Goal: Task Accomplishment & Management: Manage account settings

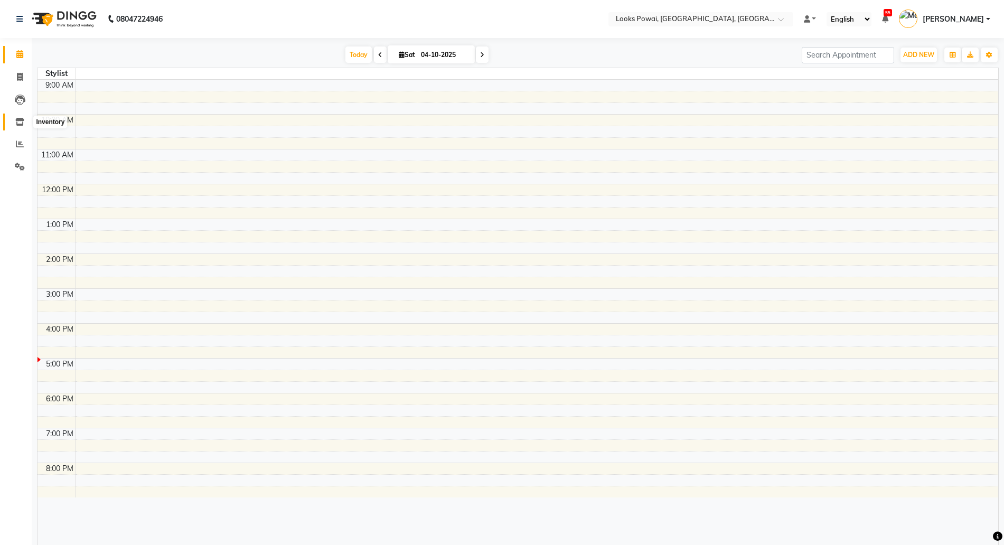
click at [24, 118] on icon at bounding box center [19, 122] width 9 height 8
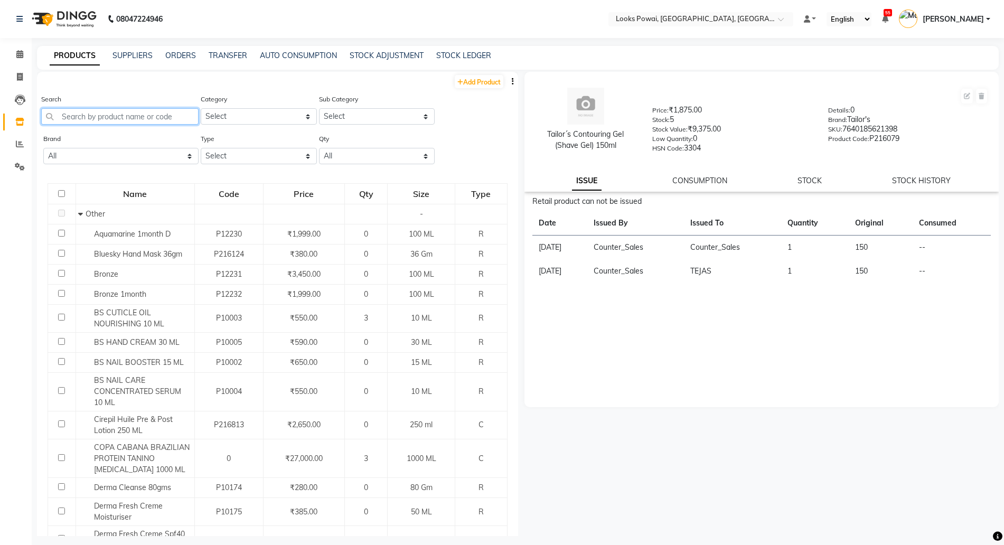
click at [127, 114] on input "text" at bounding box center [119, 116] width 157 height 16
drag, startPoint x: 239, startPoint y: 154, endPoint x: 233, endPoint y: 162, distance: 10.2
click at [239, 154] on select "Select Both Retail Consumable" at bounding box center [259, 156] width 116 height 16
select select "R"
click at [201, 148] on select "Select Both Retail Consumable" at bounding box center [259, 156] width 116 height 16
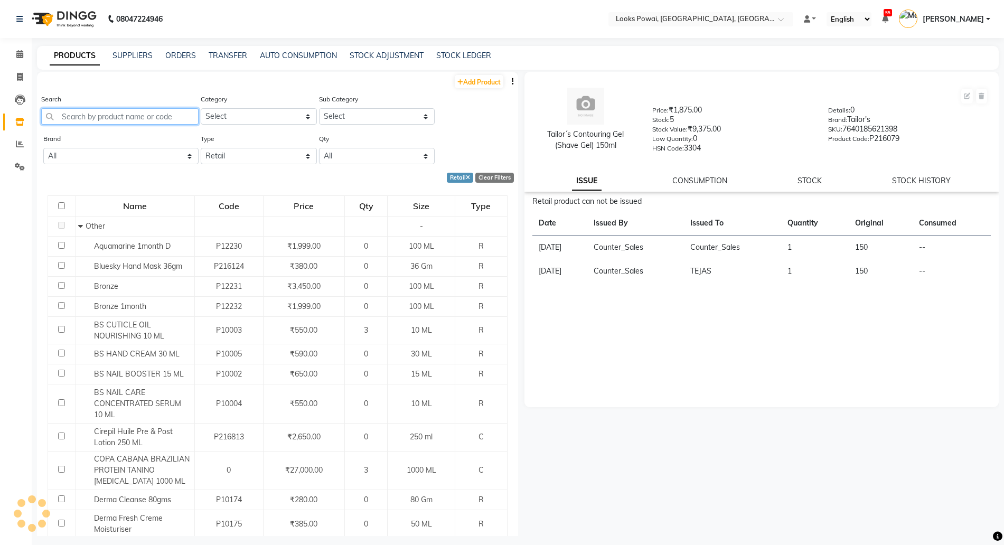
click at [134, 118] on input "text" at bounding box center [119, 116] width 157 height 16
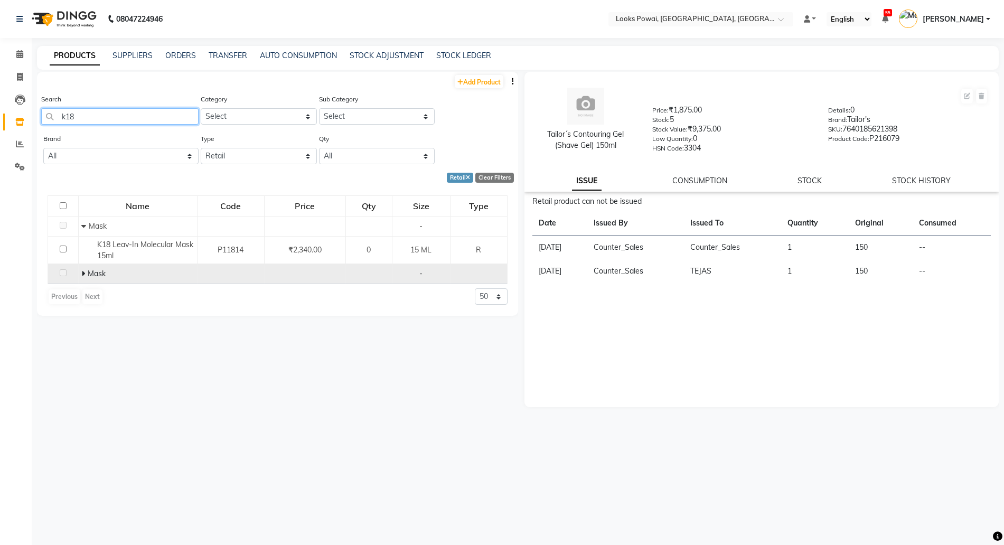
type input "k18"
click at [87, 271] on span at bounding box center [84, 274] width 6 height 10
click at [113, 274] on div "Mask" at bounding box center [137, 273] width 113 height 11
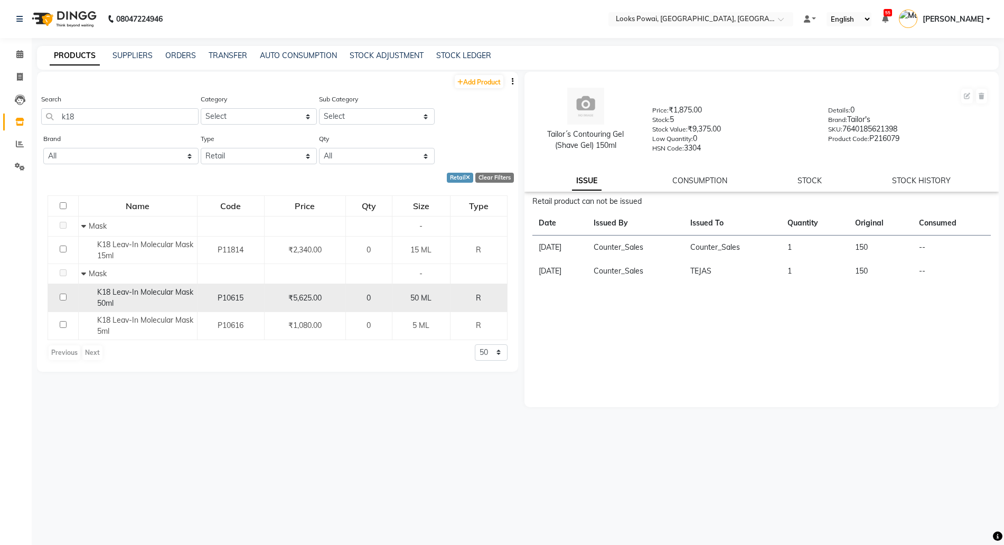
click at [118, 287] on div "K18 Leav-In Molecular Mask 50ml" at bounding box center [137, 298] width 113 height 22
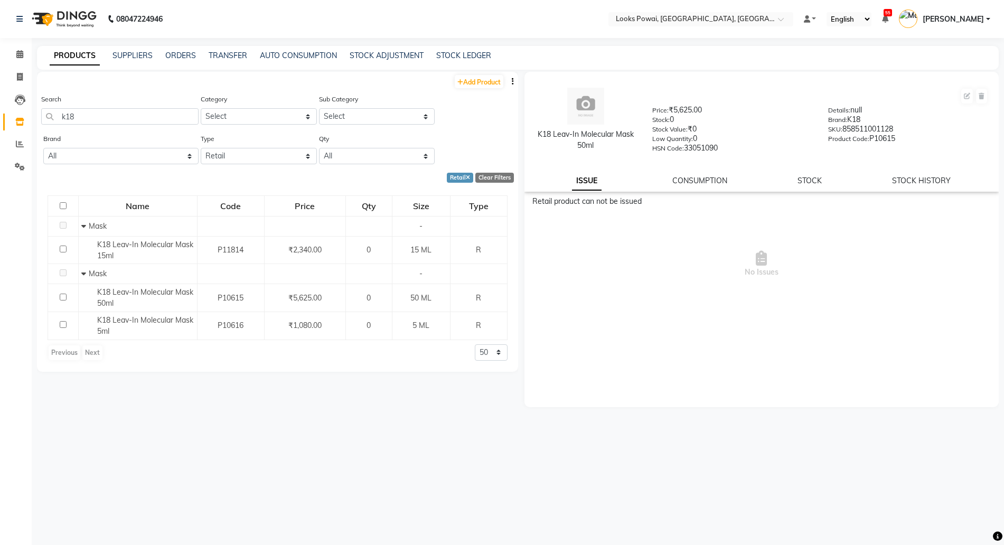
click at [940, 185] on div "STOCK HISTORY" at bounding box center [921, 180] width 59 height 11
click at [935, 181] on link "STOCK HISTORY" at bounding box center [921, 181] width 59 height 10
select select "all"
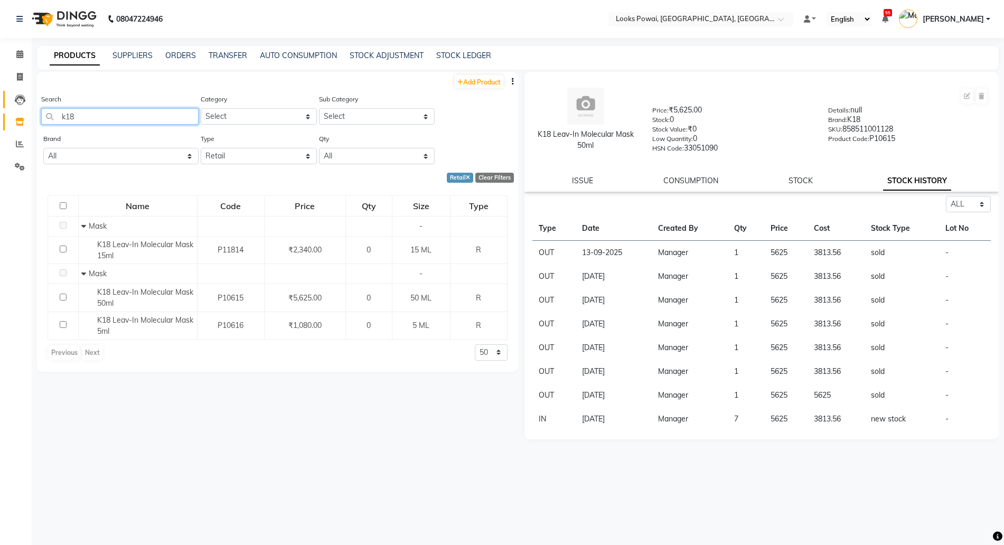
drag, startPoint x: 122, startPoint y: 109, endPoint x: 3, endPoint y: 106, distance: 119.3
click at [3, 106] on app-home "08047224946 Select Location × Looks Powai, Mumbai, Powai, Mumbai Default Panel …" at bounding box center [502, 276] width 1004 height 552
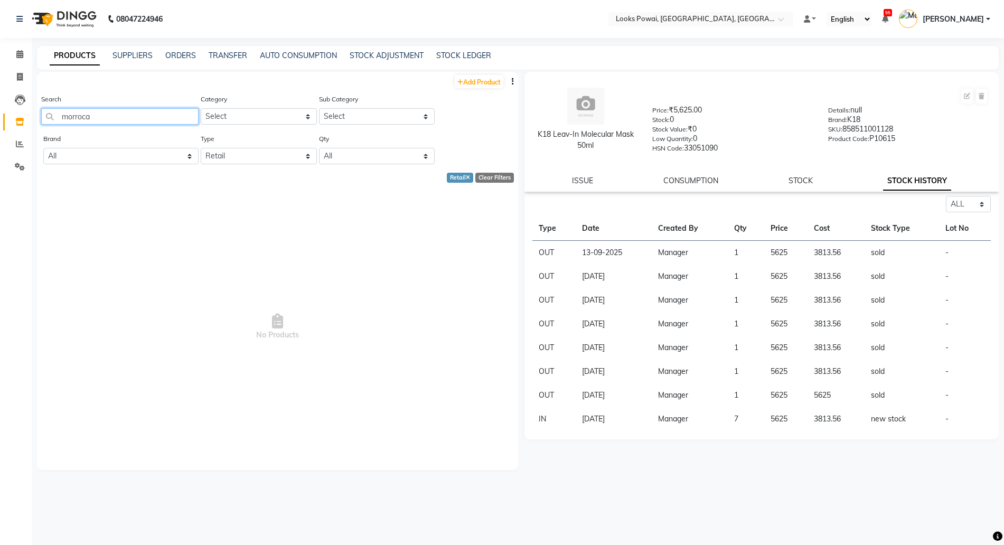
click at [137, 116] on input "morroca" at bounding box center [119, 116] width 157 height 16
type input "m"
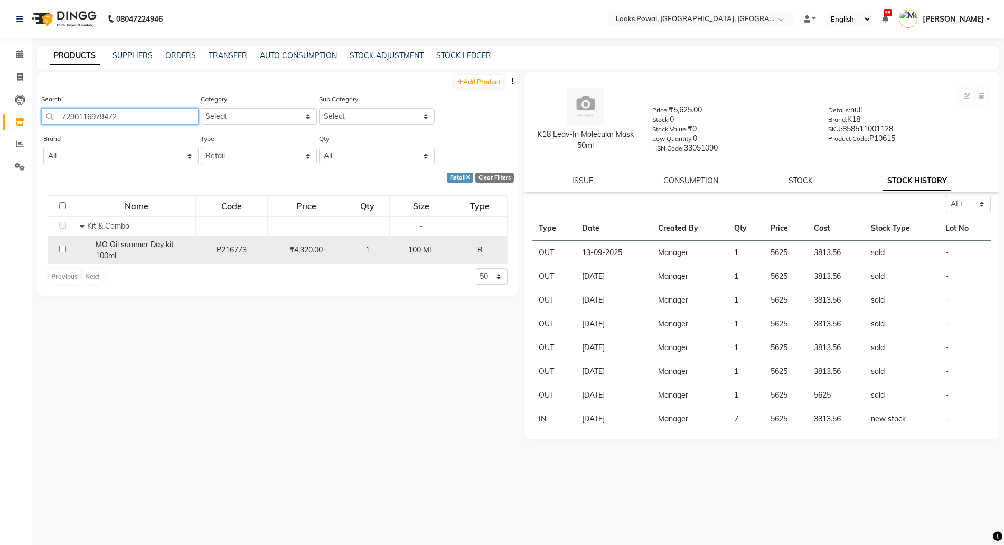
type input "7290116979472"
click at [151, 261] on td "MO Oil summer Day kit 100ml" at bounding box center [136, 250] width 119 height 28
click at [151, 253] on div "MO Oil summer Day kit 100ml" at bounding box center [136, 250] width 113 height 22
select select "all"
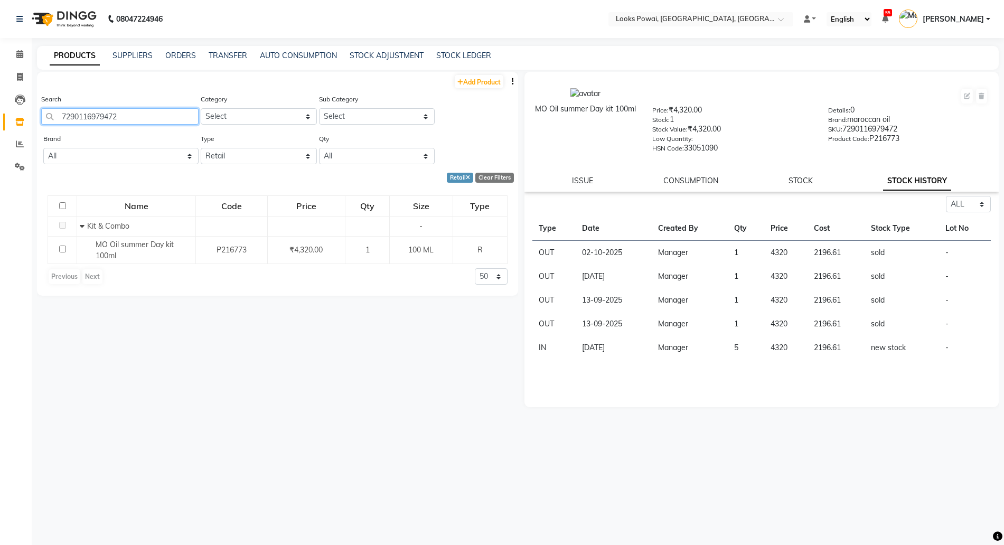
click at [134, 113] on input "7290116979472" at bounding box center [119, 116] width 157 height 16
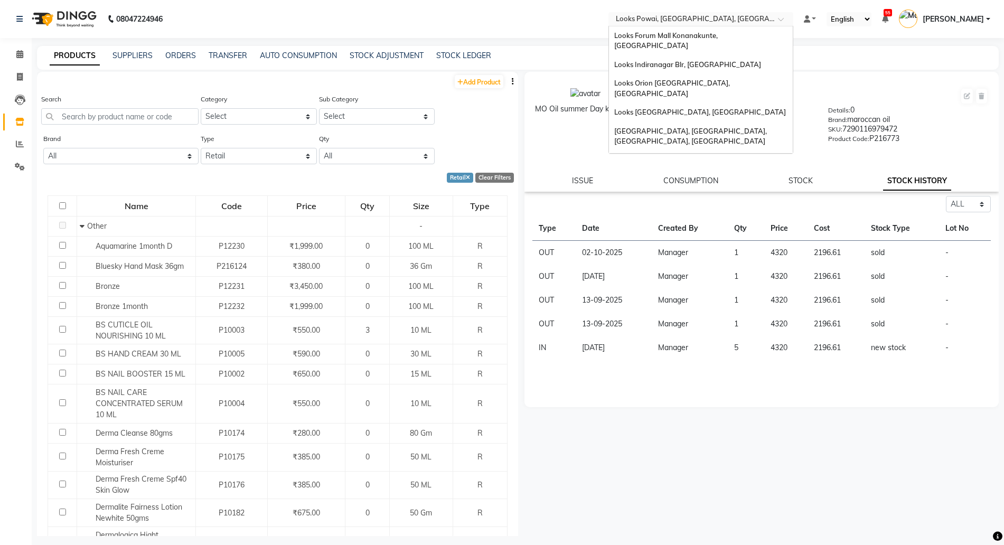
click at [743, 18] on input "text" at bounding box center [689, 20] width 153 height 11
type input "go"
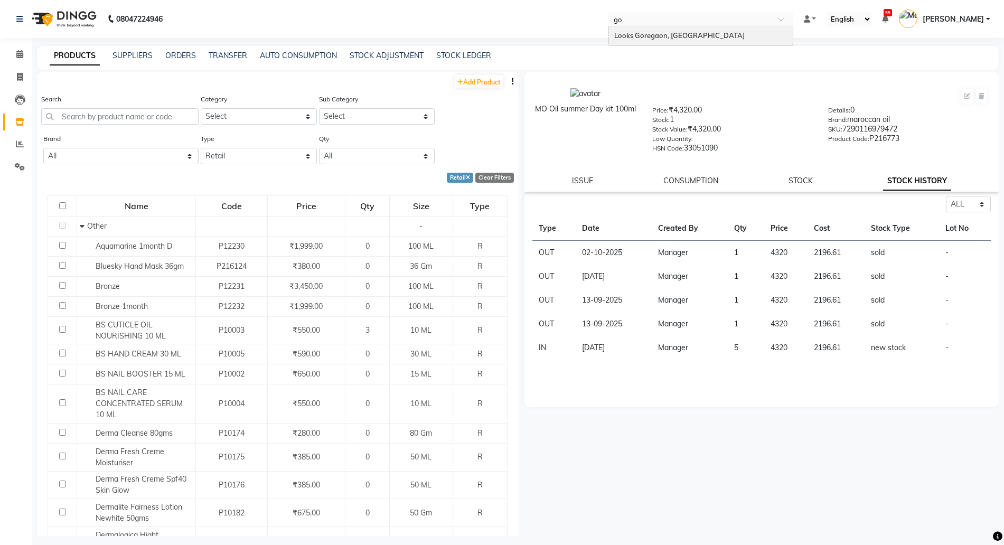
click at [679, 27] on div "Looks Goregaon, [GEOGRAPHIC_DATA]" at bounding box center [701, 35] width 184 height 19
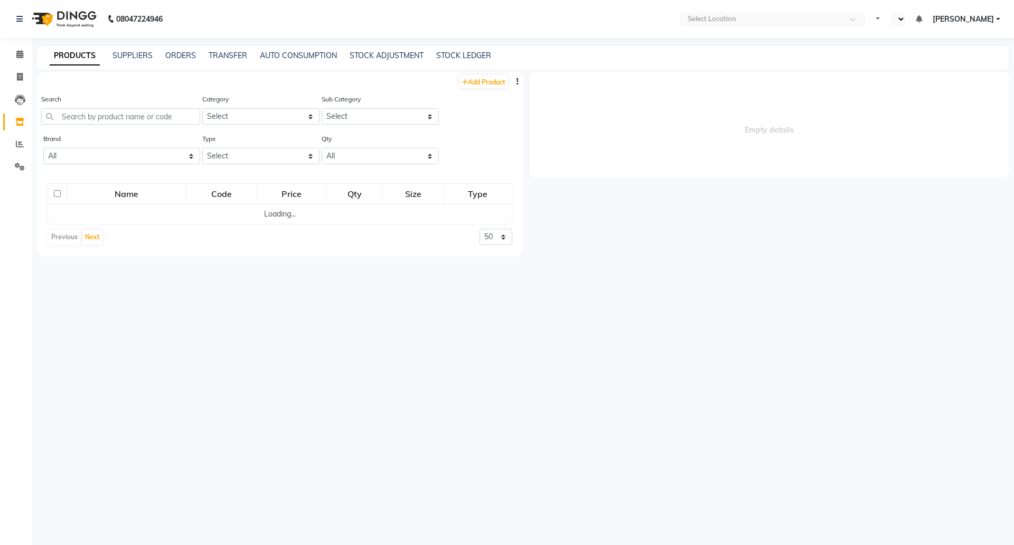
select select "en"
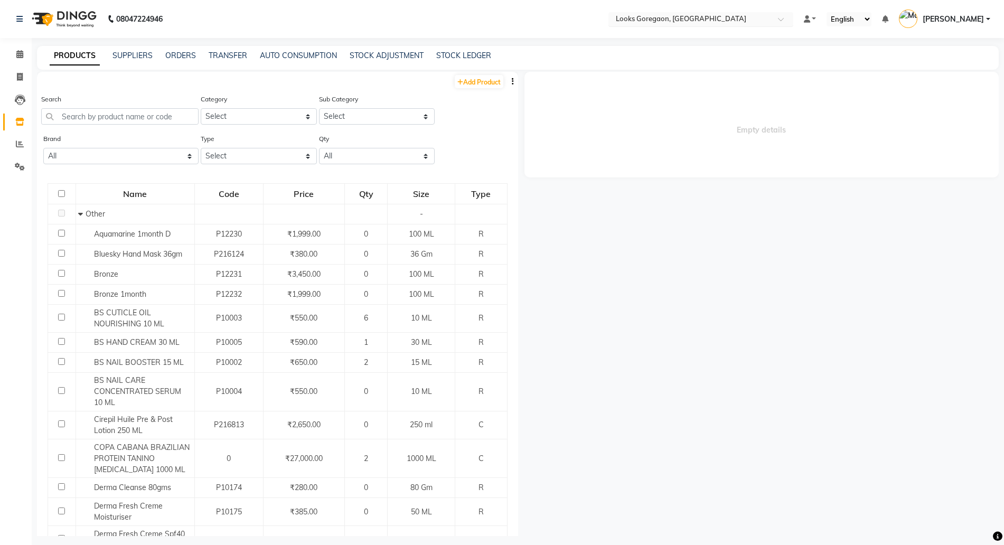
click at [688, 21] on input "text" at bounding box center [689, 20] width 153 height 11
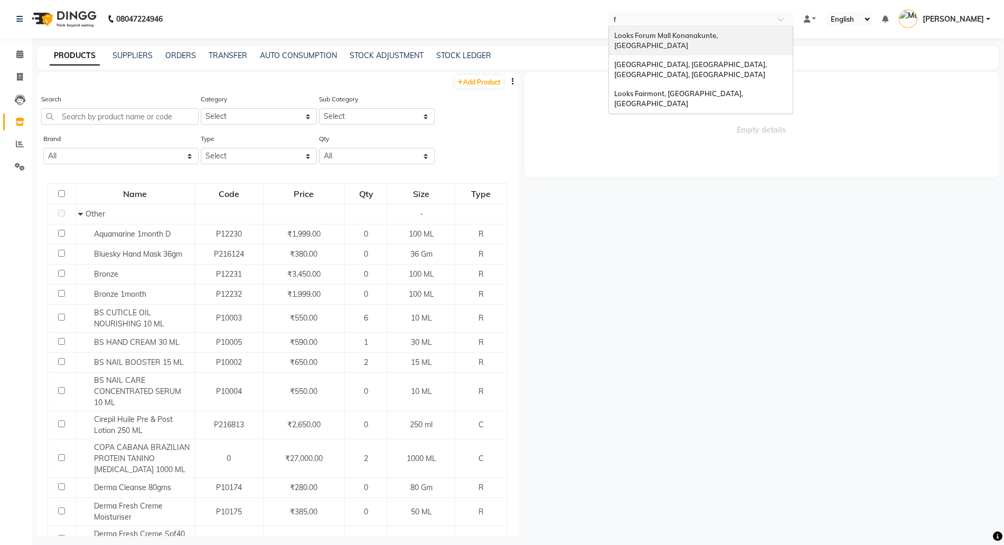
type input "fo"
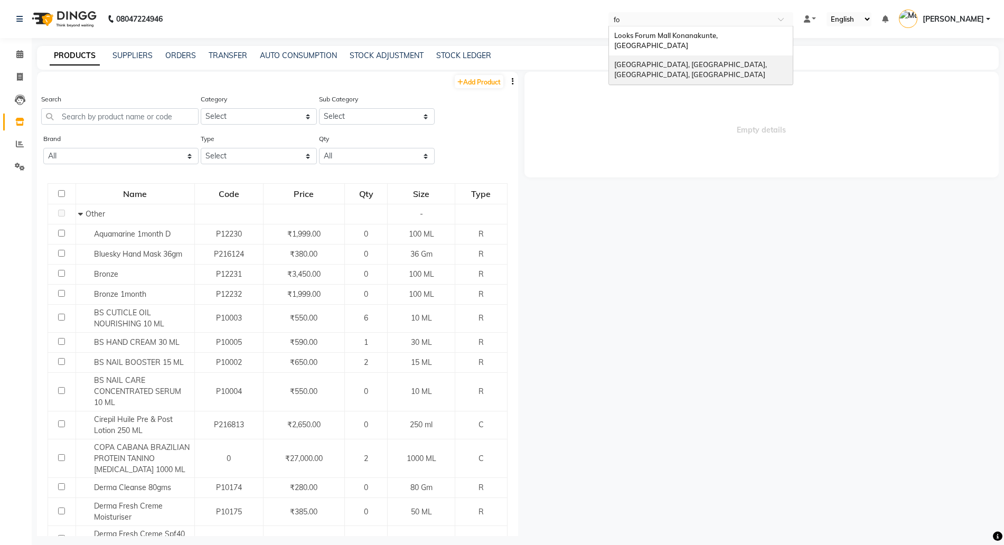
click at [659, 60] on span "Looks Fort, Mumbai, Fort, Mumbai" at bounding box center [691, 69] width 154 height 19
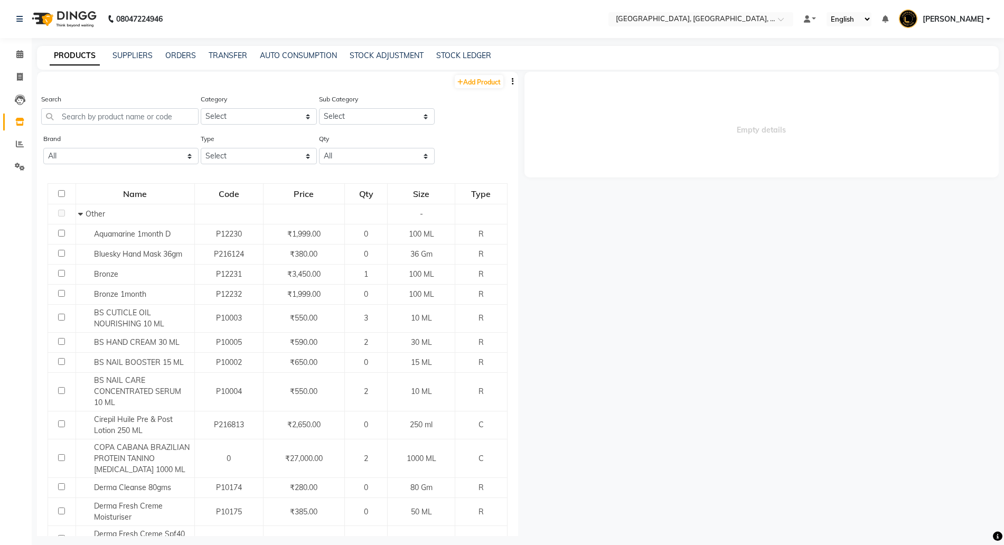
click at [116, 97] on div "Search" at bounding box center [119, 108] width 157 height 31
click at [102, 111] on input "text" at bounding box center [119, 116] width 157 height 16
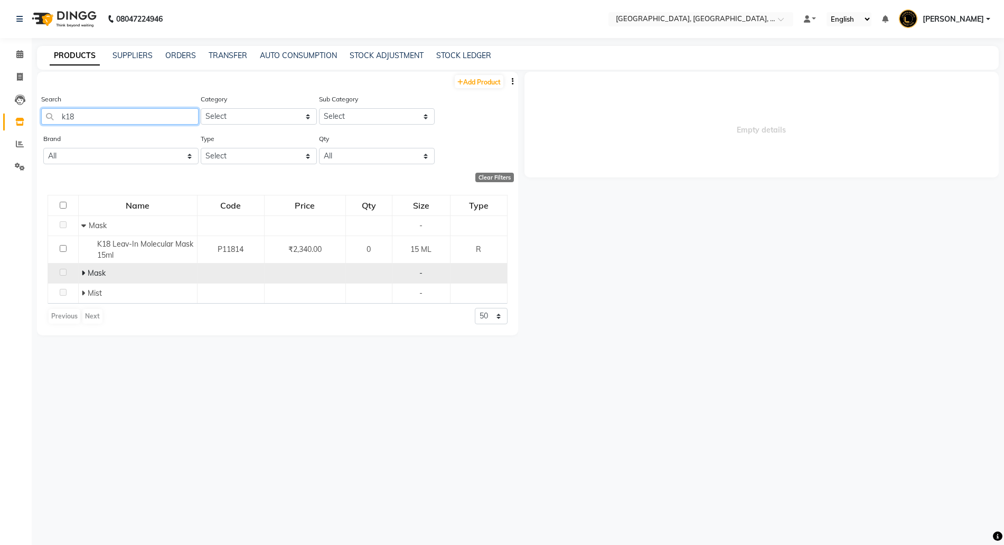
type input "k18"
click at [84, 272] on span at bounding box center [84, 273] width 6 height 10
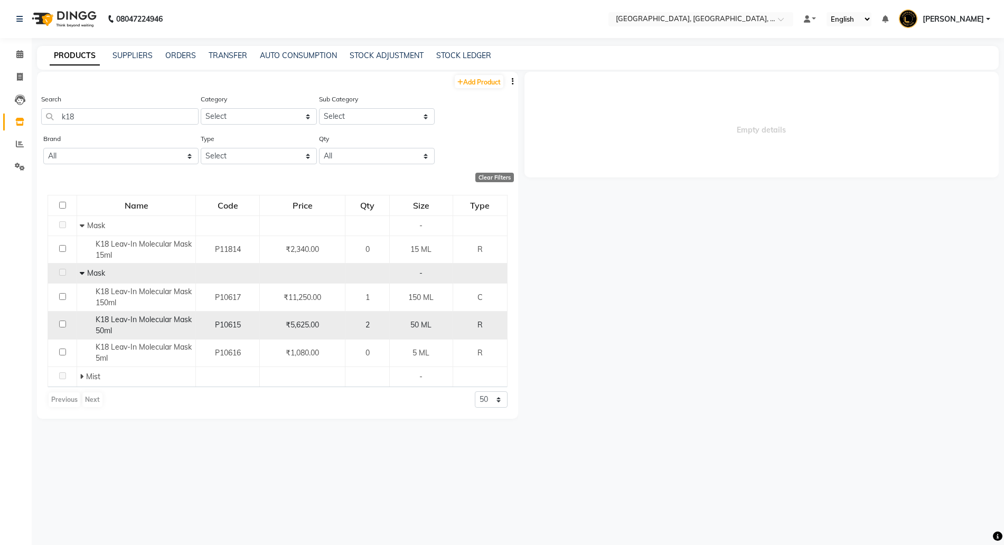
click at [128, 319] on span "K18 Leav-In Molecular Mask 50ml" at bounding box center [144, 325] width 96 height 21
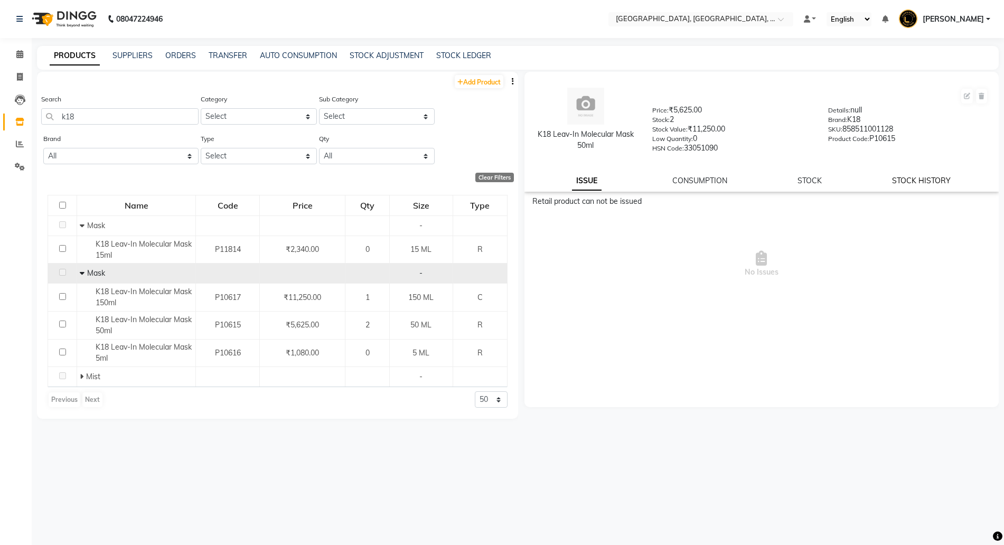
click at [915, 183] on link "STOCK HISTORY" at bounding box center [921, 181] width 59 height 10
select select "all"
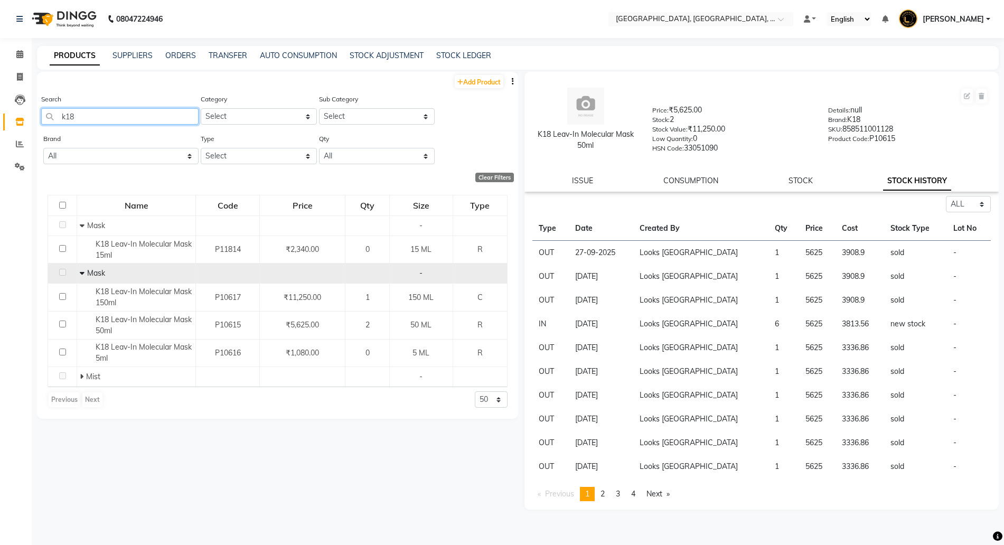
click at [0, 111] on app-home "08047224946 Select Location × Looks Fort, Mumbai, Fort, Mumbai Default Panel My…" at bounding box center [502, 276] width 1004 height 552
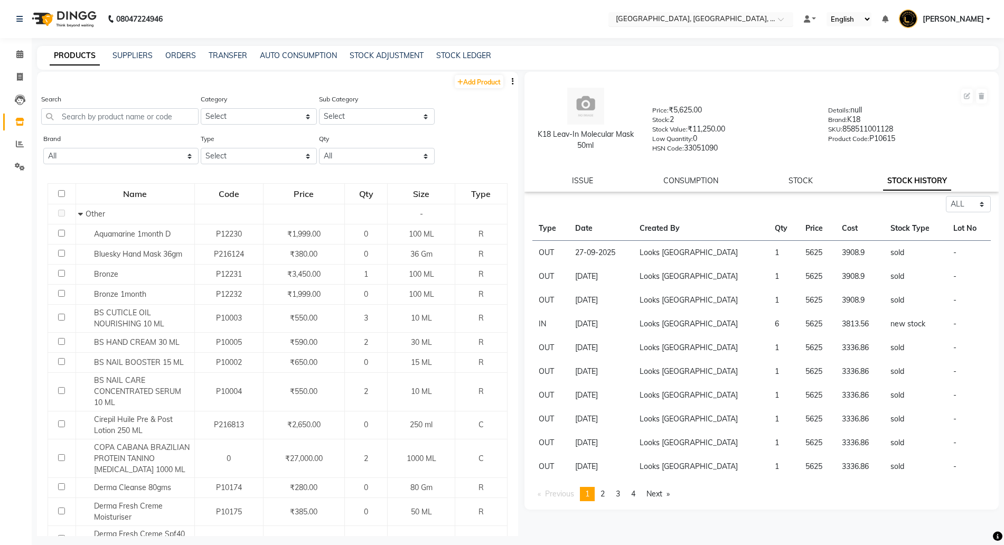
click at [665, 13] on div "Select Location × Looks Fort, Mumbai, Fort, Mumbai" at bounding box center [700, 19] width 185 height 14
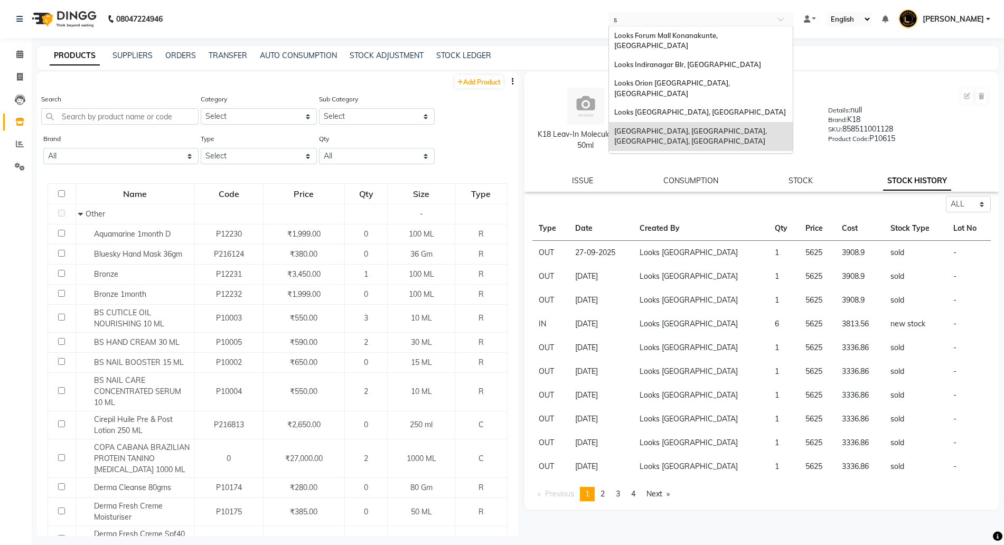
type input "se"
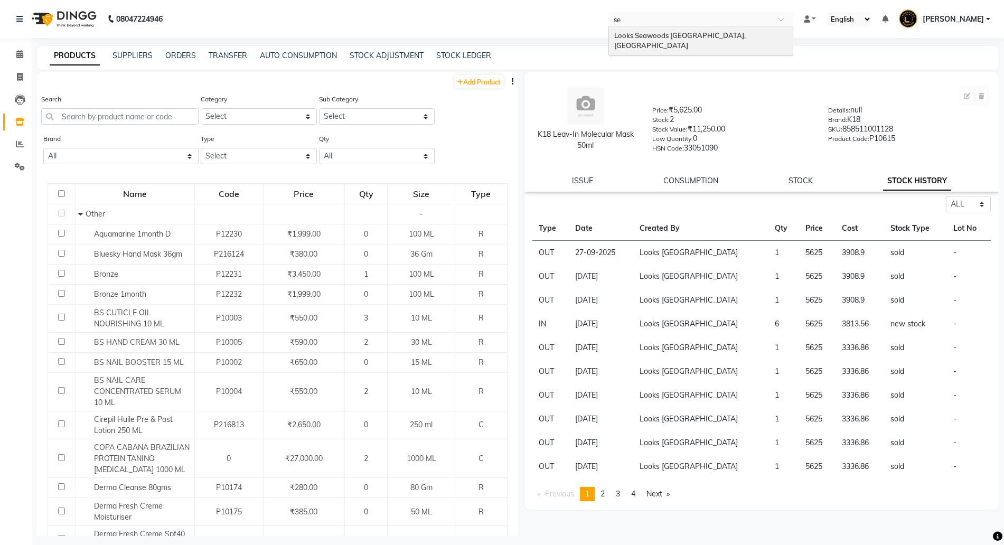
click at [669, 31] on span "Looks Seawoods [GEOGRAPHIC_DATA], [GEOGRAPHIC_DATA]" at bounding box center [680, 40] width 133 height 19
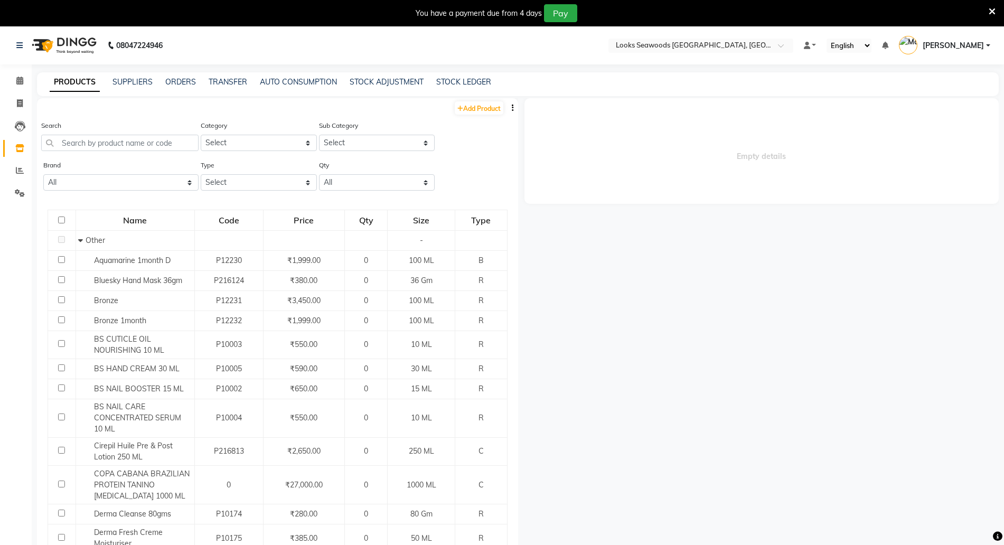
click at [990, 12] on icon at bounding box center [991, 12] width 7 height 10
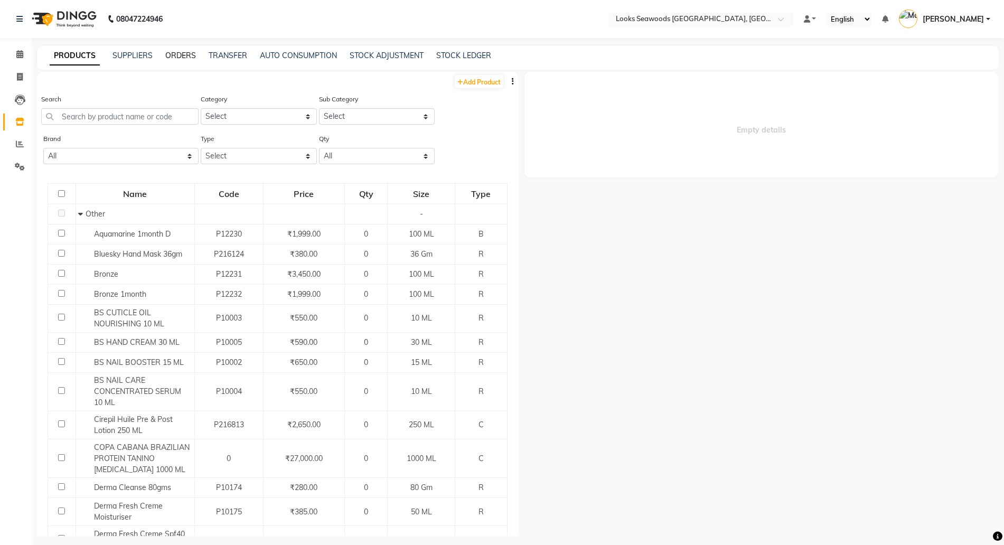
click at [181, 55] on link "ORDERS" at bounding box center [180, 56] width 31 height 10
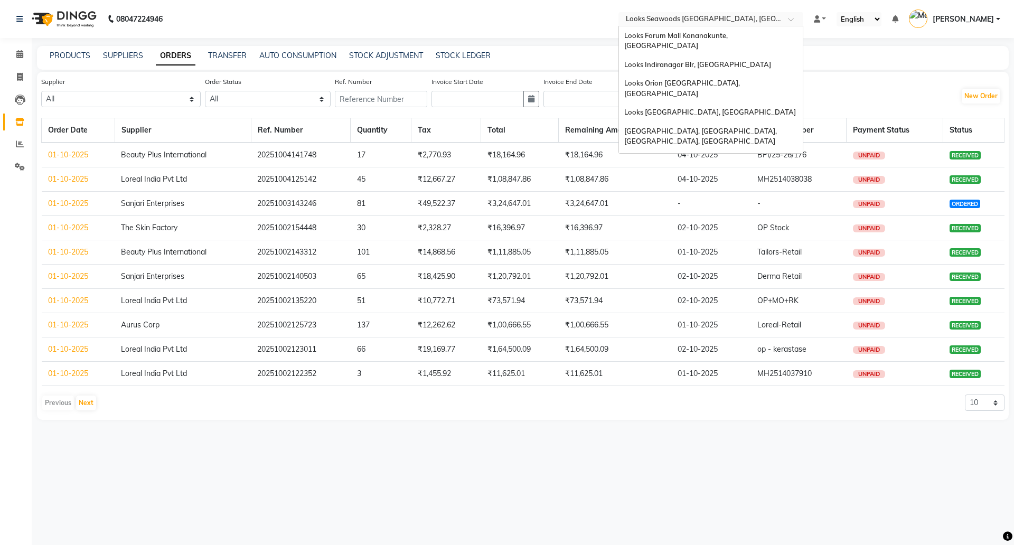
click at [671, 21] on input "text" at bounding box center [699, 20] width 153 height 11
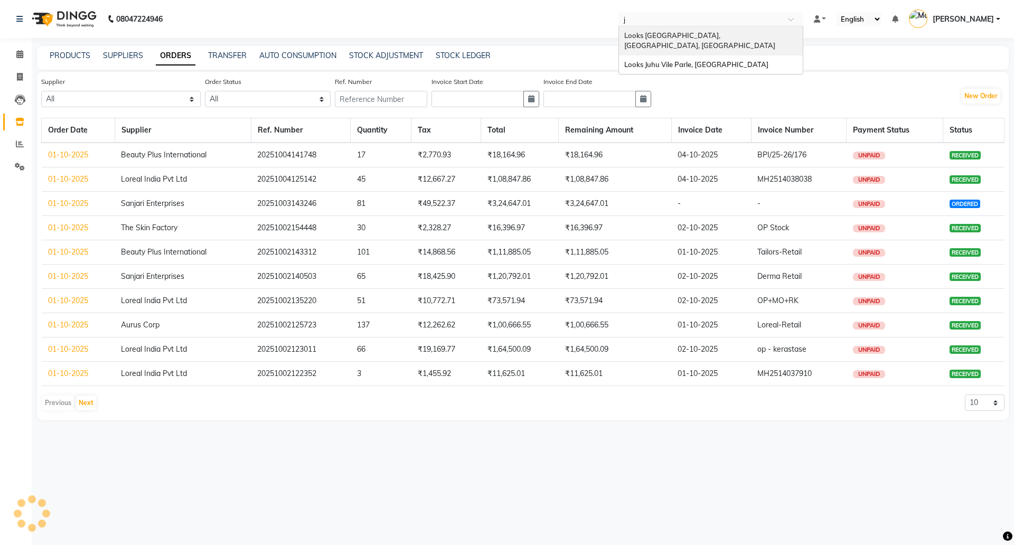
type input "jv"
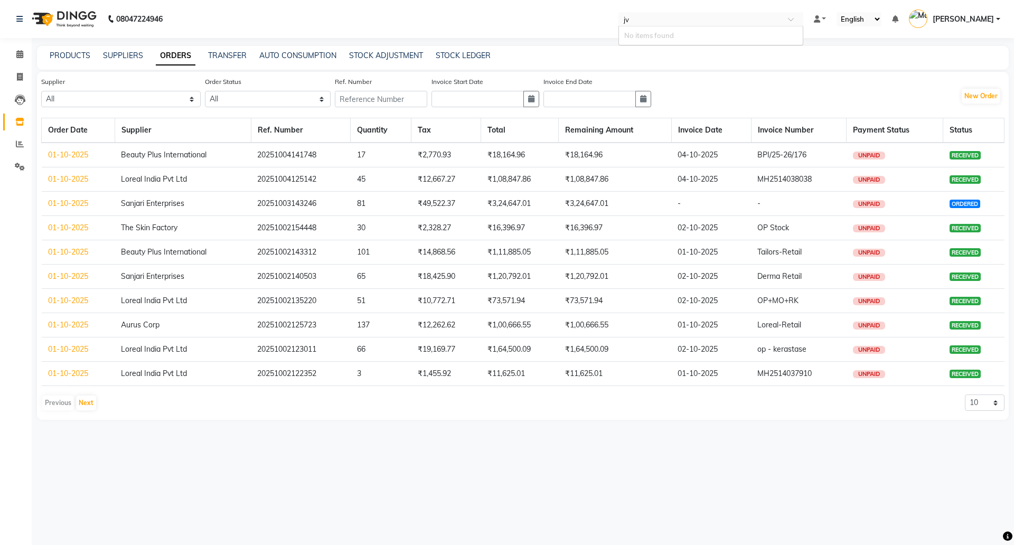
drag, startPoint x: 648, startPoint y: 21, endPoint x: 626, endPoint y: 18, distance: 21.8
click at [626, 18] on input "jv" at bounding box center [699, 20] width 153 height 11
click at [545, 169] on td "₹1,08,847.86" at bounding box center [520, 179] width 78 height 24
click at [685, 15] on input "text" at bounding box center [699, 20] width 153 height 11
type input "p"
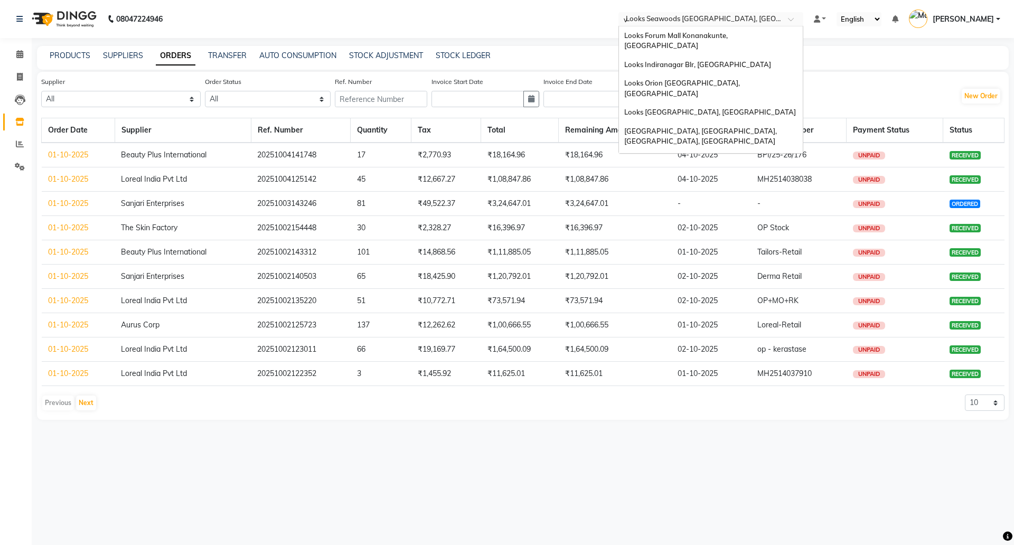
type input "vi"
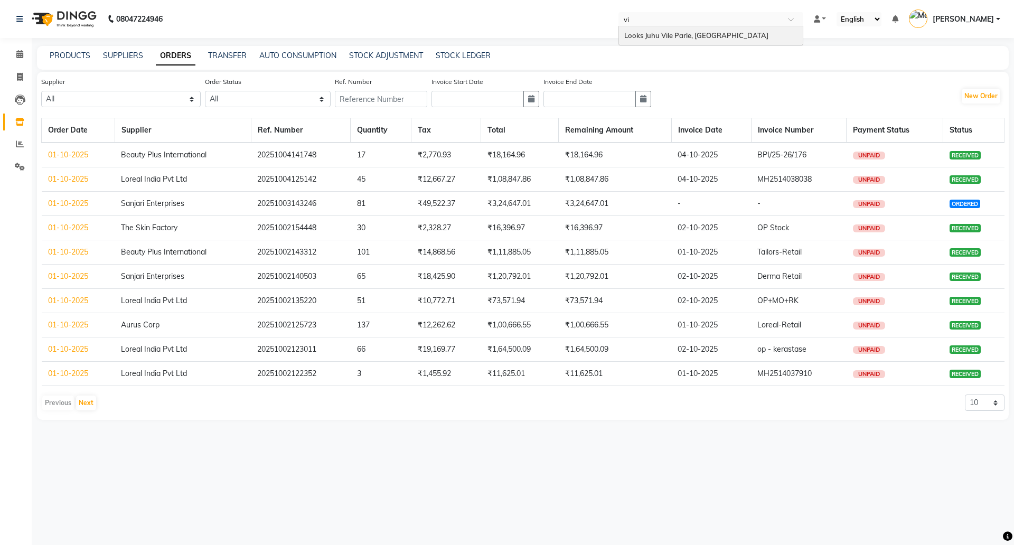
click at [684, 37] on span "Looks Juhu Vile Parle, [GEOGRAPHIC_DATA]" at bounding box center [696, 35] width 144 height 8
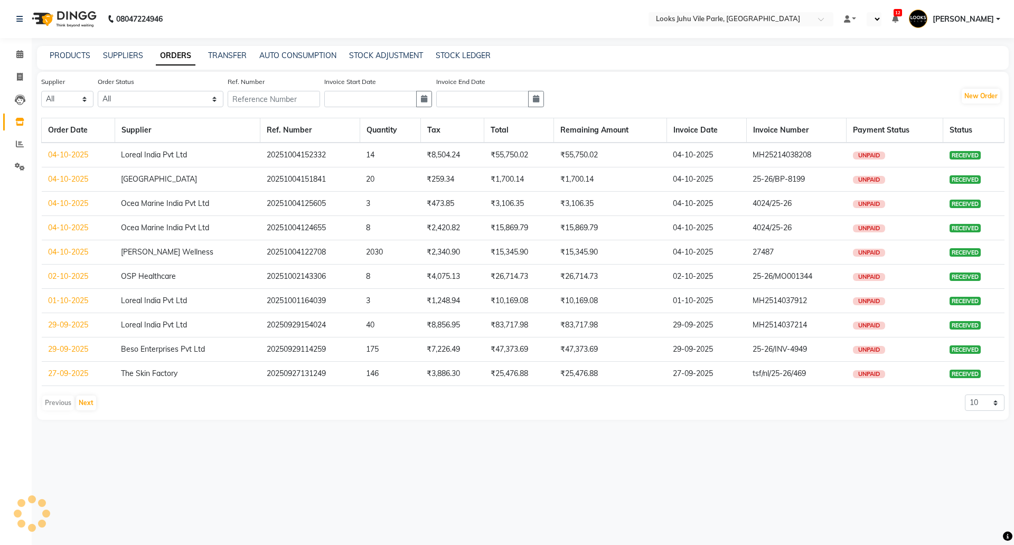
select select "en"
click at [221, 53] on link "TRANSFER" at bounding box center [227, 56] width 39 height 10
select select "sender"
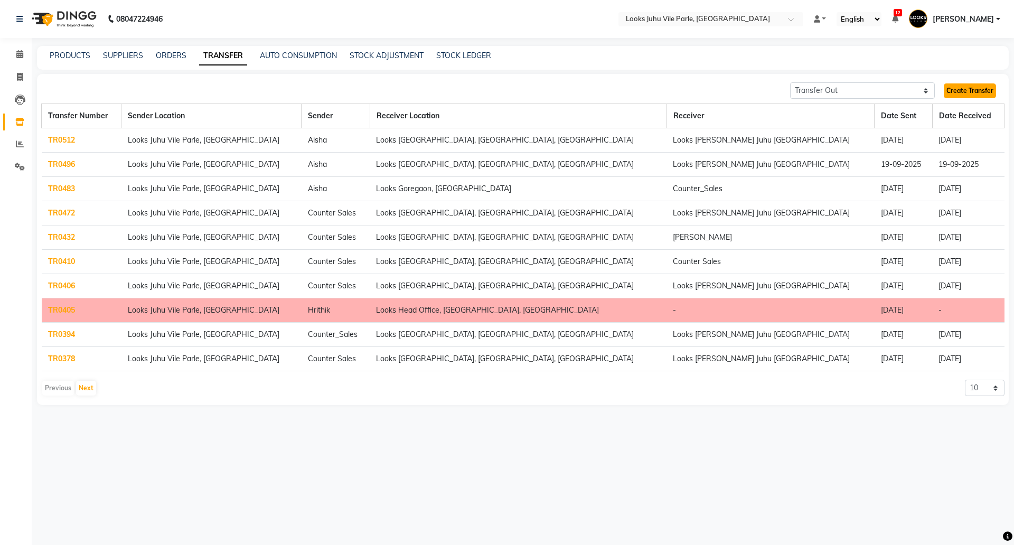
click at [981, 88] on link "Create Transfer" at bounding box center [969, 90] width 52 height 15
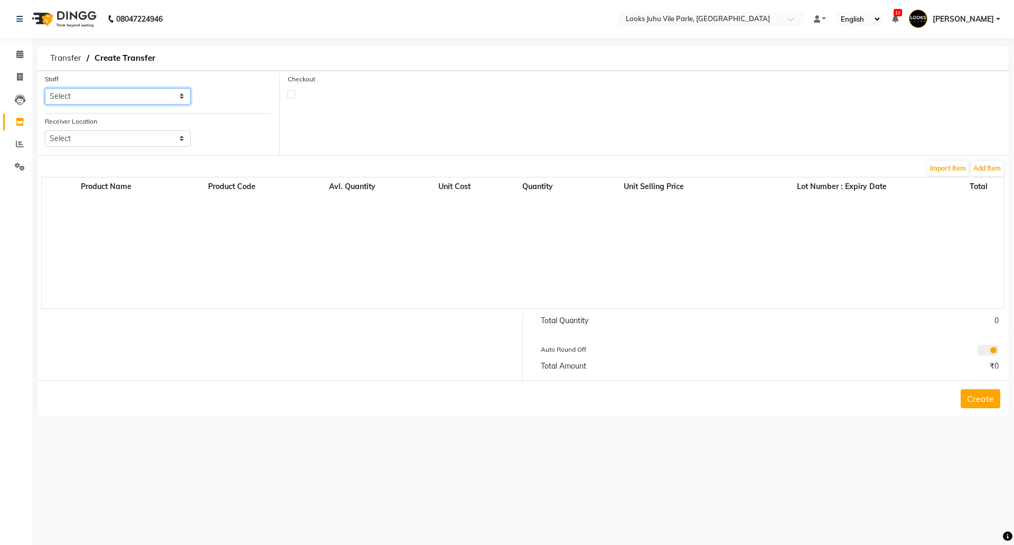
click at [139, 98] on select "Select [PERSON_NAME] Abu_Bakar [PERSON_NAME] [PERSON_NAME] [PERSON_NAME] Chirag…" at bounding box center [118, 96] width 146 height 16
select select "54514"
click at [45, 88] on select "Select [PERSON_NAME] Abu_Bakar [PERSON_NAME] [PERSON_NAME] [PERSON_NAME] Chirag…" at bounding box center [118, 96] width 146 height 16
click at [119, 141] on select "Select Looks Prive [GEOGRAPHIC_DATA], [GEOGRAPHIC_DATA] [GEOGRAPHIC_DATA]-42 [G…" at bounding box center [118, 138] width 146 height 16
select select "1788"
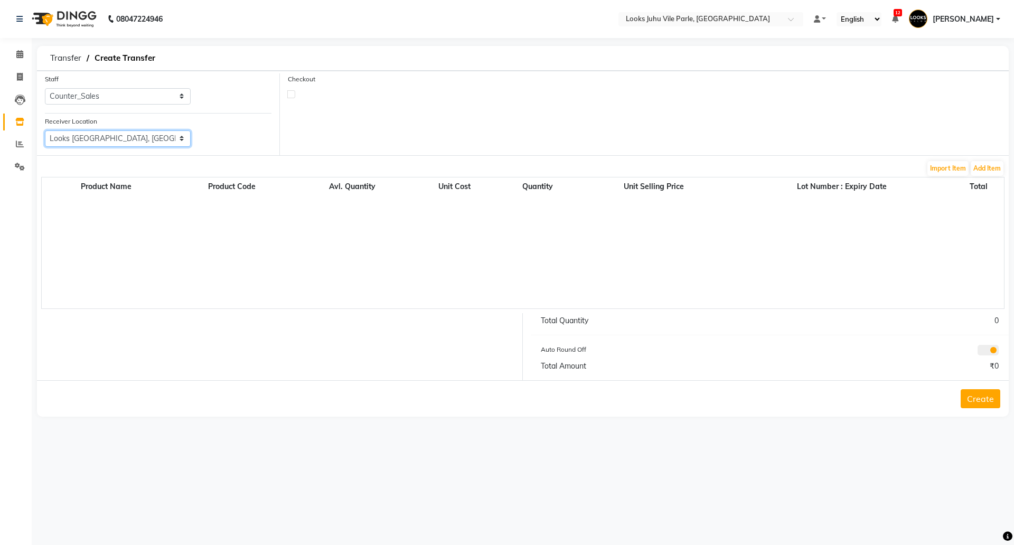
click at [45, 130] on select "Select Looks Prive [GEOGRAPHIC_DATA], [GEOGRAPHIC_DATA] [GEOGRAPHIC_DATA]-42 [G…" at bounding box center [118, 138] width 146 height 16
click at [985, 171] on button "Add Item" at bounding box center [986, 168] width 33 height 15
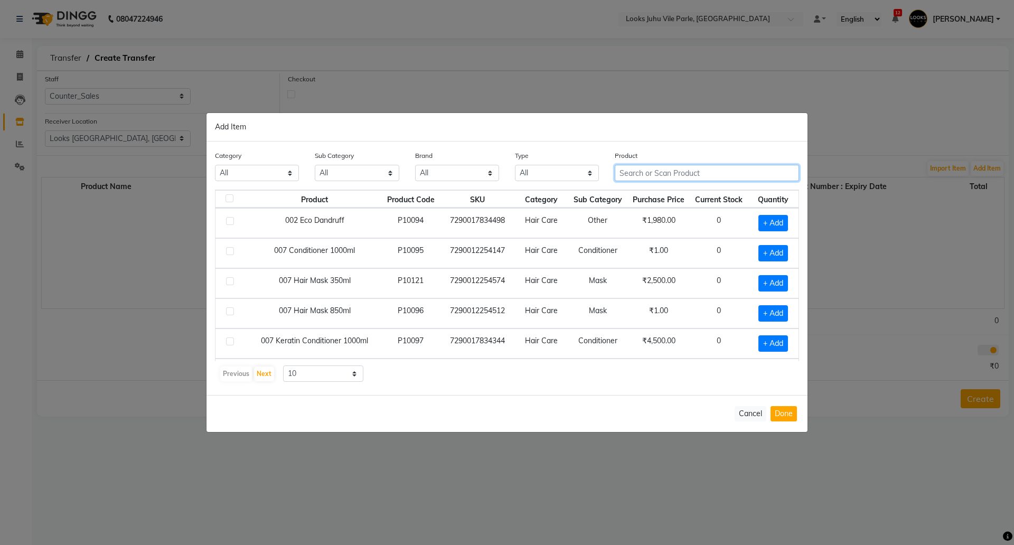
click at [640, 171] on input "text" at bounding box center [706, 173] width 184 height 16
paste input "666151010017"
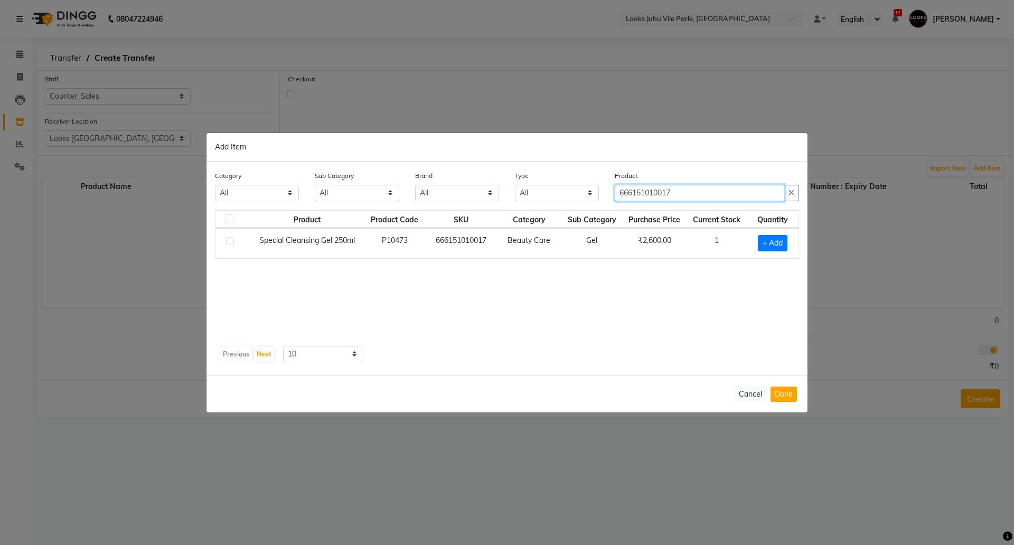
type input "666151010017"
click at [764, 233] on td "+ Add" at bounding box center [772, 243] width 52 height 30
click at [766, 238] on span "+ Add" at bounding box center [773, 243] width 30 height 16
checkbox input "true"
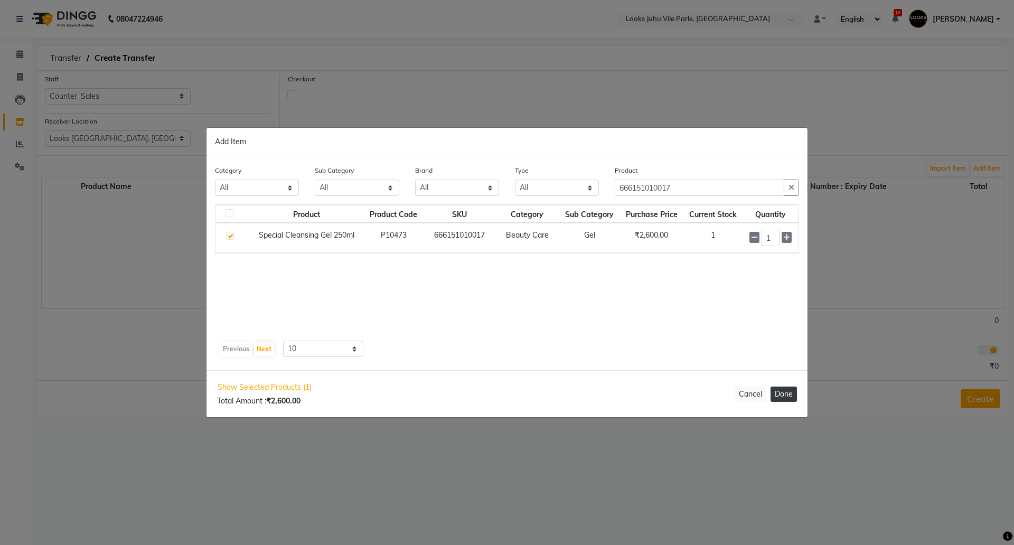
click at [781, 391] on button "Done" at bounding box center [783, 393] width 26 height 15
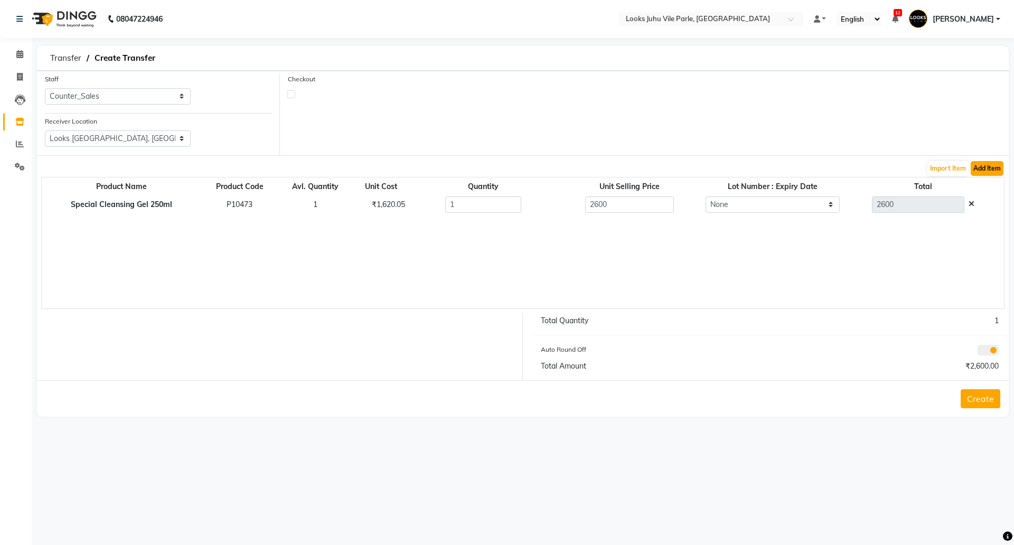
click at [978, 169] on button "Add Item" at bounding box center [986, 168] width 33 height 15
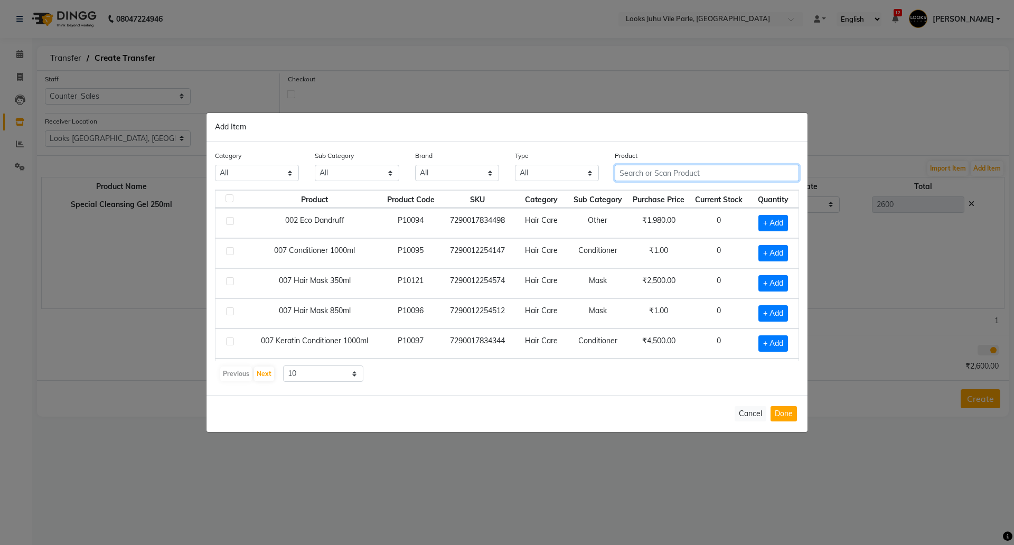
click at [649, 175] on input "text" at bounding box center [706, 173] width 184 height 16
paste input "666151112162"
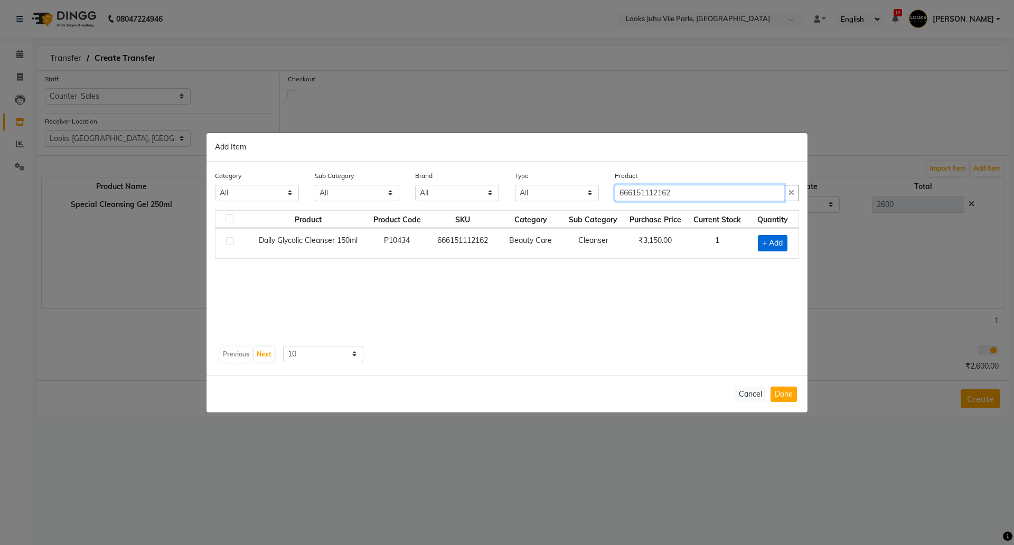
type input "666151112162"
click at [761, 238] on span "+ Add" at bounding box center [773, 243] width 30 height 16
checkbox input "true"
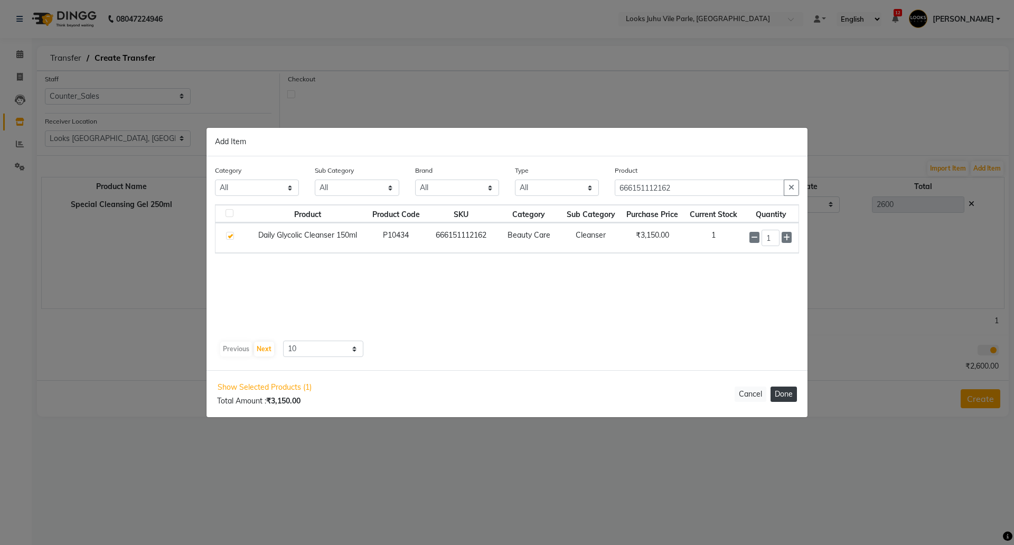
click at [779, 400] on button "Done" at bounding box center [783, 393] width 26 height 15
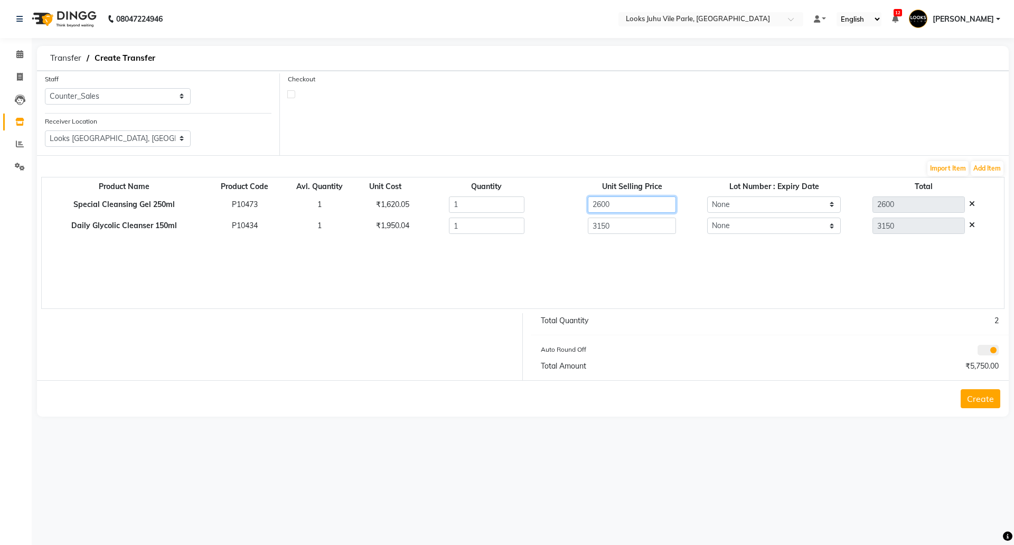
drag, startPoint x: 636, startPoint y: 198, endPoint x: 467, endPoint y: 204, distance: 169.6
click at [468, 204] on tr "Special Cleansing Gel 250ml P10473 1 ₹1,620.05 1 2600 None 2600" at bounding box center [523, 205] width 962 height 22
type input "1620.05"
drag, startPoint x: 626, startPoint y: 224, endPoint x: 524, endPoint y: 216, distance: 101.6
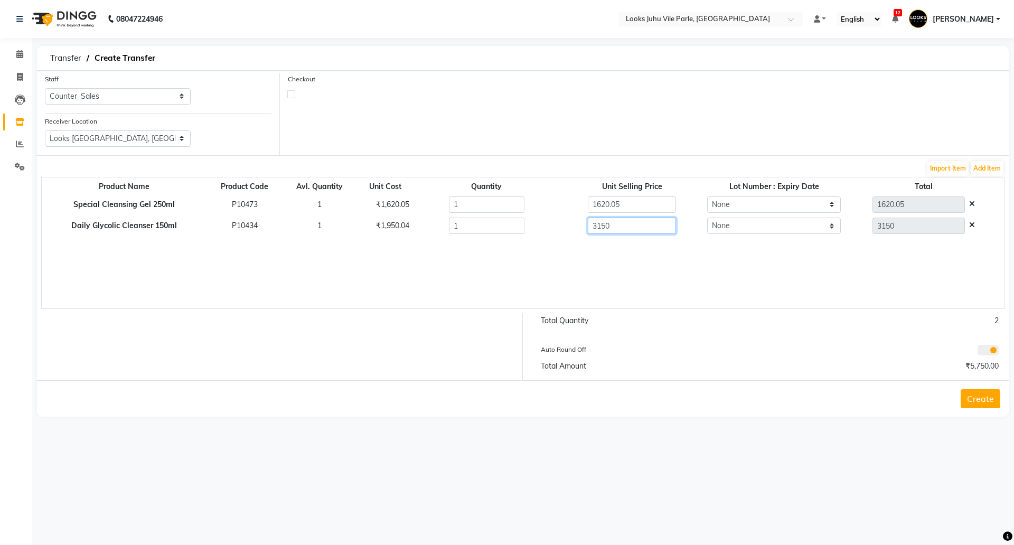
click at [524, 216] on tr "Daily Glycolic Cleanser 150ml P10434 1 ₹1,950.04 1 3150 None 3150" at bounding box center [523, 226] width 962 height 22
type input "1950.04"
click at [758, 295] on div "Product Name Product Code Avl. Quantity Unit Cost Quantity Unit Selling Price L…" at bounding box center [522, 243] width 963 height 132
click at [971, 399] on button "Create" at bounding box center [980, 398] width 40 height 19
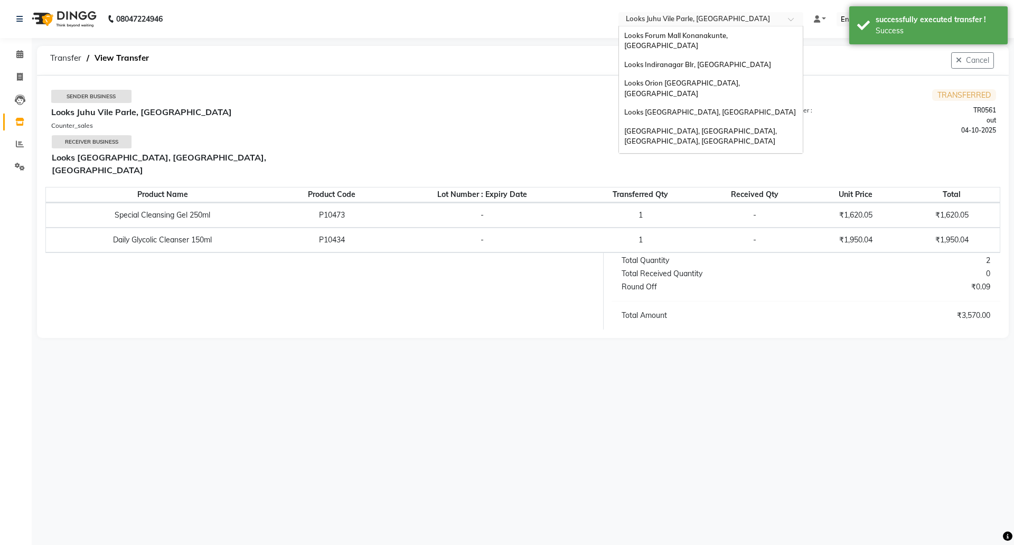
click at [668, 16] on input "text" at bounding box center [699, 20] width 153 height 11
click at [673, 156] on span "Looks [GEOGRAPHIC_DATA], [GEOGRAPHIC_DATA], [GEOGRAPHIC_DATA]" at bounding box center [699, 165] width 151 height 19
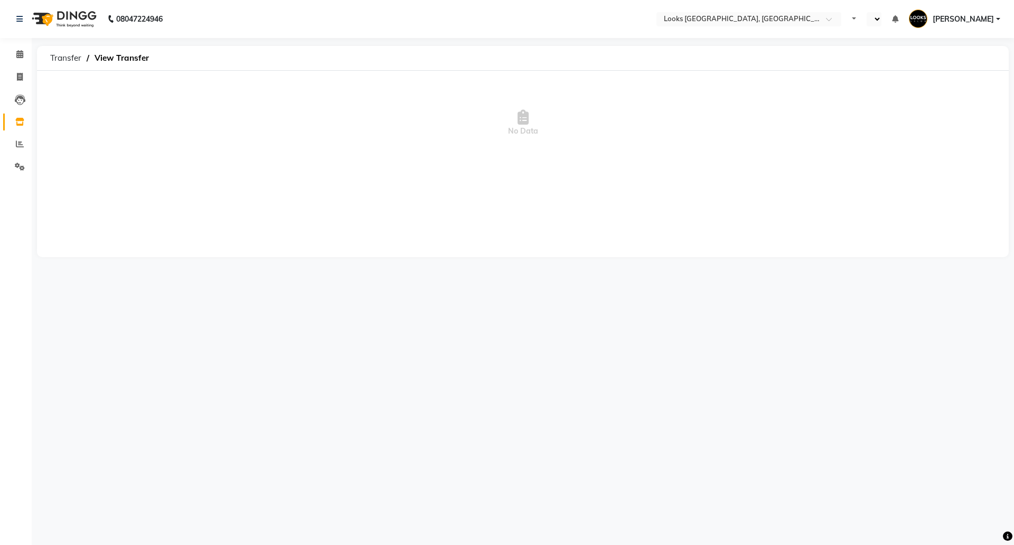
select select "en"
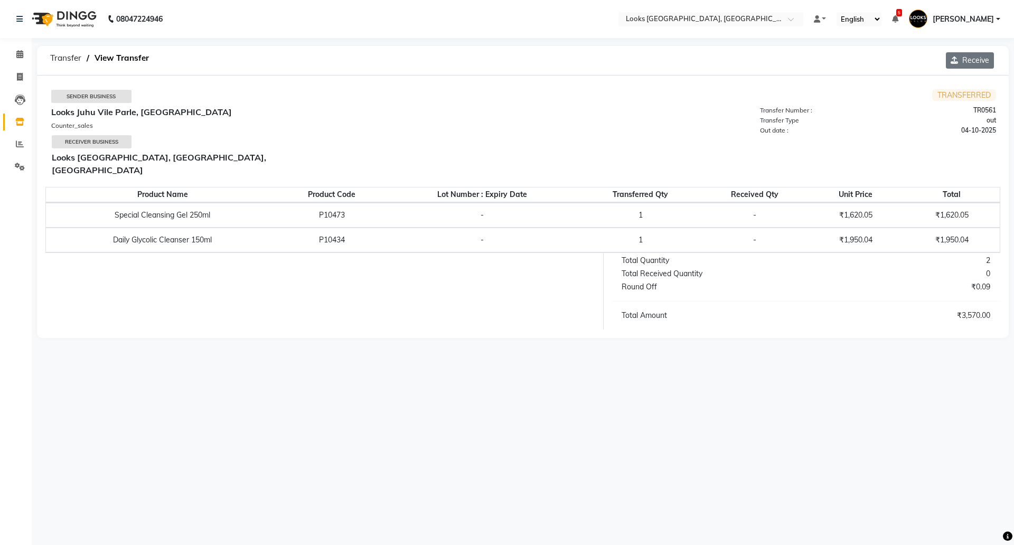
click at [966, 59] on button "Receive" at bounding box center [969, 60] width 48 height 16
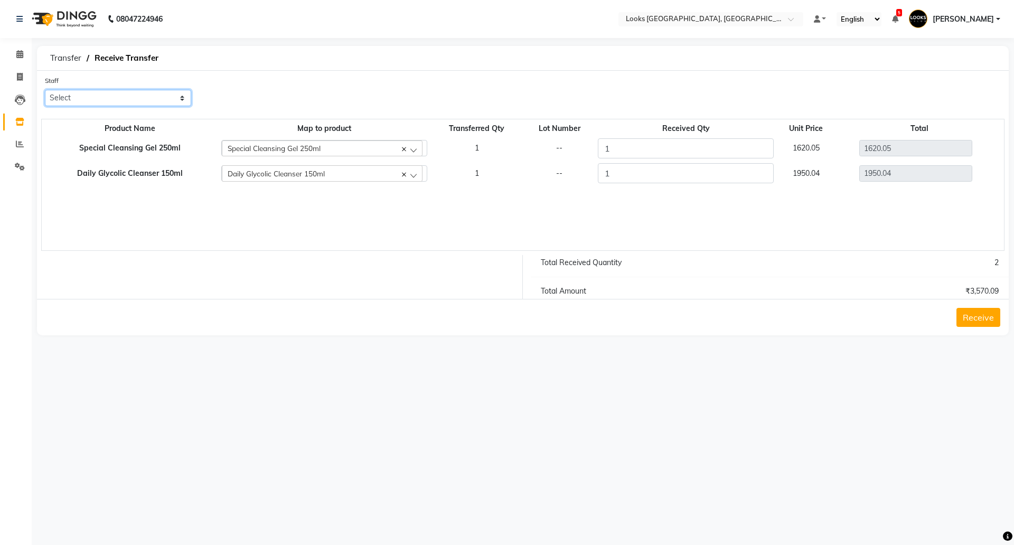
click at [118, 93] on select "Select [PERSON_NAME] [PERSON_NAME] Chan_Mrg Counter Sales [PERSON_NAME] DEEPAK …" at bounding box center [118, 98] width 146 height 16
select select "68744"
click at [45, 90] on select "Select [PERSON_NAME] [PERSON_NAME] Chan_Mrg Counter Sales [PERSON_NAME] DEEPAK …" at bounding box center [118, 98] width 146 height 16
click at [970, 310] on button "Receive" at bounding box center [978, 317] width 44 height 19
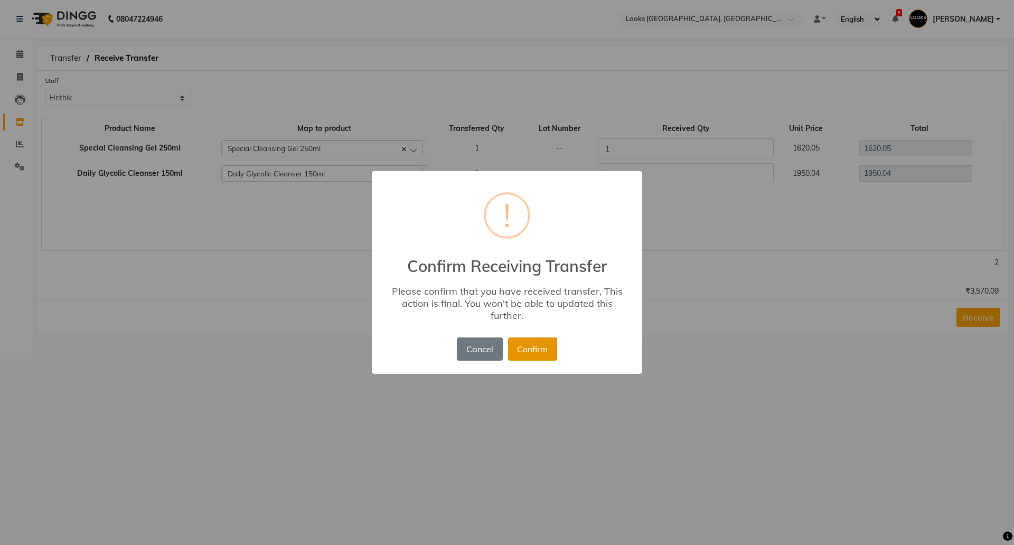
click at [522, 347] on button "Confirm" at bounding box center [532, 348] width 49 height 23
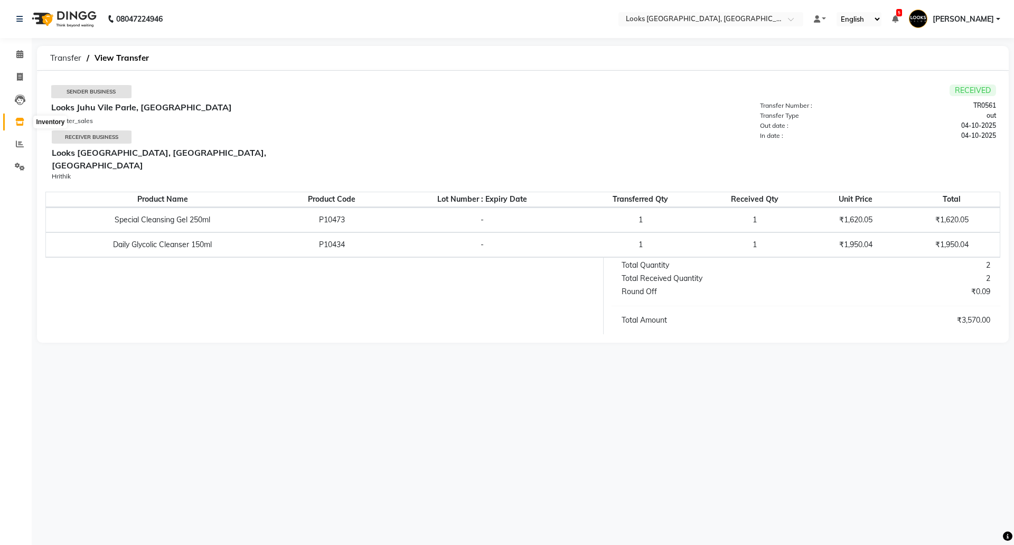
click at [17, 123] on icon at bounding box center [19, 122] width 9 height 8
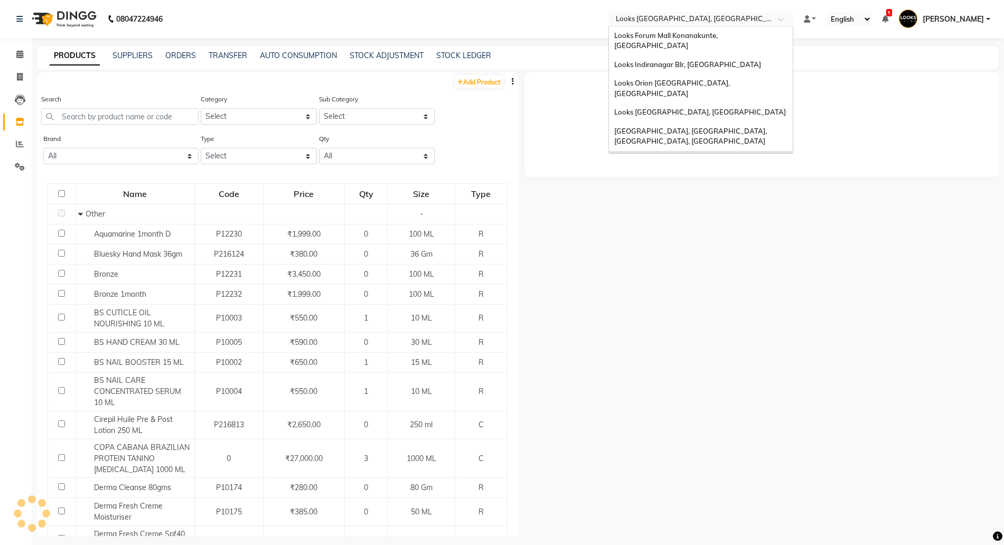
click at [646, 16] on input "text" at bounding box center [689, 20] width 153 height 11
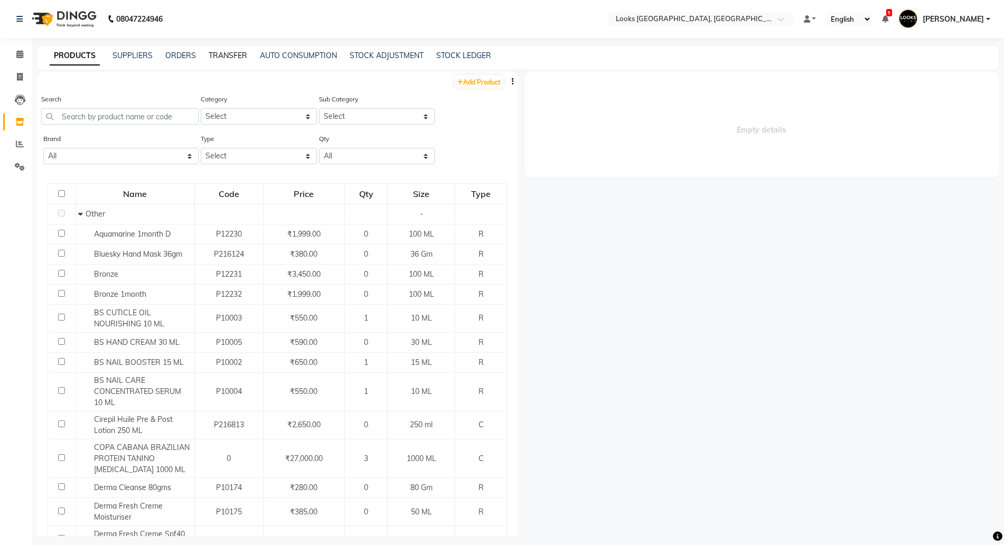
click at [214, 55] on link "TRANSFER" at bounding box center [228, 56] width 39 height 10
select select "sender"
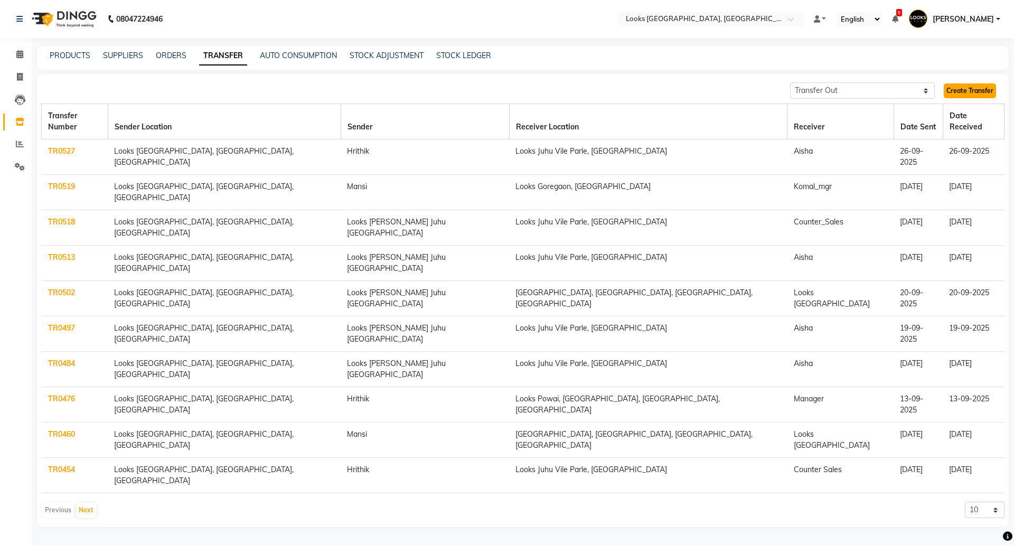
click at [944, 86] on link "Create Transfer" at bounding box center [969, 90] width 52 height 15
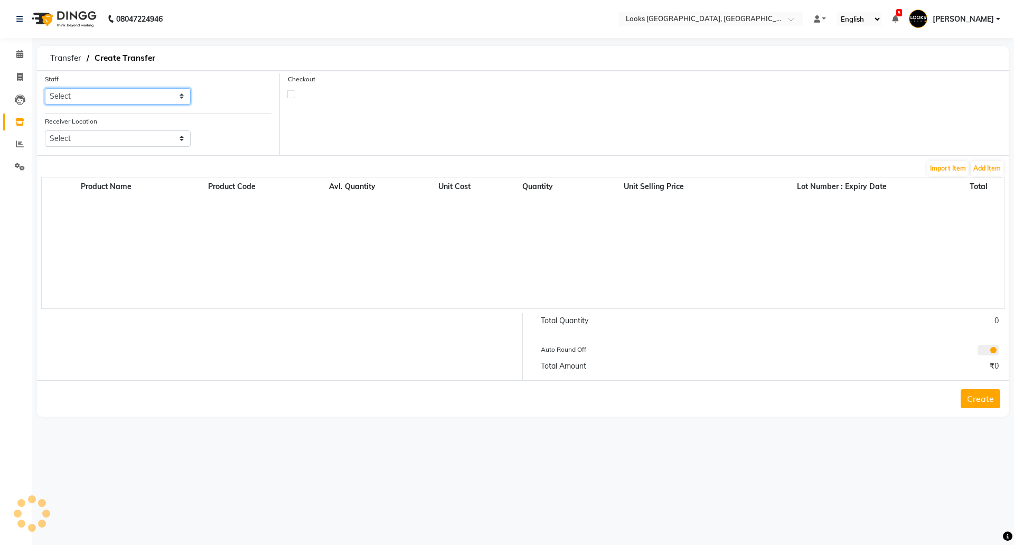
click at [120, 103] on select "Select [PERSON_NAME] [PERSON_NAME] Chan_Mrg Counter Sales [PERSON_NAME] DEEPAK …" at bounding box center [118, 96] width 146 height 16
select select "23462"
click at [45, 88] on select "Select [PERSON_NAME] [PERSON_NAME] Chan_Mrg Counter Sales [PERSON_NAME] DEEPAK …" at bounding box center [118, 96] width 146 height 16
click at [94, 135] on select "Select Looks Prive [GEOGRAPHIC_DATA], [GEOGRAPHIC_DATA] [GEOGRAPHIC_DATA]-42 [G…" at bounding box center [118, 138] width 146 height 16
select select "2769"
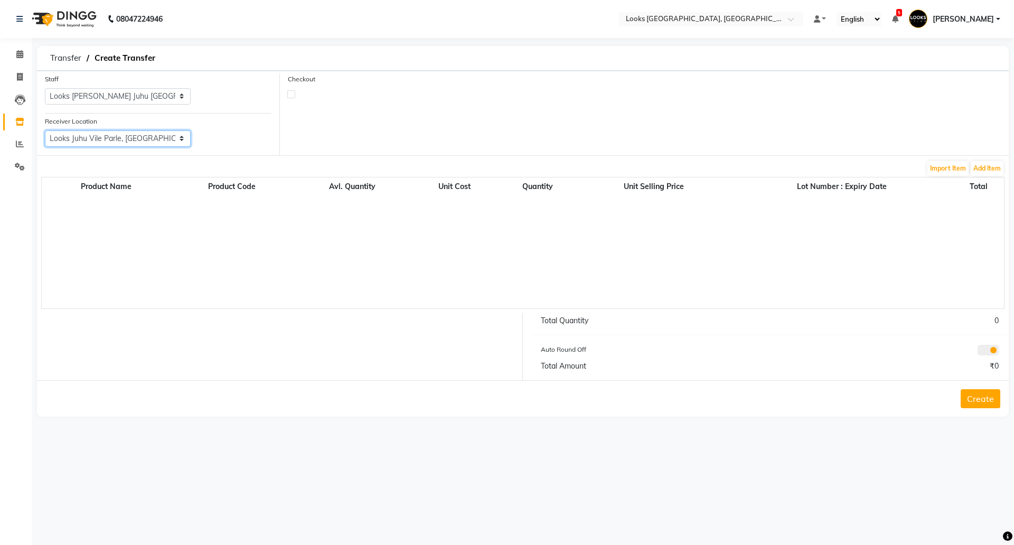
click at [45, 130] on select "Select Looks Prive [GEOGRAPHIC_DATA], [GEOGRAPHIC_DATA] [GEOGRAPHIC_DATA]-42 [G…" at bounding box center [118, 138] width 146 height 16
click at [980, 163] on button "Add Item" at bounding box center [986, 168] width 33 height 15
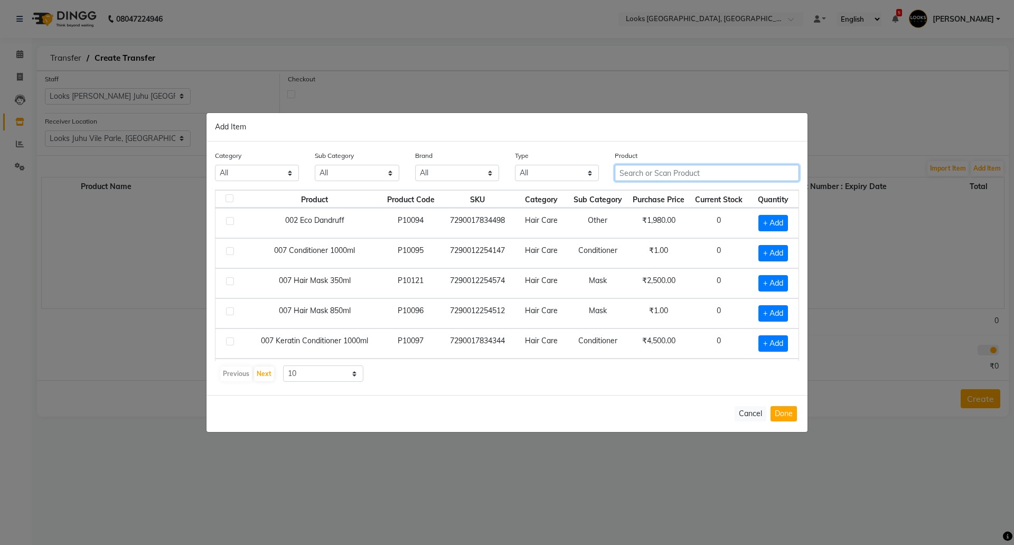
click at [677, 180] on input "text" at bounding box center [706, 173] width 184 height 16
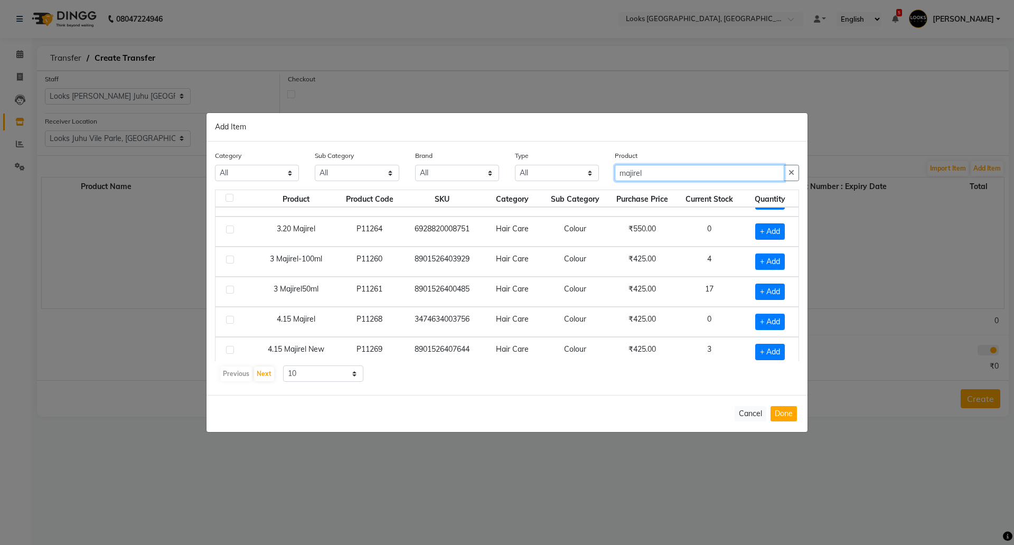
scroll to position [148, 0]
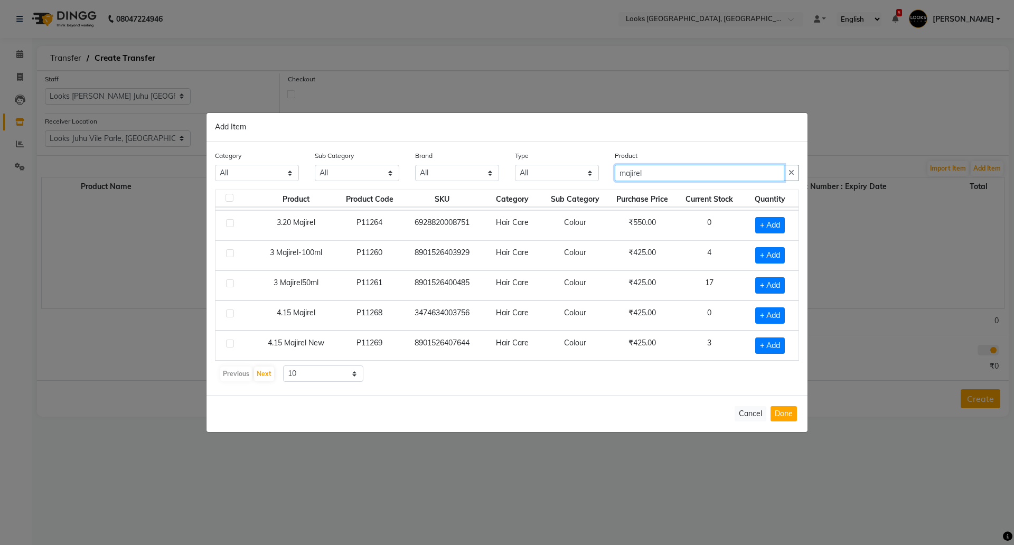
type input "majirel"
click at [312, 369] on select "10 50 100" at bounding box center [323, 373] width 80 height 16
select select "100"
click at [283, 365] on select "10 50 100" at bounding box center [323, 373] width 80 height 16
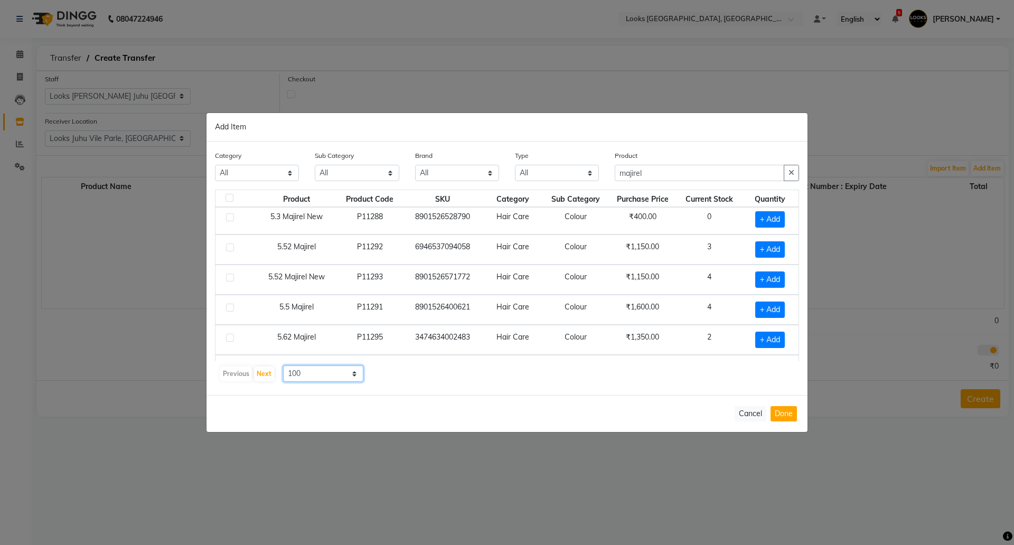
scroll to position [874, 0]
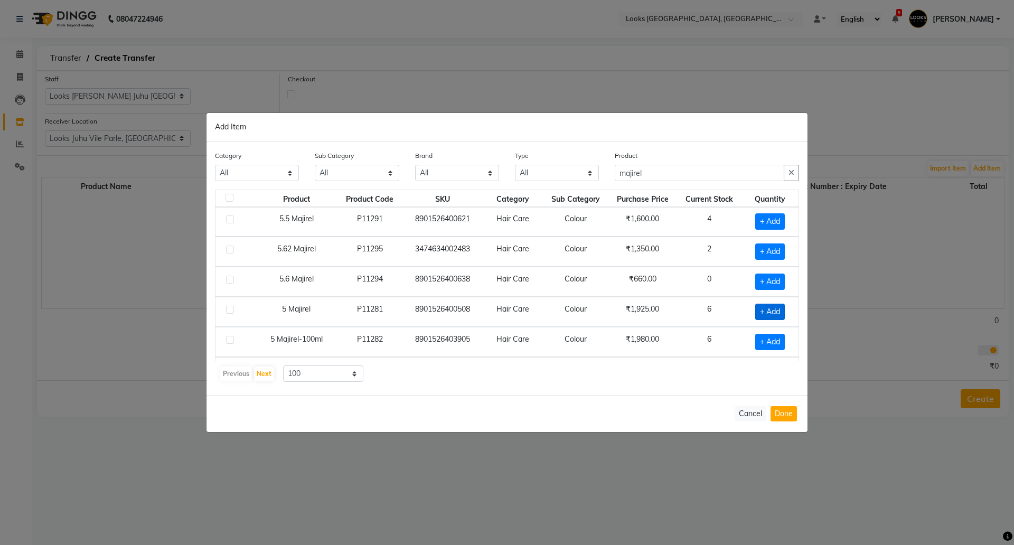
click at [755, 309] on span "+ Add" at bounding box center [770, 312] width 30 height 16
checkbox input "true"
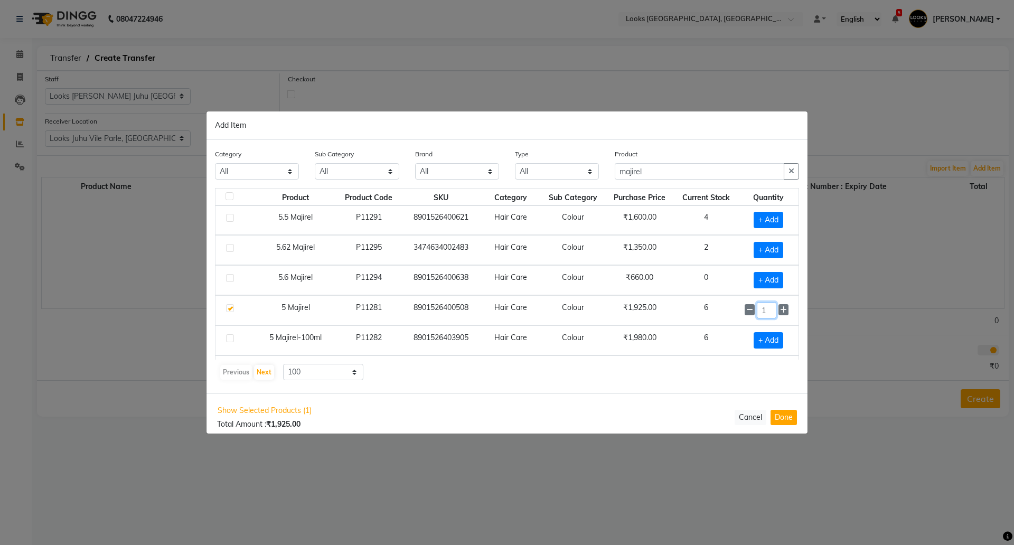
drag, startPoint x: 757, startPoint y: 311, endPoint x: 730, endPoint y: 310, distance: 27.5
click at [738, 311] on td "1" at bounding box center [768, 310] width 60 height 30
type input "2"
click at [789, 414] on button "Done" at bounding box center [783, 416] width 26 height 15
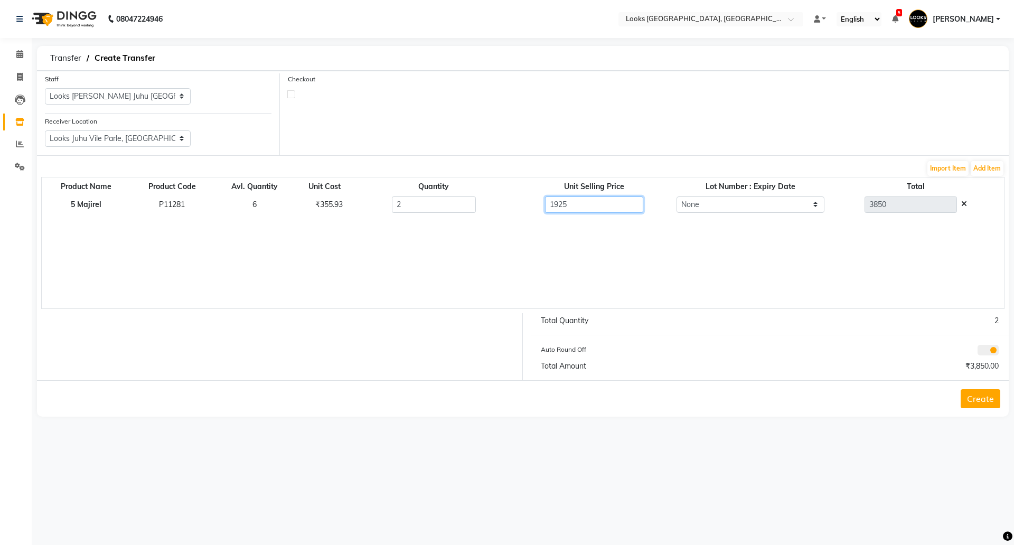
drag, startPoint x: 598, startPoint y: 203, endPoint x: 437, endPoint y: 185, distance: 161.9
click at [437, 185] on table "Product Name Product Code Avl. Quantity Unit Cost Quantity Unit Selling Price L…" at bounding box center [523, 197] width 962 height 36
type input "355.93"
type input "711.86"
click at [779, 274] on div "Product Name Product Code Avl. Quantity Unit Cost Quantity Unit Selling Price L…" at bounding box center [522, 243] width 963 height 132
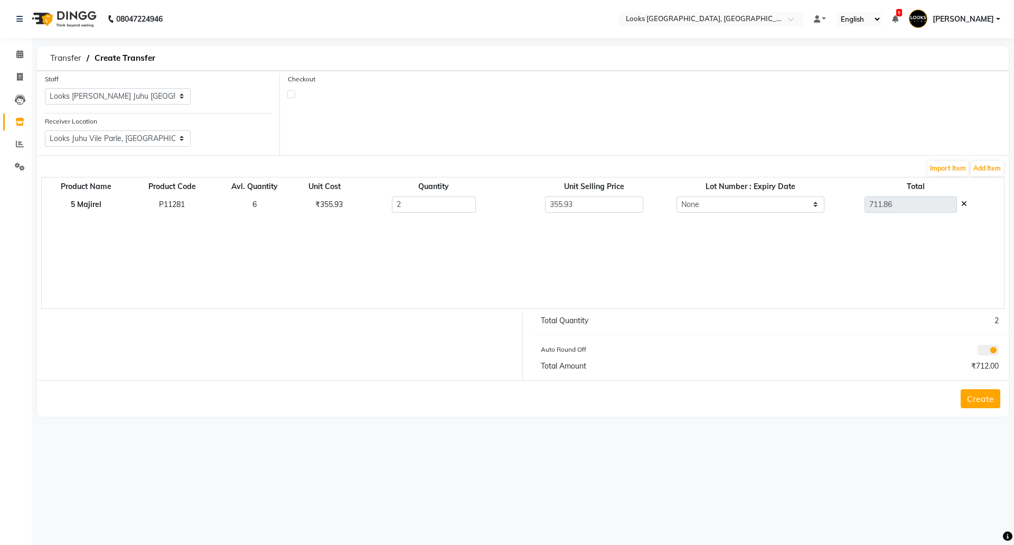
click at [969, 395] on button "Create" at bounding box center [980, 398] width 40 height 19
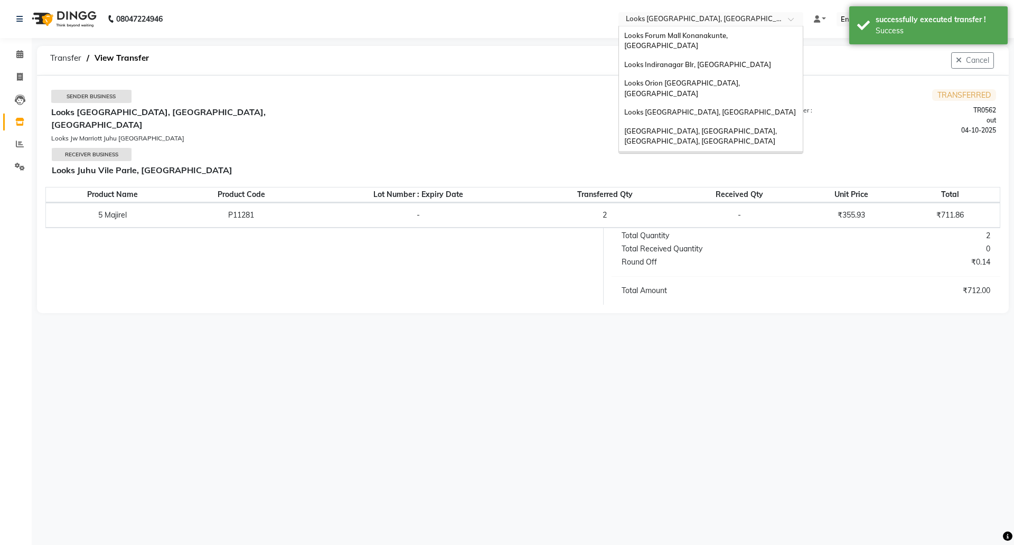
click at [670, 20] on input "text" at bounding box center [699, 20] width 153 height 11
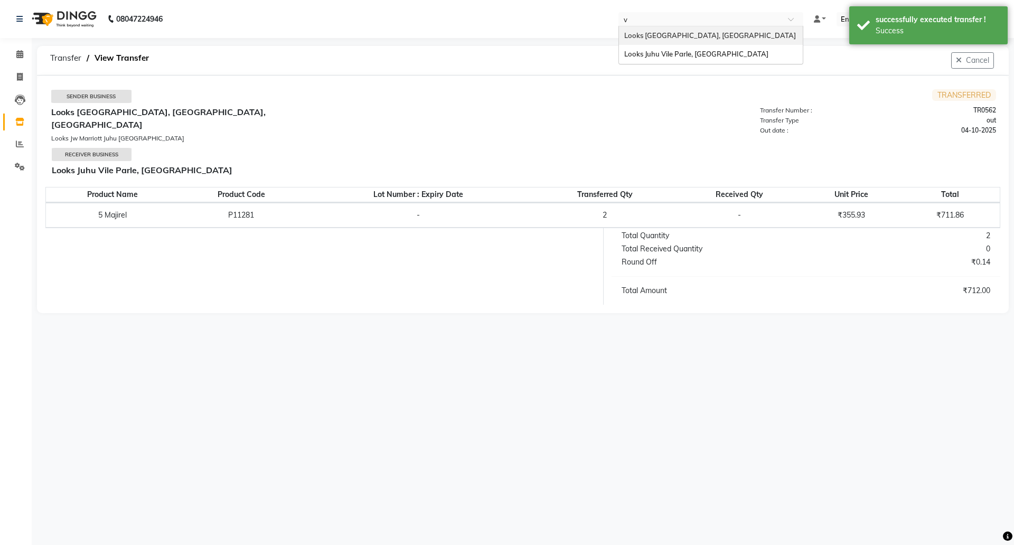
type input "vi"
click at [668, 35] on span "Looks Juhu Vile Parle, [GEOGRAPHIC_DATA]" at bounding box center [696, 35] width 144 height 8
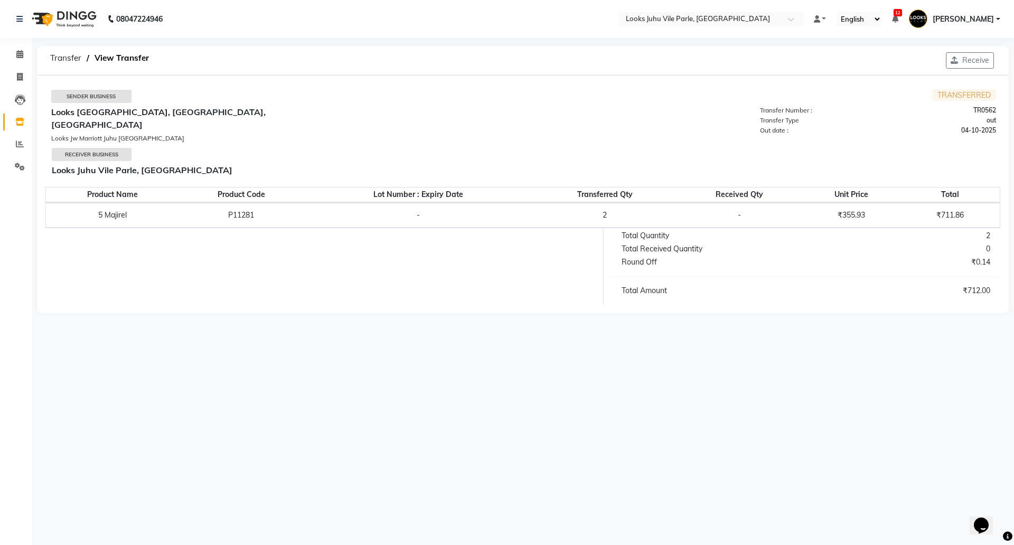
click at [970, 70] on div "Receive" at bounding box center [969, 60] width 61 height 29
click at [970, 67] on button "Receive" at bounding box center [969, 60] width 48 height 16
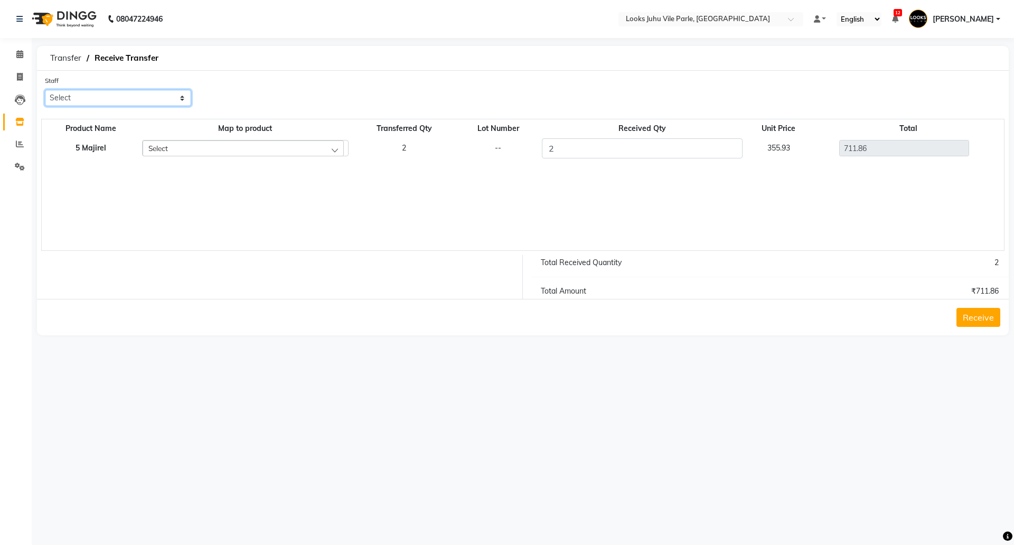
click at [100, 100] on select "Select [PERSON_NAME] Abu_Bakar [PERSON_NAME] [PERSON_NAME] [PERSON_NAME] Chirag…" at bounding box center [118, 98] width 146 height 16
select select "54514"
click at [45, 90] on select "Select [PERSON_NAME] Abu_Bakar [PERSON_NAME] [PERSON_NAME] [PERSON_NAME] Chirag…" at bounding box center [118, 98] width 146 height 16
click at [190, 144] on div "Select" at bounding box center [243, 148] width 201 height 16
drag, startPoint x: 105, startPoint y: 149, endPoint x: 73, endPoint y: 149, distance: 31.7
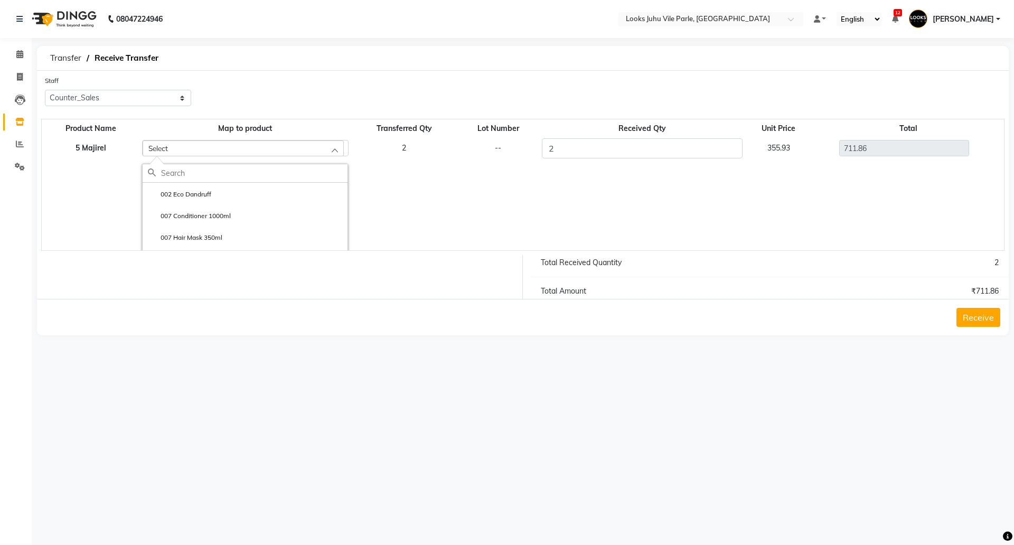
click at [73, 149] on th "5 Majirel" at bounding box center [91, 148] width 98 height 25
copy th "5 Majirel"
click at [176, 148] on div "Select" at bounding box center [243, 148] width 201 height 16
paste input "5 Majirel"
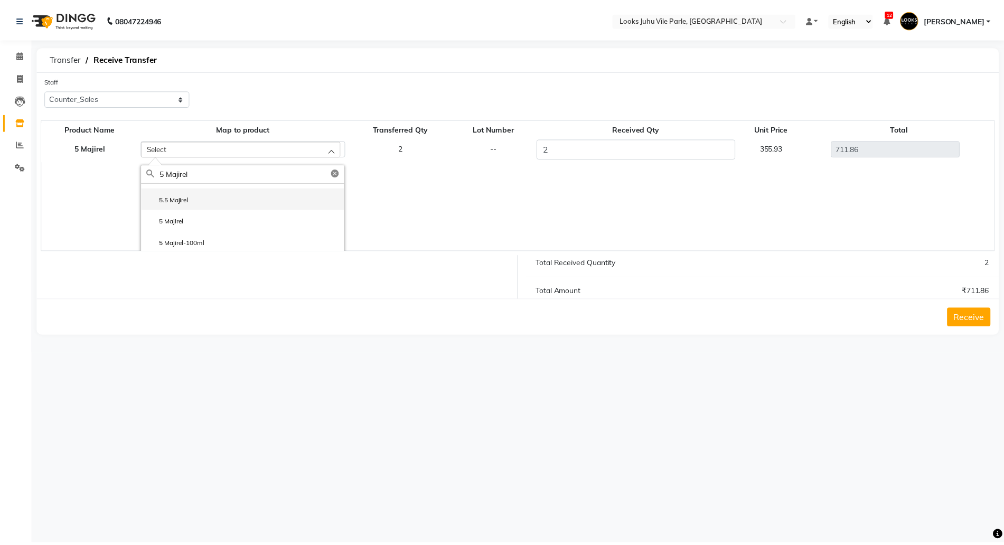
scroll to position [154, 0]
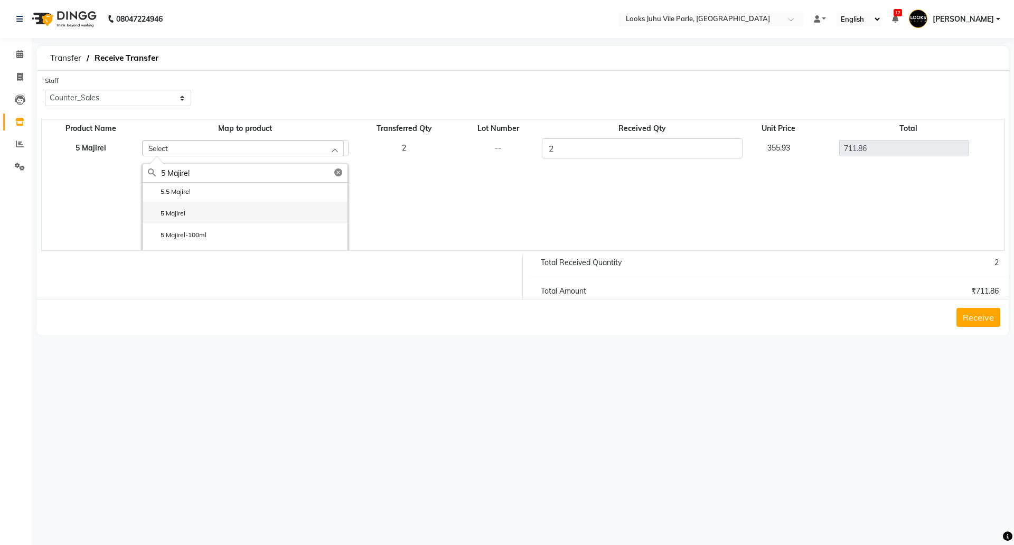
type input "5 Majirel"
click at [180, 207] on li "5 Majirel" at bounding box center [245, 213] width 205 height 22
click at [970, 318] on button "Receive" at bounding box center [978, 317] width 44 height 19
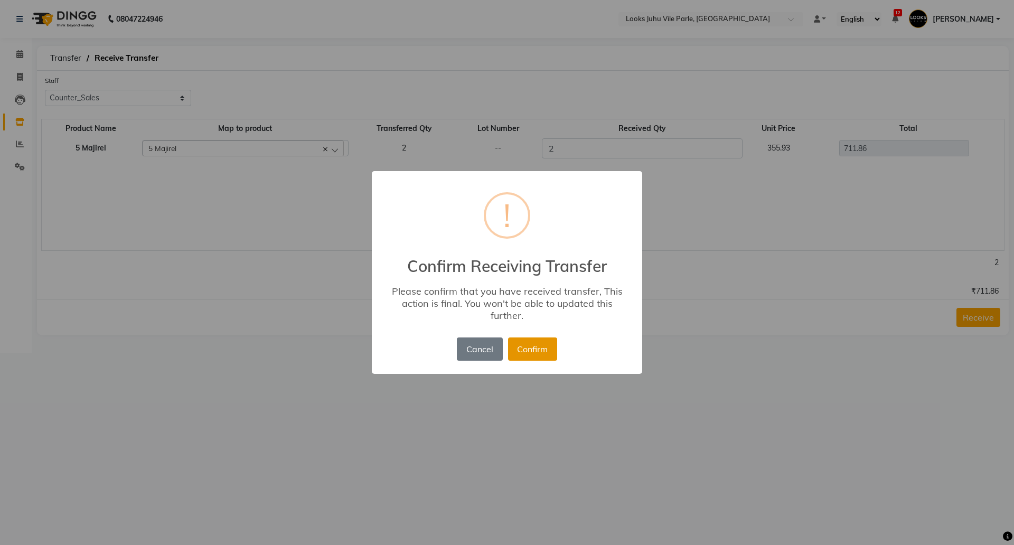
click at [547, 346] on button "Confirm" at bounding box center [532, 348] width 49 height 23
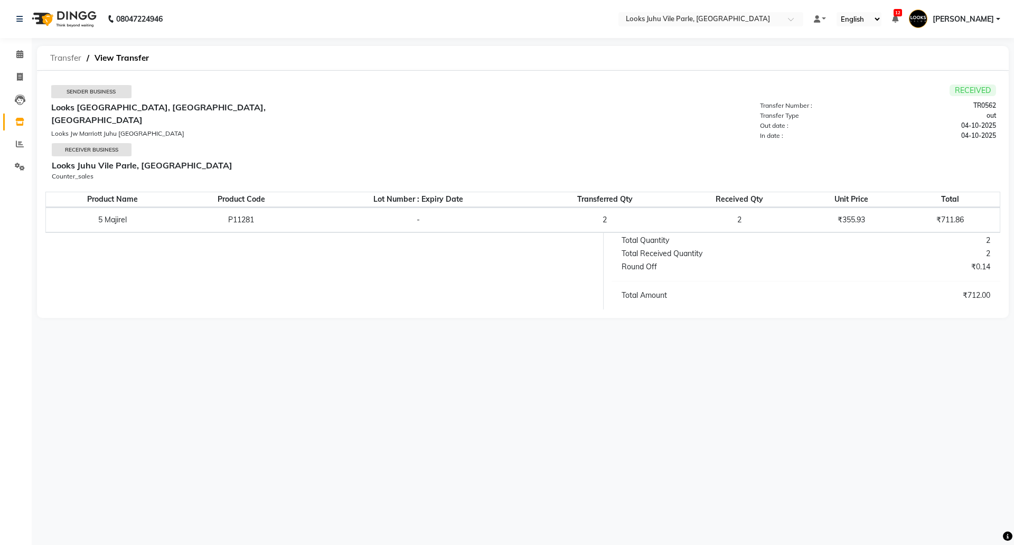
click at [55, 61] on span "Transfer" at bounding box center [66, 58] width 42 height 19
select select "sender"
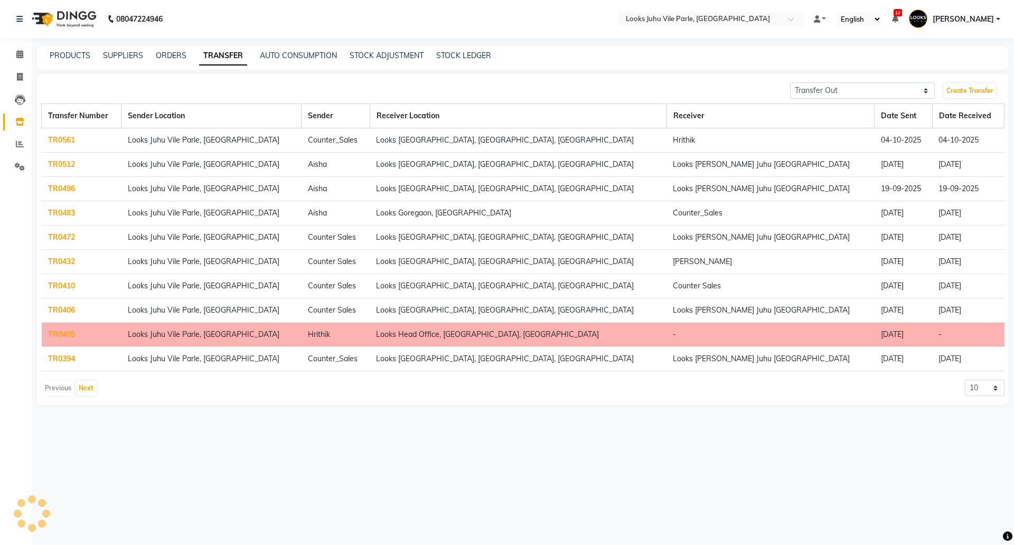
click at [20, 117] on span at bounding box center [20, 122] width 18 height 12
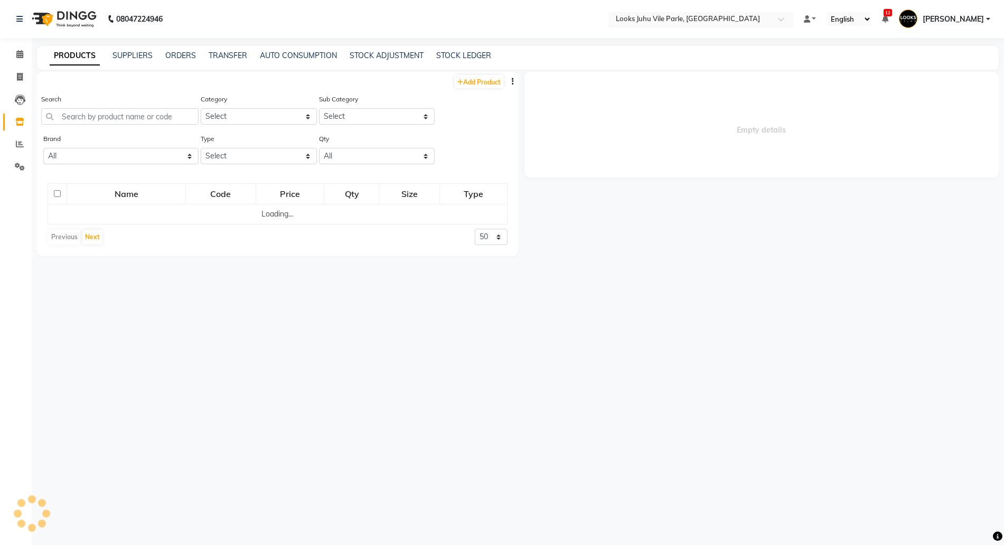
click at [675, 22] on input "text" at bounding box center [689, 20] width 153 height 11
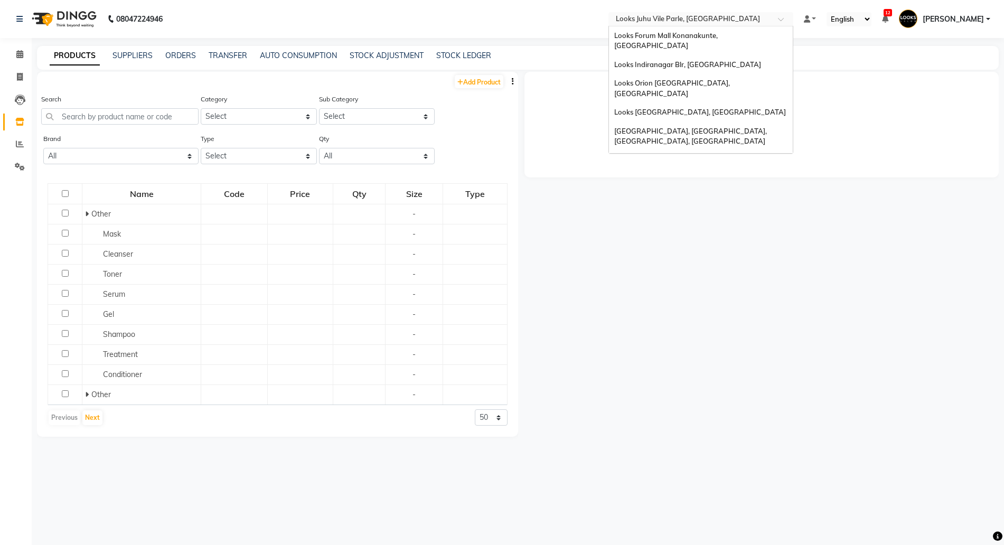
scroll to position [98, 0]
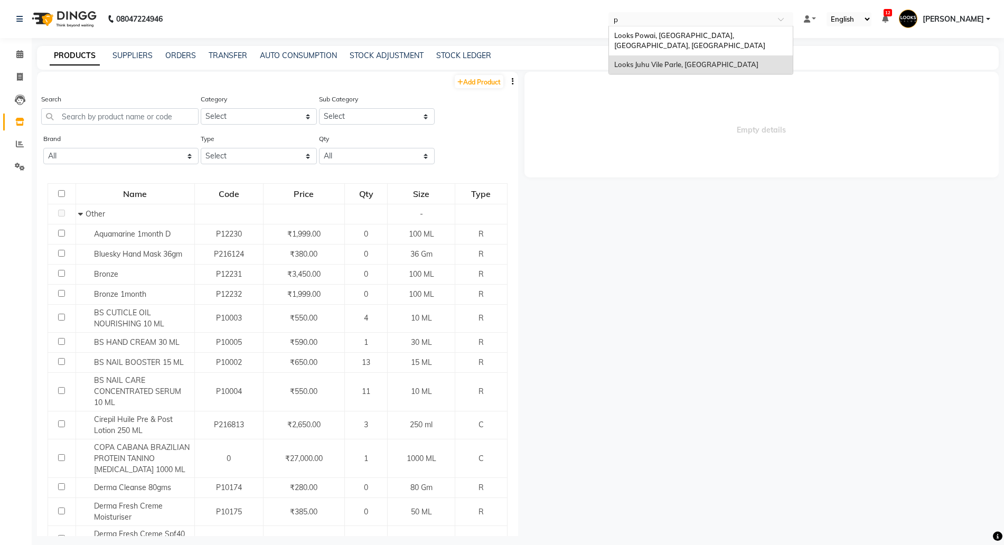
type input "po"
click at [668, 26] on ng-dropdown-panel "Looks Powai, [GEOGRAPHIC_DATA], [GEOGRAPHIC_DATA], [GEOGRAPHIC_DATA]" at bounding box center [700, 41] width 185 height 30
click at [654, 39] on span "Looks Powai, [GEOGRAPHIC_DATA], [GEOGRAPHIC_DATA], [GEOGRAPHIC_DATA]" at bounding box center [689, 40] width 151 height 19
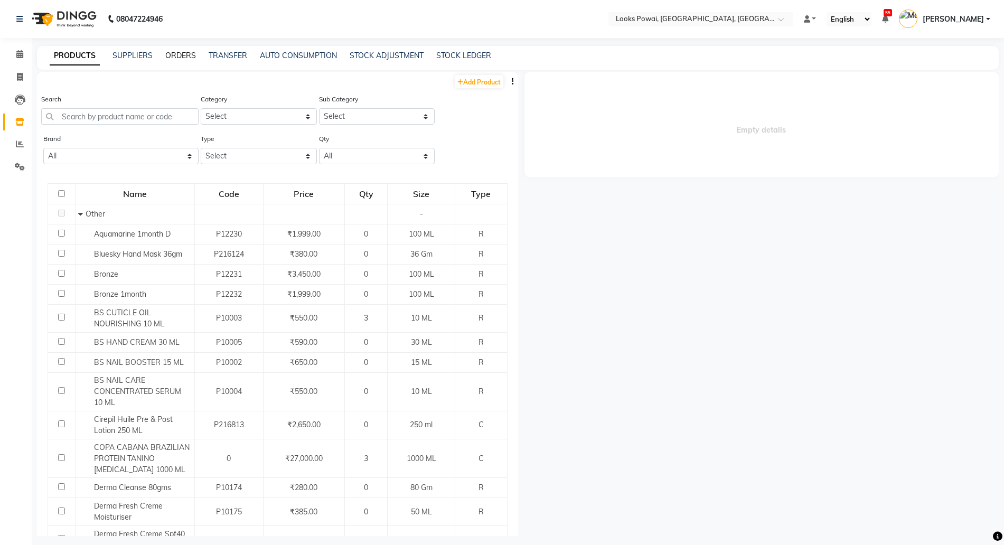
click at [185, 57] on link "ORDERS" at bounding box center [180, 56] width 31 height 10
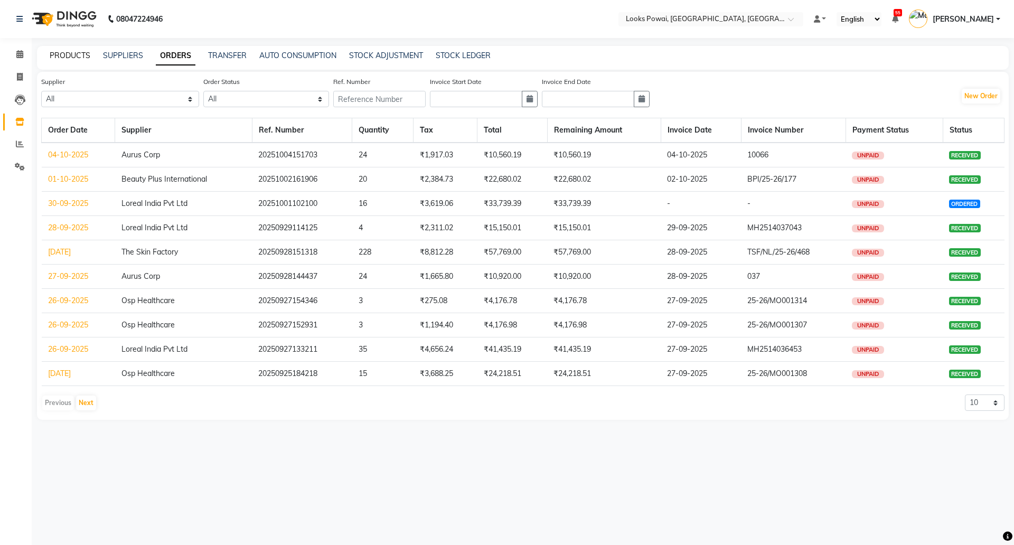
click at [66, 52] on link "PRODUCTS" at bounding box center [70, 56] width 41 height 10
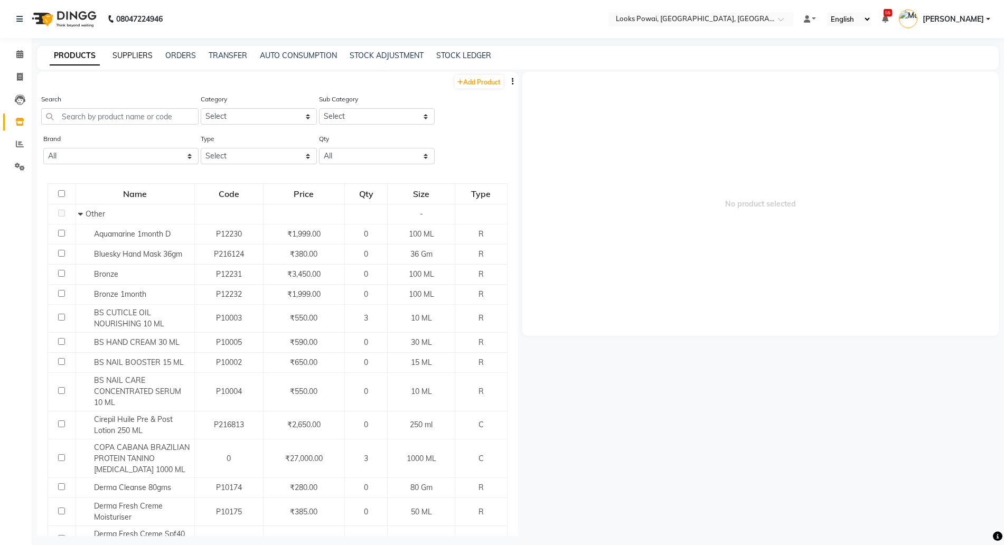
click at [135, 56] on link "SUPPLIERS" at bounding box center [132, 56] width 40 height 10
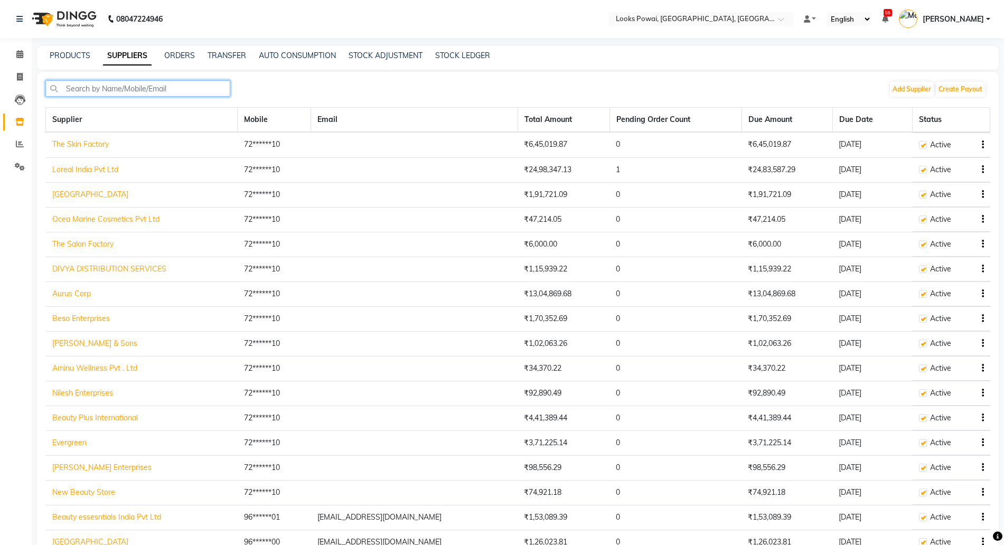
click at [91, 84] on input "text" at bounding box center [137, 88] width 185 height 16
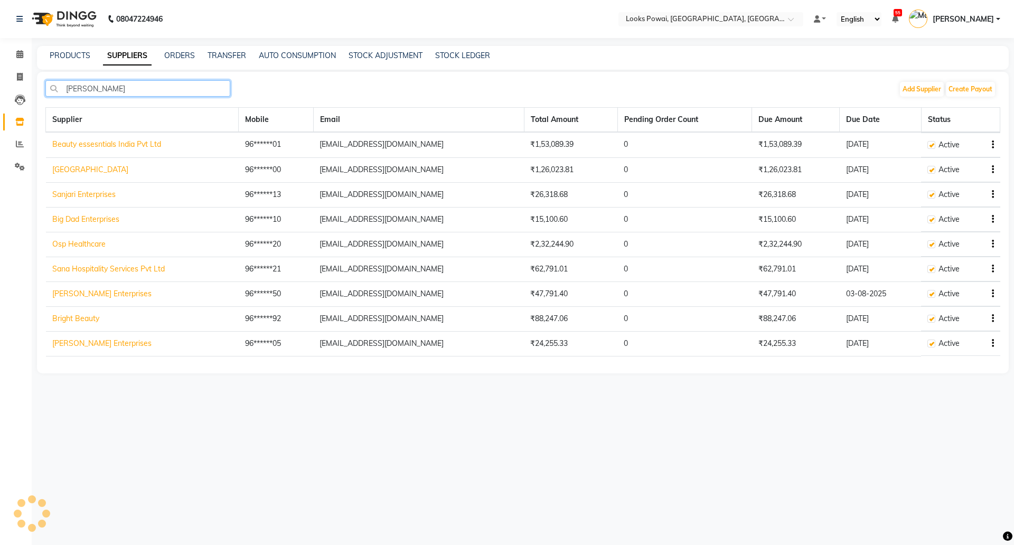
type input "anshi"
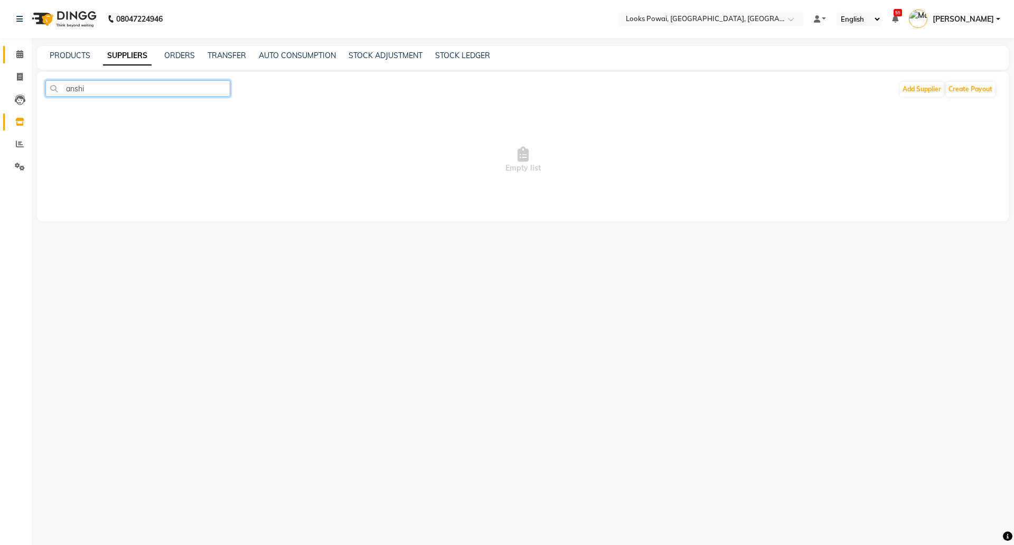
drag, startPoint x: 92, startPoint y: 84, endPoint x: 9, endPoint y: 60, distance: 86.2
click at [9, 60] on app-home "08047224946 Select Location × Looks Powai, Mumbai, Powai, Mumbai Default Panel …" at bounding box center [507, 118] width 1014 height 237
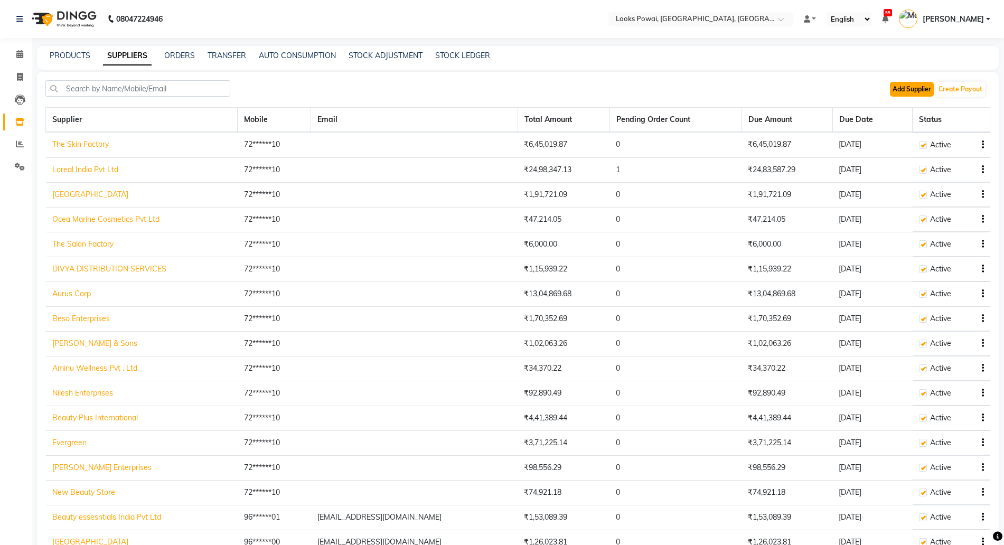
click at [911, 91] on button "Add Supplier" at bounding box center [912, 89] width 44 height 15
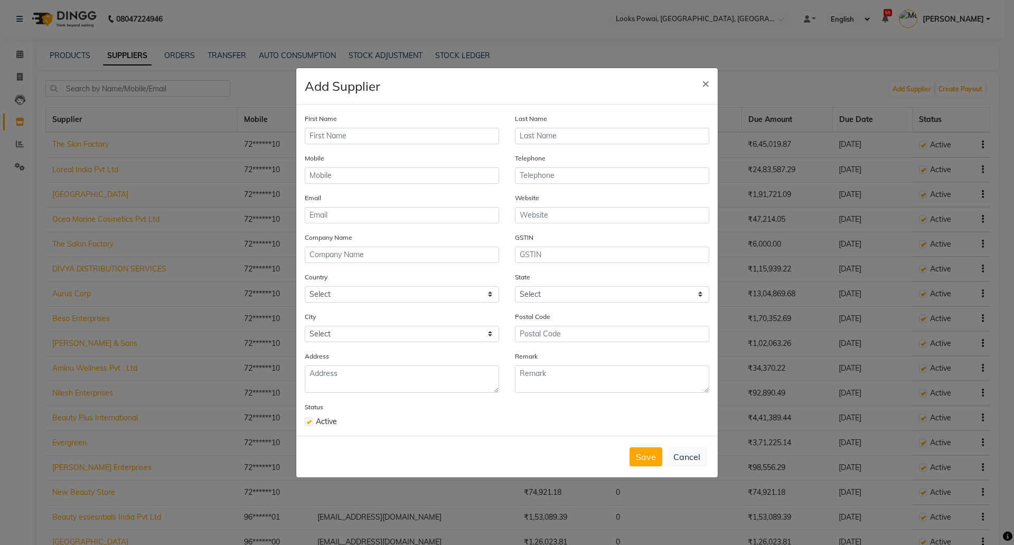
click at [351, 126] on div "First Name" at bounding box center [402, 128] width 194 height 31
click at [342, 132] on input "text" at bounding box center [402, 136] width 194 height 16
type input "Anshika"
click at [544, 137] on input "text" at bounding box center [612, 136] width 194 height 16
type input "Cosmetics"
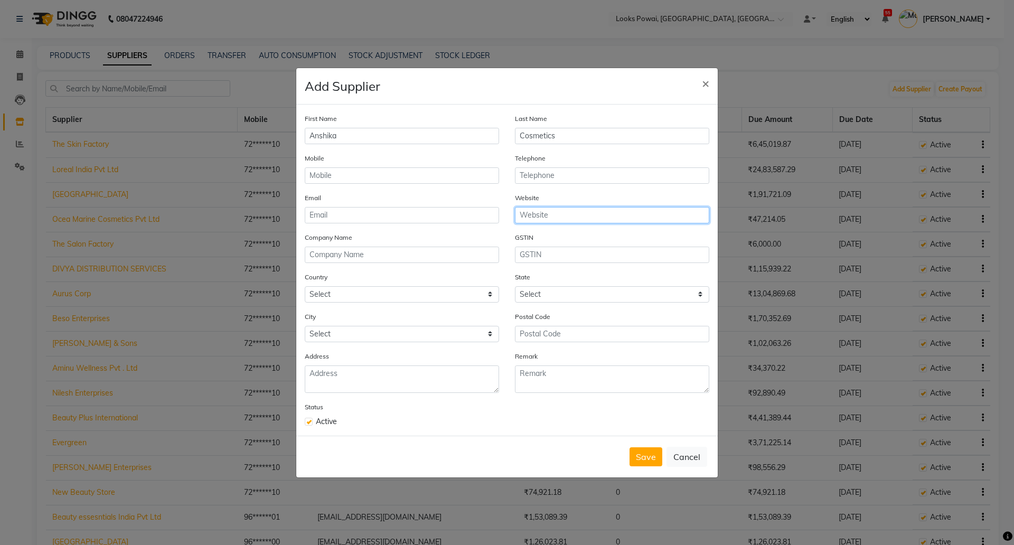
click at [533, 210] on input "text" at bounding box center [612, 215] width 194 height 16
click at [628, 459] on div "Save Cancel" at bounding box center [506, 457] width 421 height 42
click at [636, 459] on button "Save" at bounding box center [645, 456] width 33 height 19
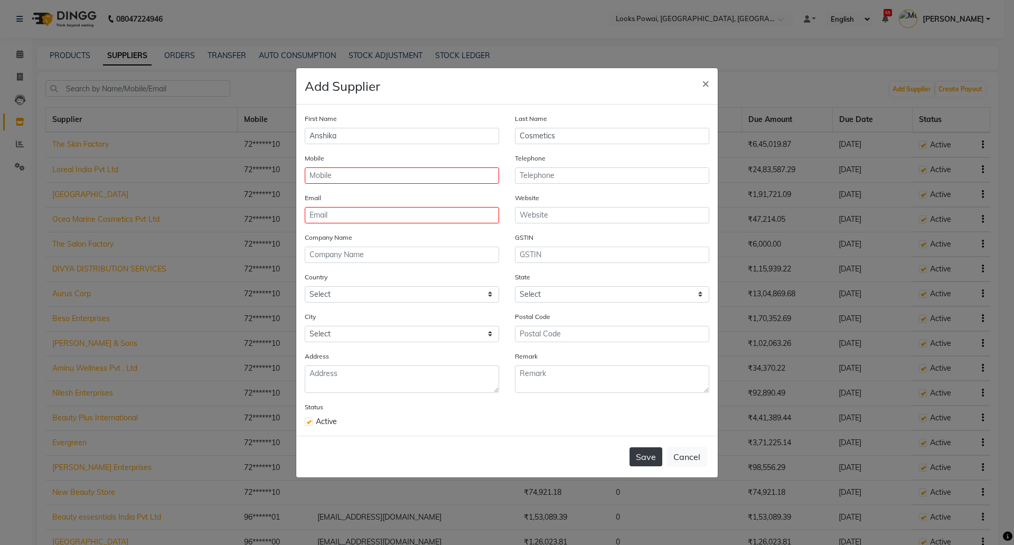
click at [641, 458] on button "Save" at bounding box center [645, 456] width 33 height 19
click at [361, 175] on input "text" at bounding box center [402, 175] width 194 height 16
click at [361, 175] on input "720878711" at bounding box center [402, 175] width 194 height 16
type input "7208787110"
click at [332, 215] on input "email" at bounding box center [402, 215] width 194 height 16
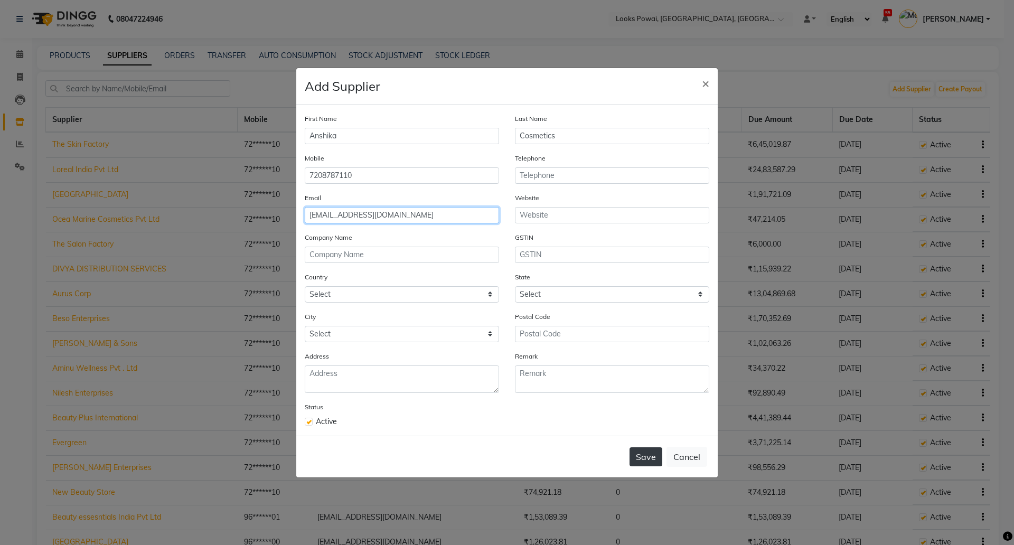
type input "mangeshlooks@gmial.com"
click at [643, 453] on button "Save" at bounding box center [645, 456] width 33 height 19
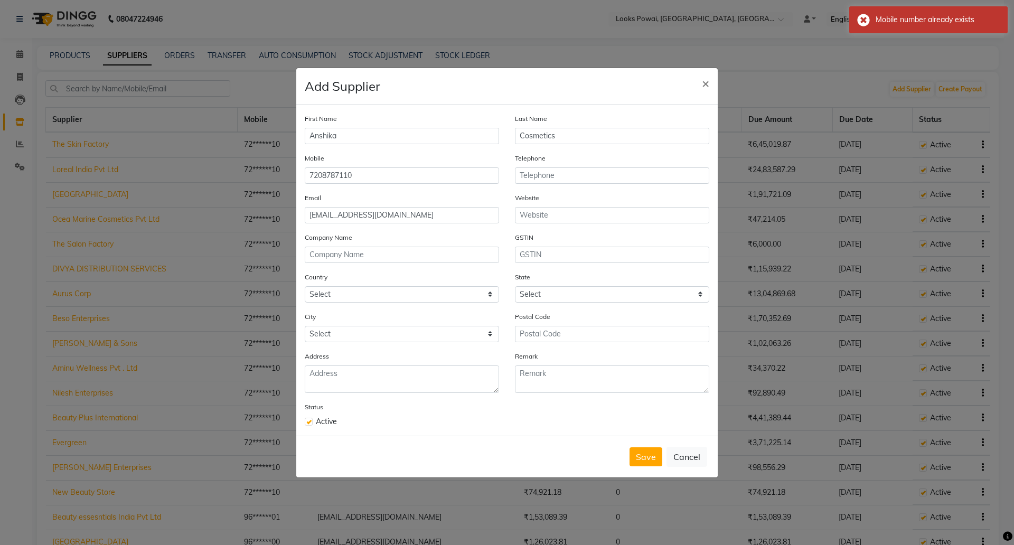
click at [394, 166] on div "Mobile 7208787110" at bounding box center [402, 168] width 194 height 31
click at [392, 171] on input "7208787110" at bounding box center [402, 175] width 194 height 16
type input "7208787115"
click at [636, 459] on button "Save" at bounding box center [645, 456] width 33 height 19
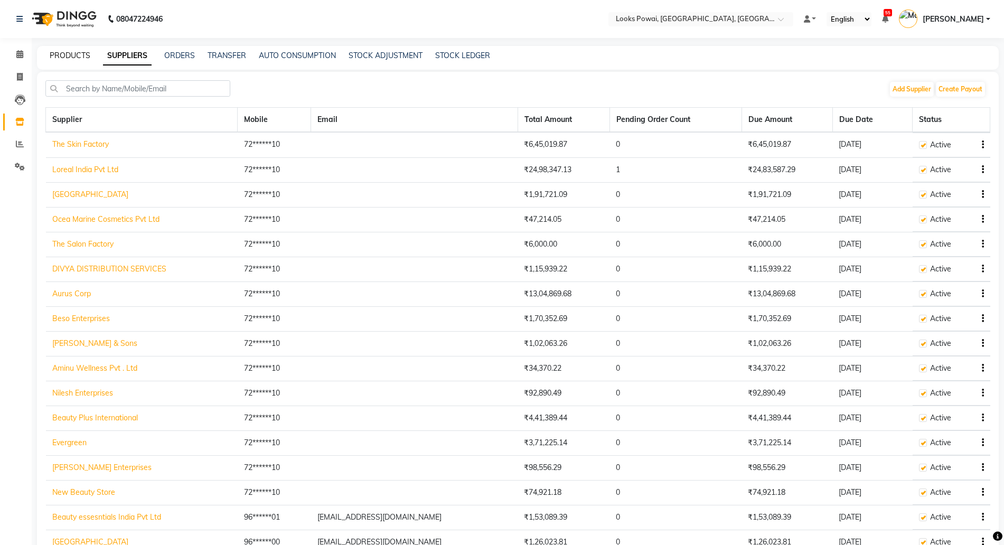
click at [56, 52] on link "PRODUCTS" at bounding box center [70, 56] width 41 height 10
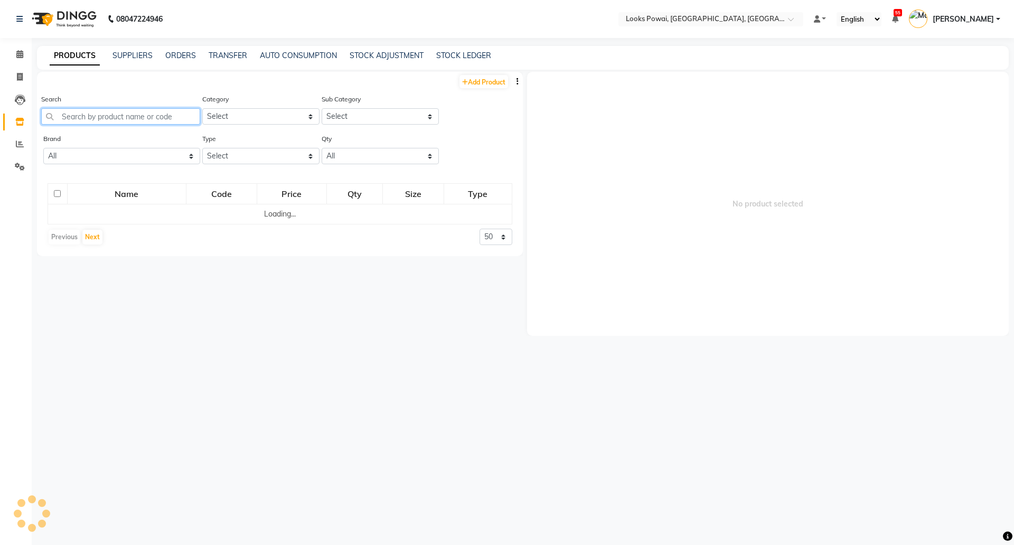
click at [70, 116] on input "text" at bounding box center [120, 116] width 159 height 16
paste input "7290113142947"
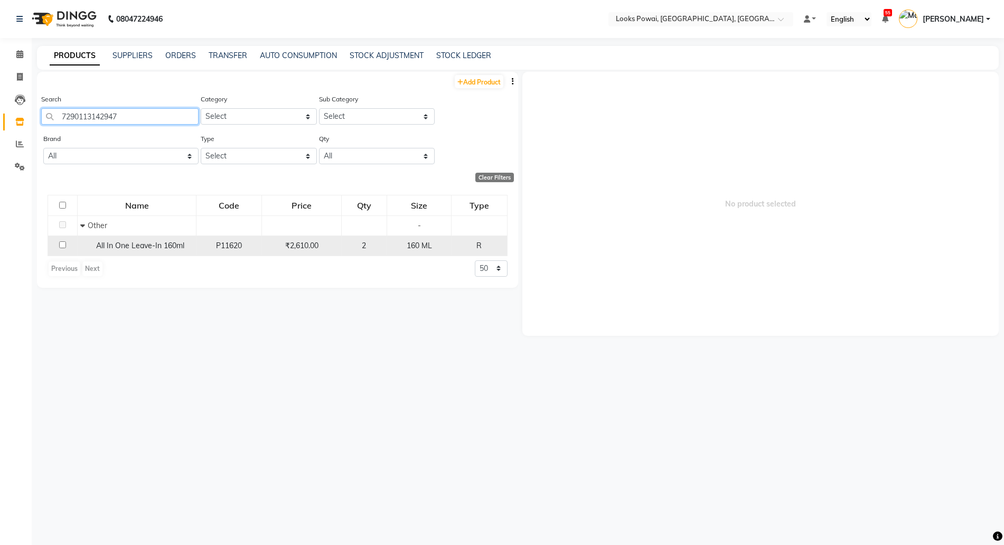
type input "7290113142947"
click at [109, 256] on td "All In One Leave-In 160ml" at bounding box center [137, 245] width 119 height 20
click at [136, 242] on span "All In One Leave-In 160ml" at bounding box center [140, 246] width 88 height 10
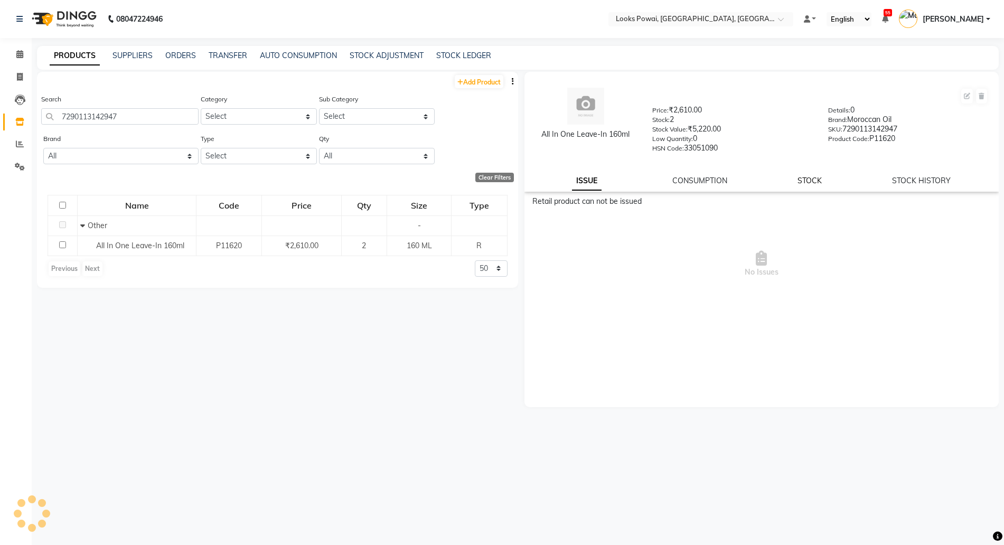
click at [810, 178] on link "STOCK" at bounding box center [809, 181] width 24 height 10
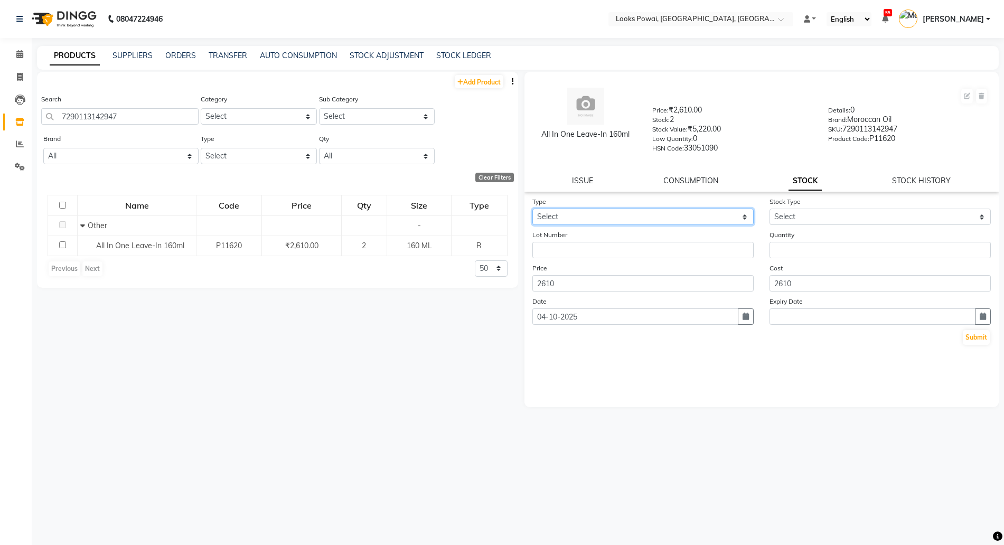
click at [580, 214] on select "Select In Out" at bounding box center [642, 217] width 221 height 16
select select "out"
click at [532, 209] on select "Select In Out" at bounding box center [642, 217] width 221 height 16
select select
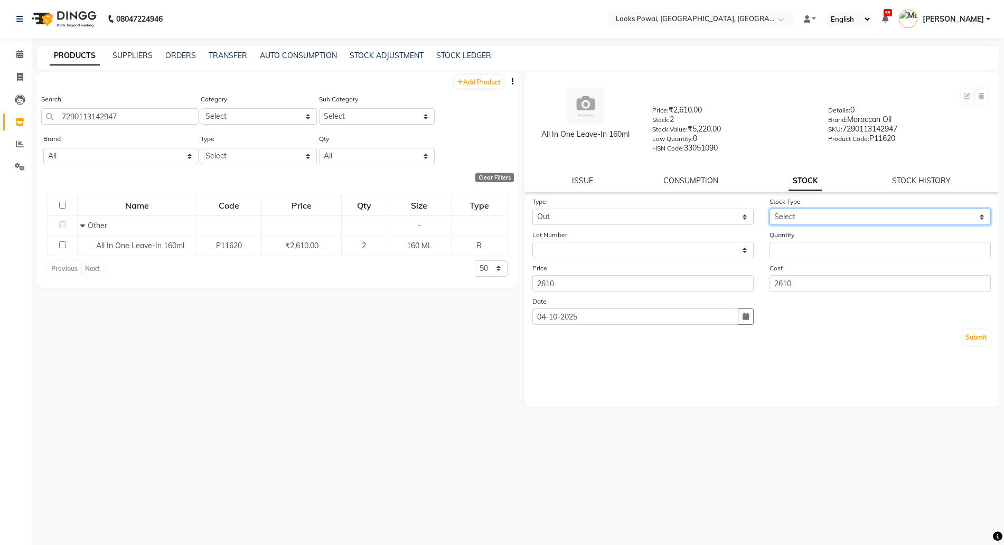
click at [806, 211] on select "Select Internal Use Damaged Expired Adjustment Return Other" at bounding box center [879, 217] width 221 height 16
select select "internal use"
click at [769, 209] on select "Select Internal Use Damaged Expired Adjustment Return Other" at bounding box center [879, 217] width 221 height 16
click at [784, 240] on div "Quantity" at bounding box center [879, 243] width 237 height 29
click at [785, 241] on div "Quantity" at bounding box center [879, 243] width 237 height 29
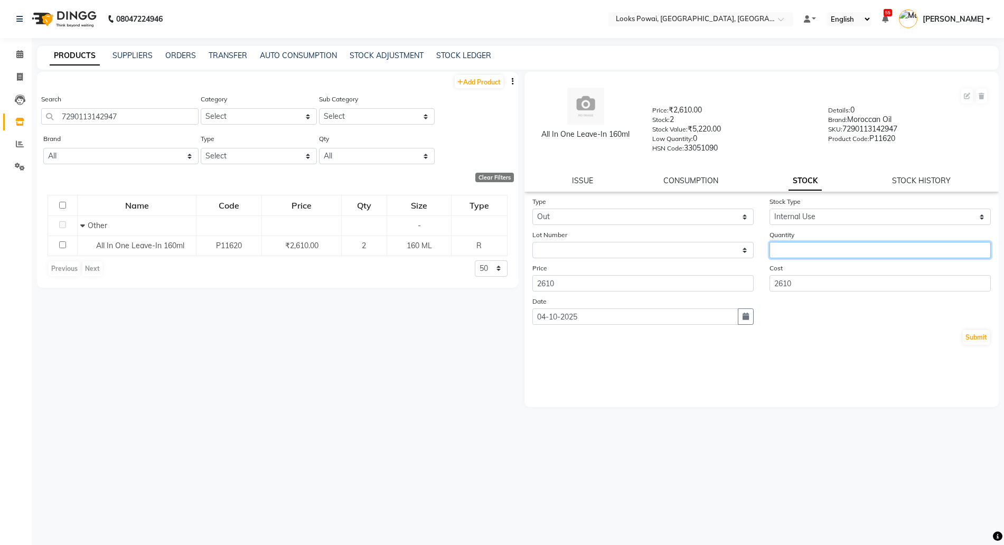
click at [785, 247] on input "number" at bounding box center [879, 250] width 221 height 16
type input "1"
click at [964, 329] on div "Submit" at bounding box center [761, 337] width 459 height 17
click at [970, 334] on button "Submit" at bounding box center [975, 337] width 27 height 15
select select
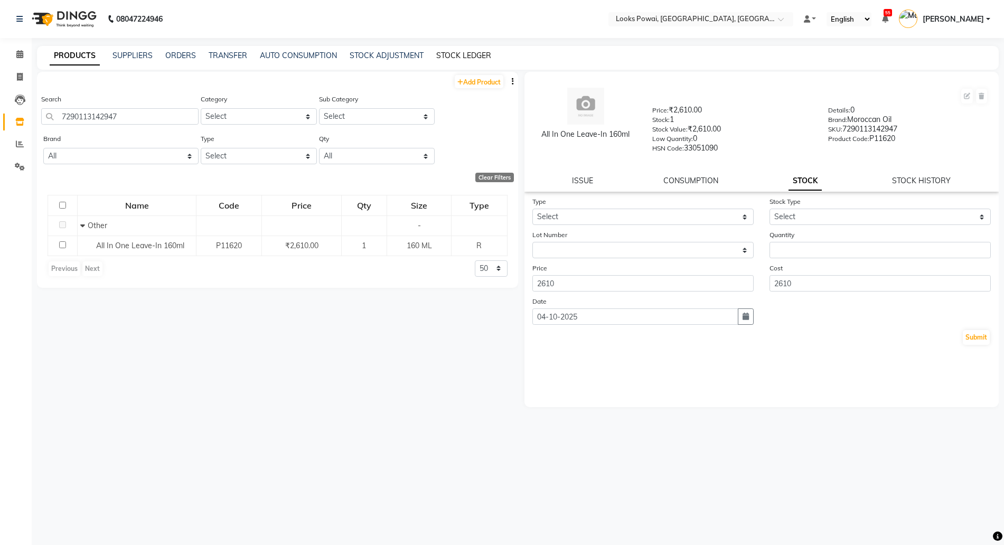
click at [457, 59] on link "STOCK LEDGER" at bounding box center [463, 56] width 55 height 10
select select "all"
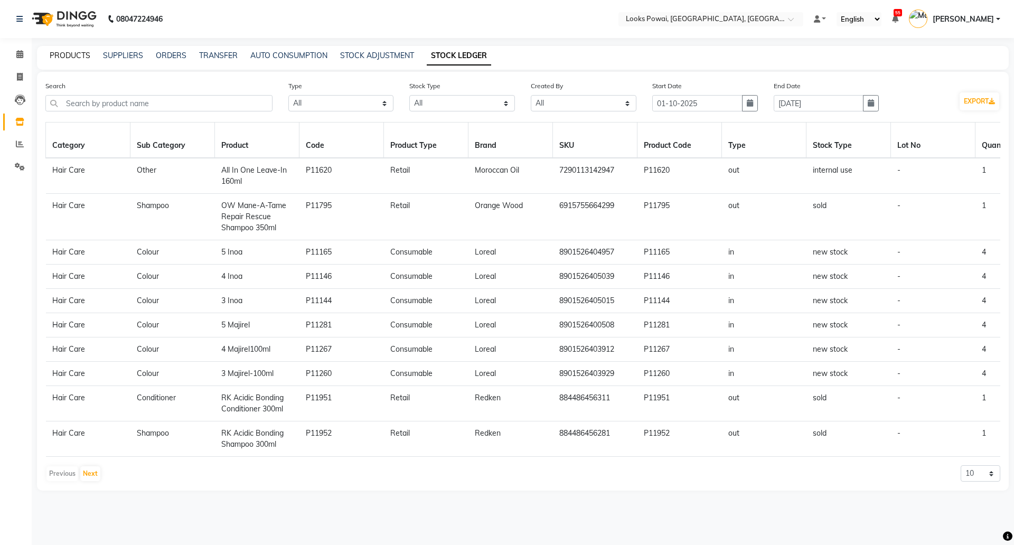
click at [63, 54] on link "PRODUCTS" at bounding box center [70, 56] width 41 height 10
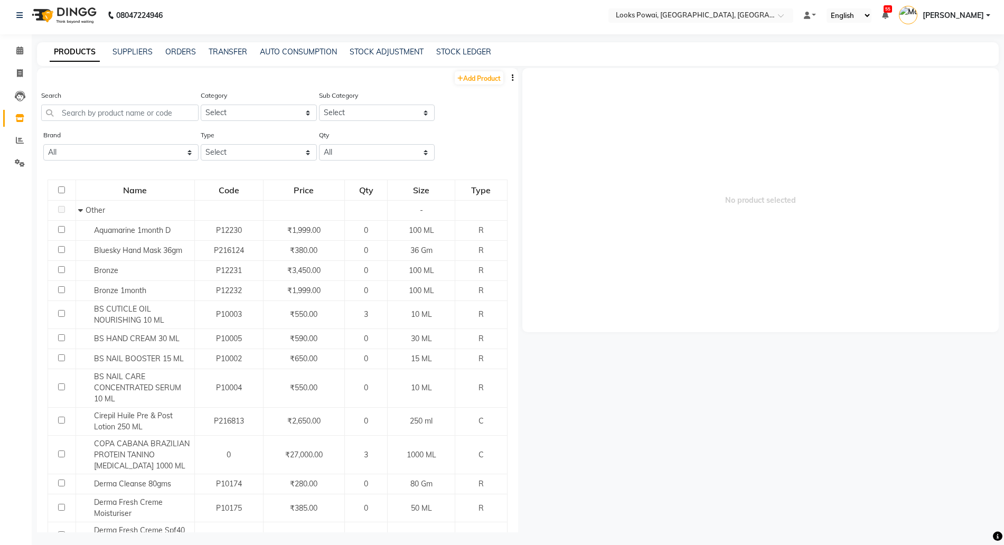
scroll to position [7, 0]
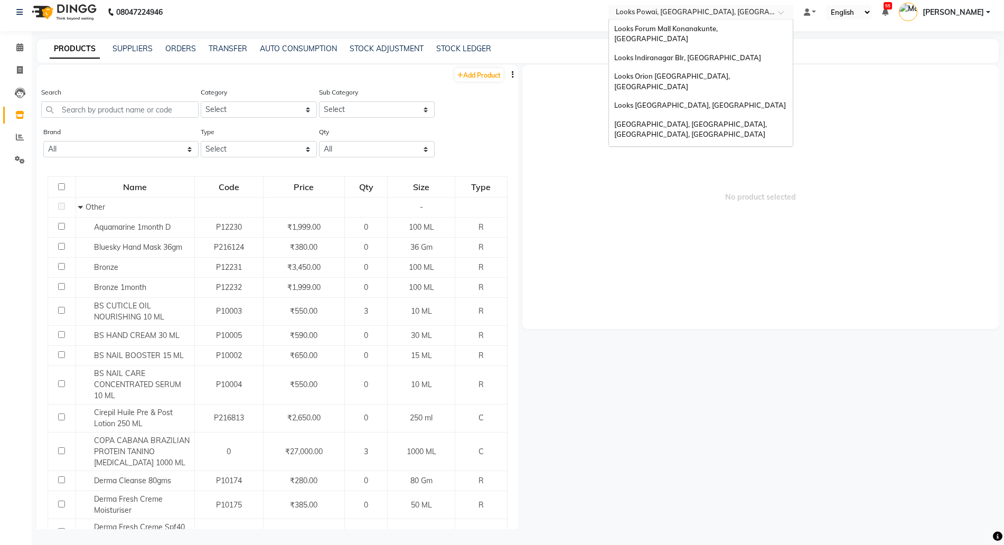
click at [690, 11] on input "text" at bounding box center [689, 13] width 153 height 11
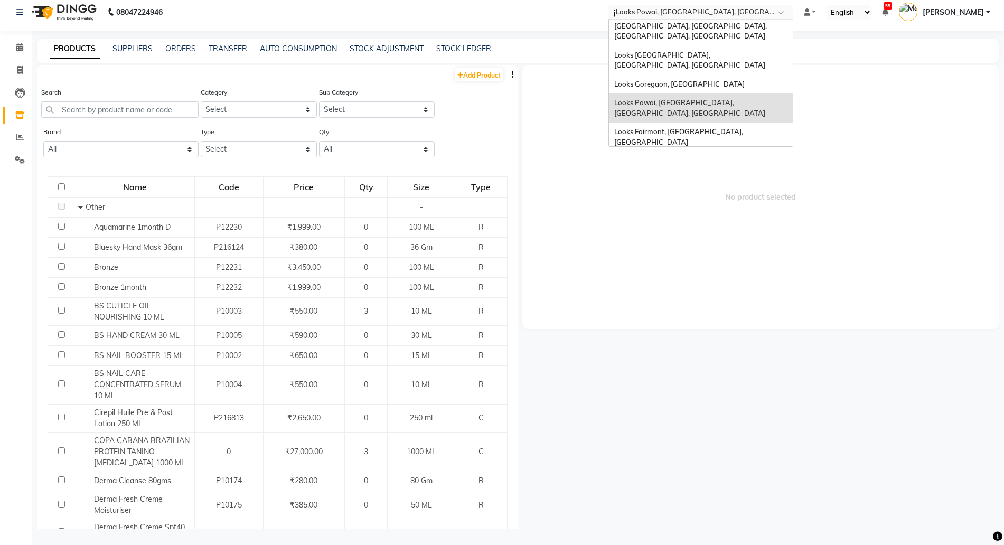
scroll to position [0, 0]
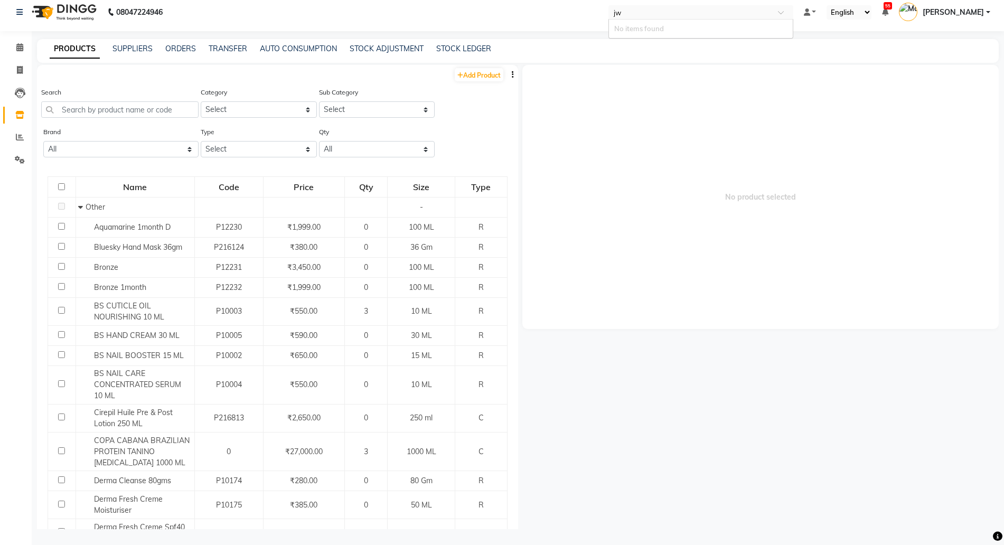
type input "j"
click at [666, 25] on span "Looks Juhu Marriott, Mumbai, Mumbai" at bounding box center [689, 33] width 151 height 19
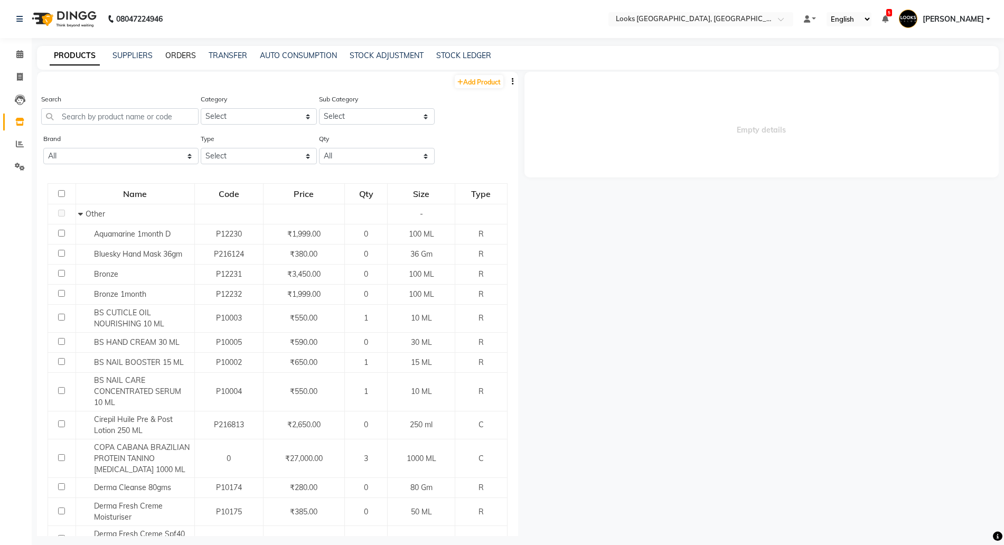
click at [177, 55] on link "ORDERS" at bounding box center [180, 56] width 31 height 10
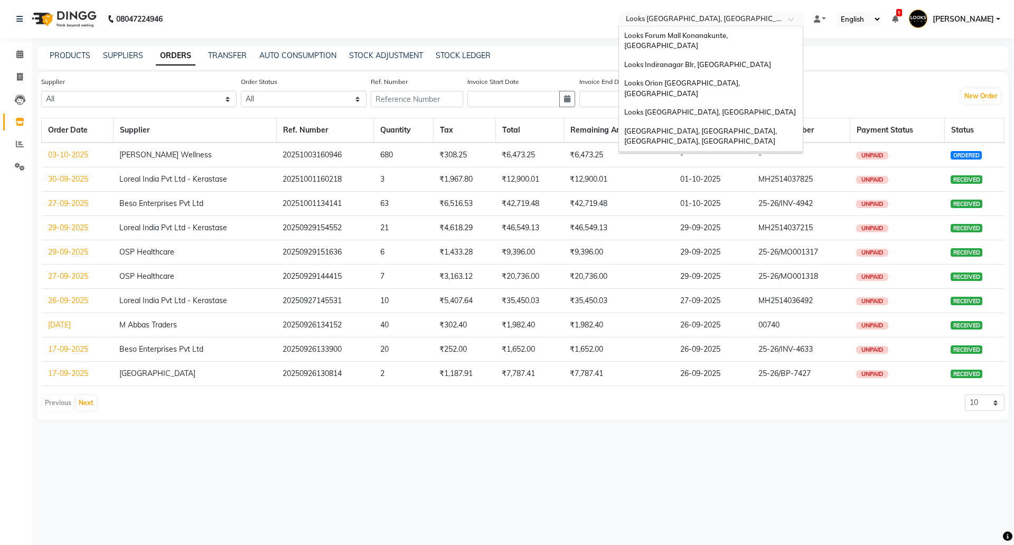
click at [658, 21] on input "text" at bounding box center [699, 20] width 153 height 11
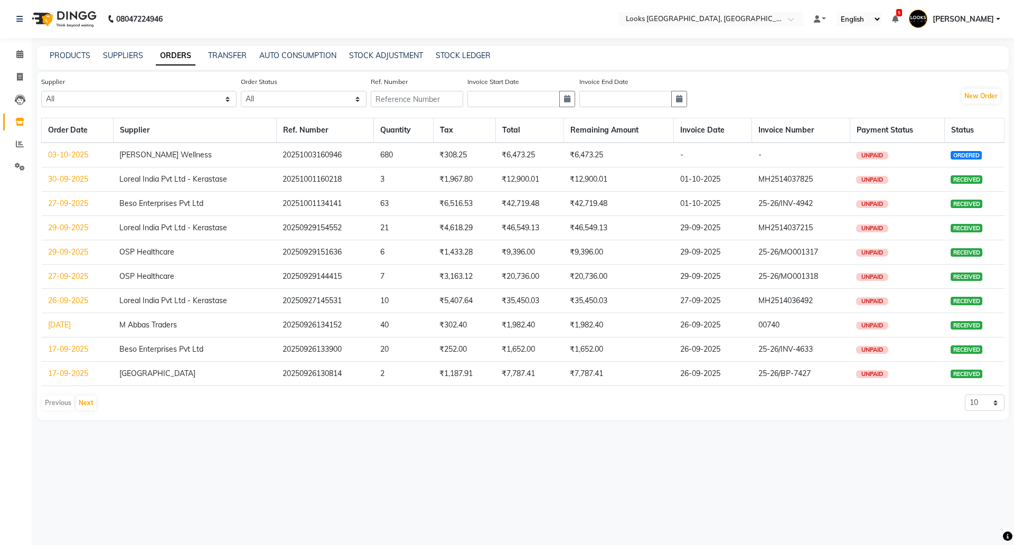
click at [457, 49] on div "PRODUCTS SUPPLIERS ORDERS TRANSFER AUTO CONSUMPTION STOCK ADJUSTMENT STOCK LEDG…" at bounding box center [522, 58] width 971 height 24
click at [455, 52] on link "STOCK LEDGER" at bounding box center [463, 56] width 55 height 10
select select "all"
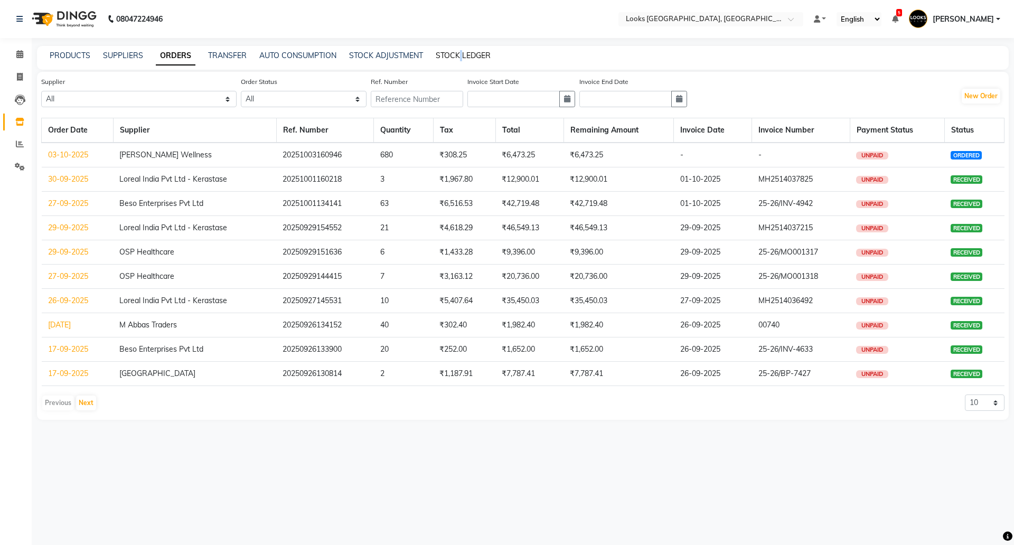
select select "all"
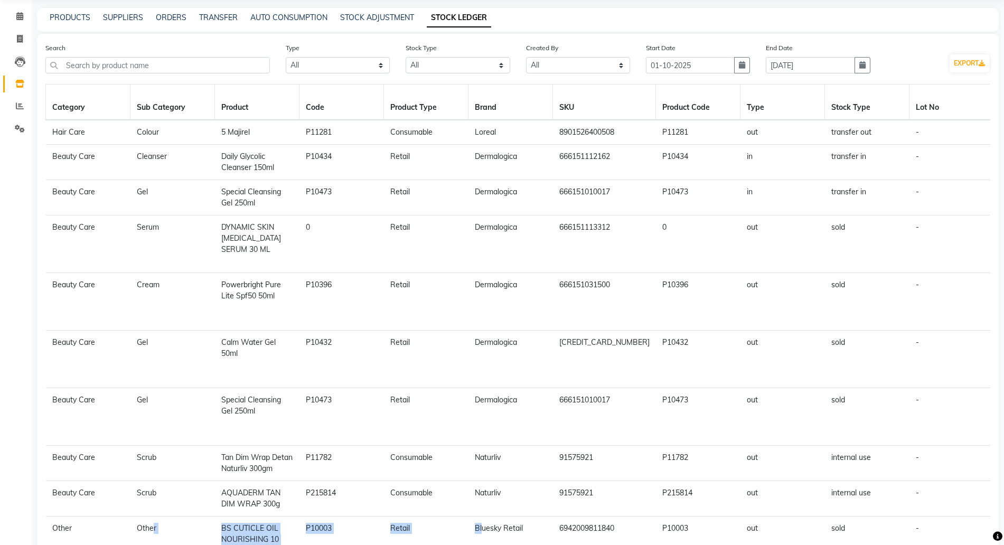
drag, startPoint x: 148, startPoint y: 477, endPoint x: 480, endPoint y: 476, distance: 332.1
click at [480, 516] on tr "Other Other BS CUTICLE OIL NOURISHING 10 ML P10003 Retail Bluesky Retail 694200…" at bounding box center [944, 545] width 1796 height 58
click at [514, 481] on td "Naturliv" at bounding box center [510, 498] width 84 height 35
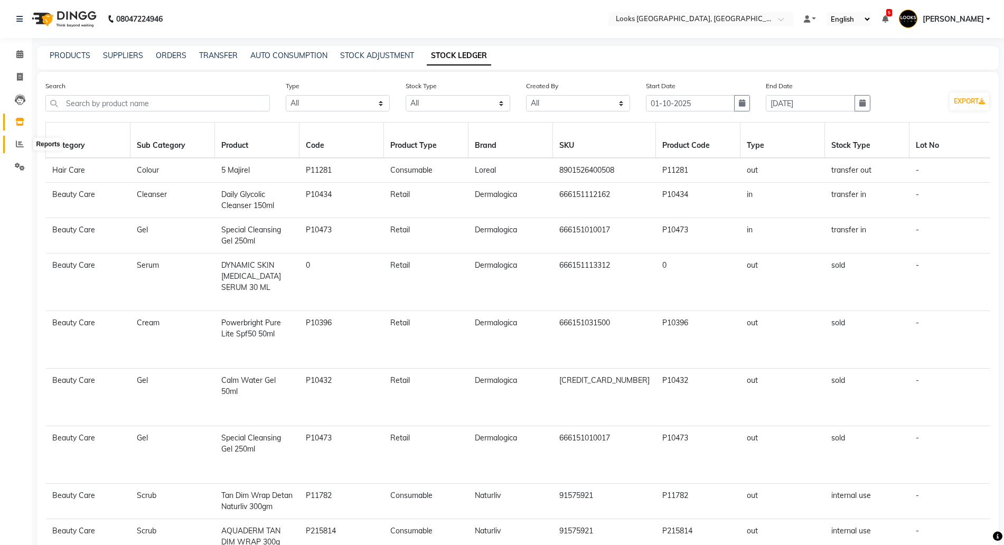
click at [17, 144] on icon at bounding box center [20, 144] width 8 height 8
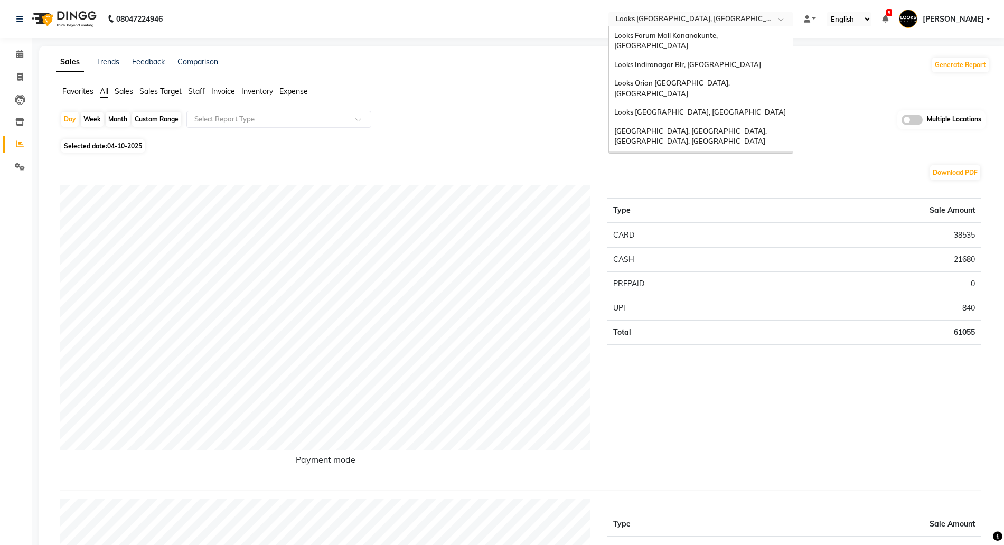
click at [672, 17] on input "text" at bounding box center [689, 20] width 153 height 11
type input "br"
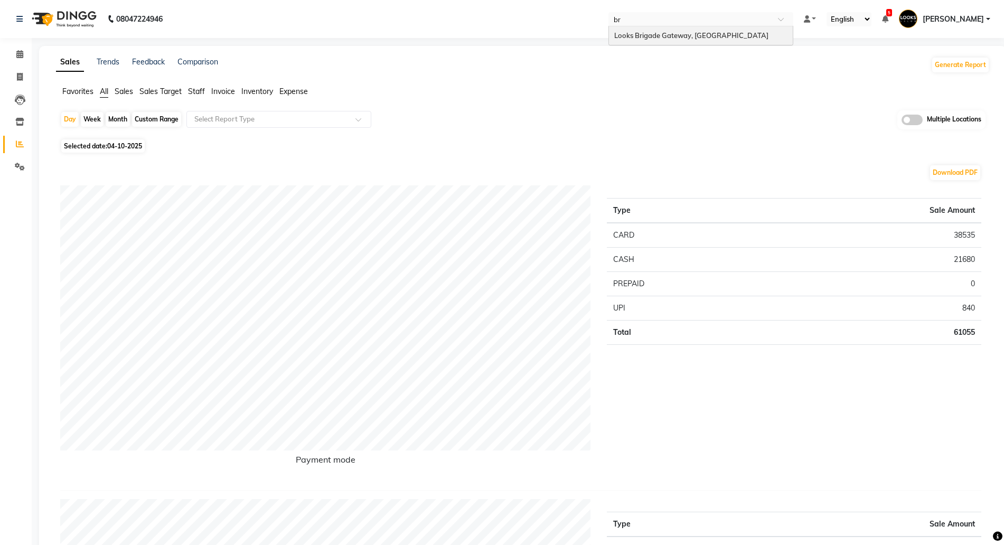
click at [663, 30] on div "Looks Brigade Gateway, [GEOGRAPHIC_DATA]" at bounding box center [701, 35] width 184 height 19
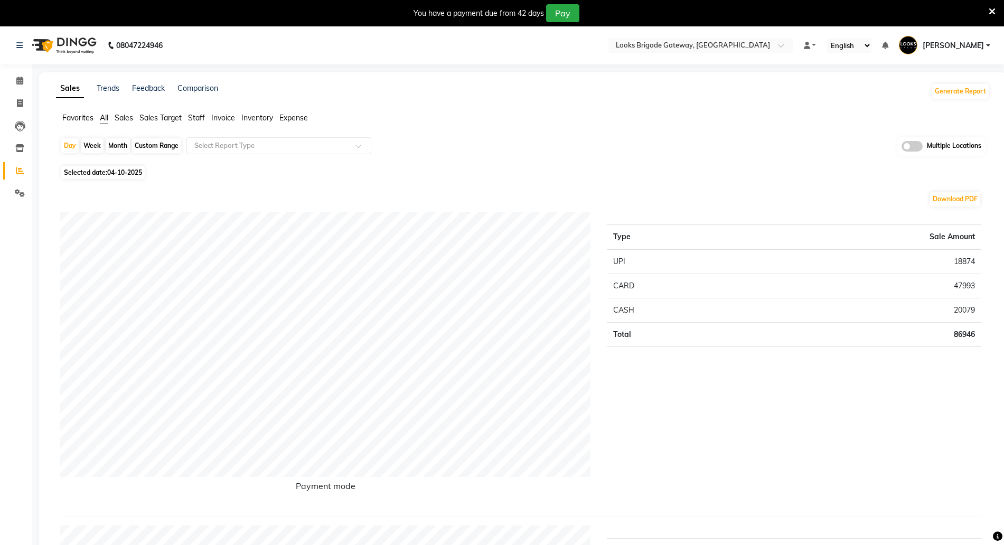
click at [988, 11] on icon at bounding box center [991, 12] width 7 height 10
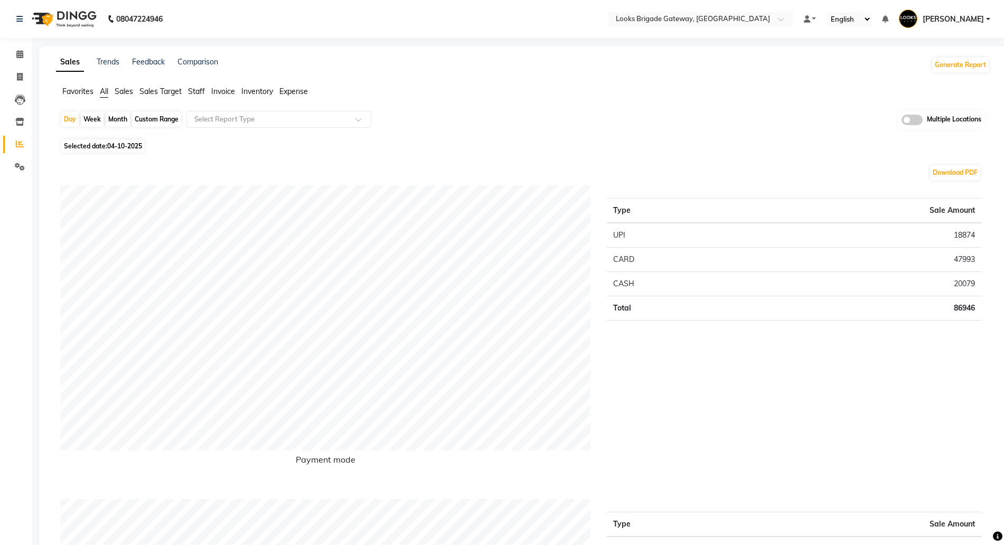
click at [128, 140] on span "Selected date: 04-10-2025" at bounding box center [102, 145] width 83 height 13
select select "10"
select select "2025"
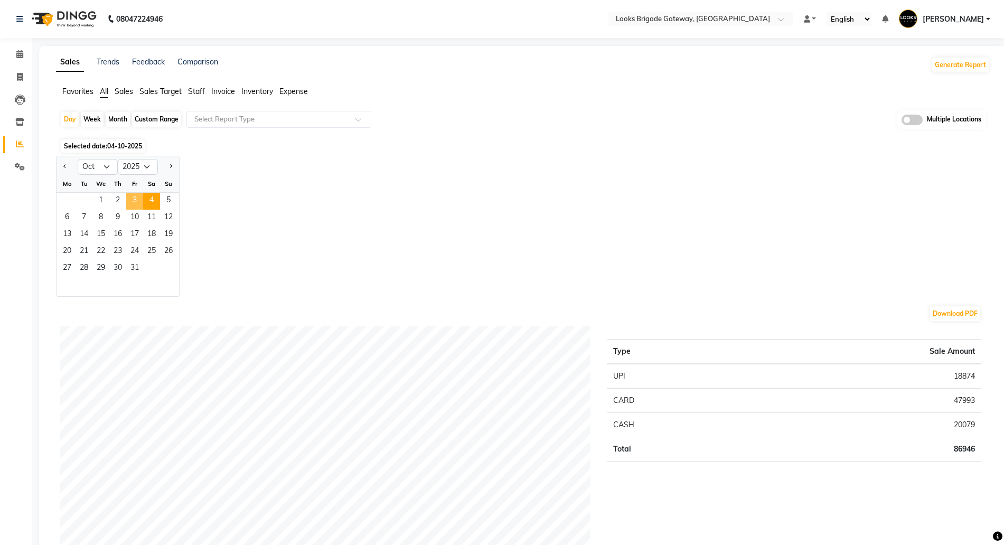
click at [135, 193] on span "3" at bounding box center [134, 201] width 17 height 17
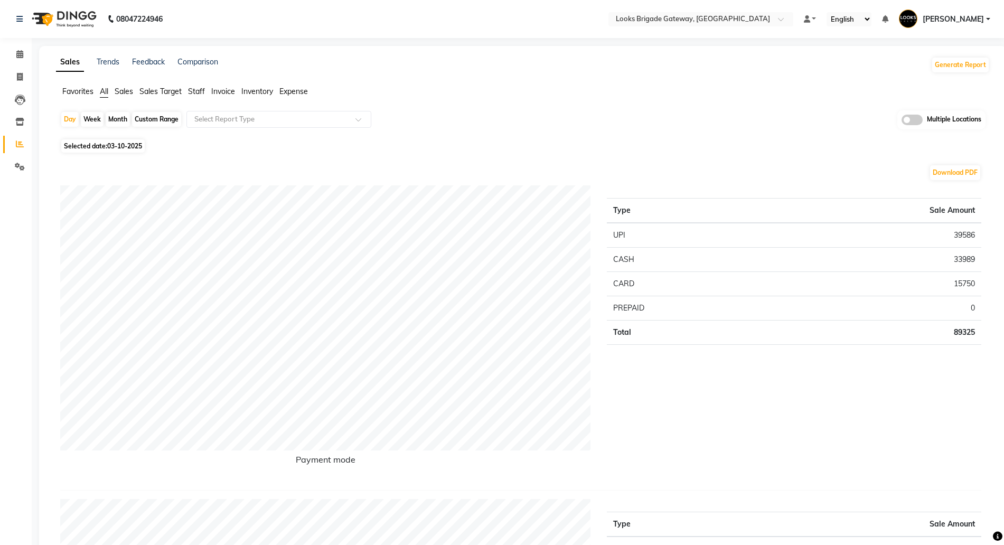
click at [115, 144] on span "03-10-2025" at bounding box center [124, 146] width 35 height 8
select select "10"
select select "2025"
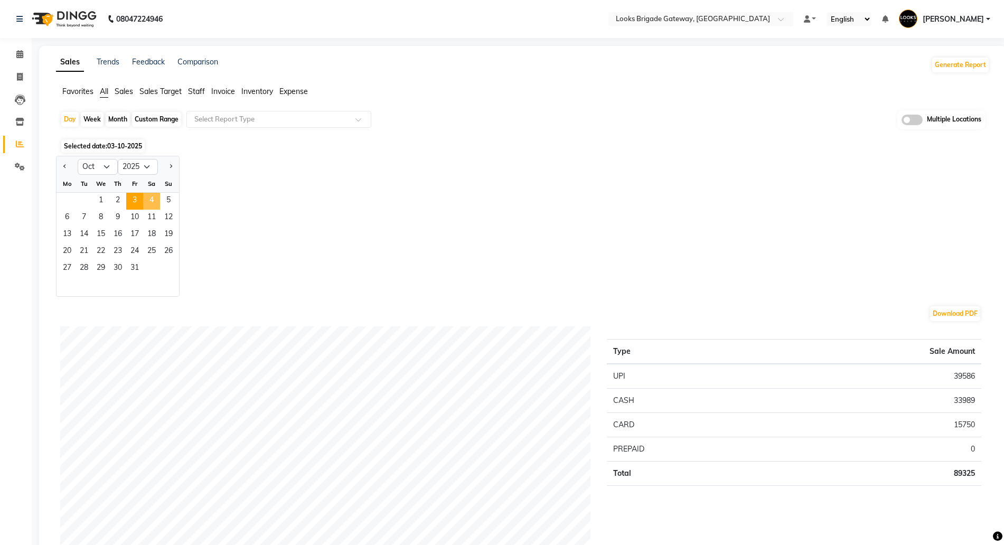
click at [149, 199] on span "4" at bounding box center [151, 201] width 17 height 17
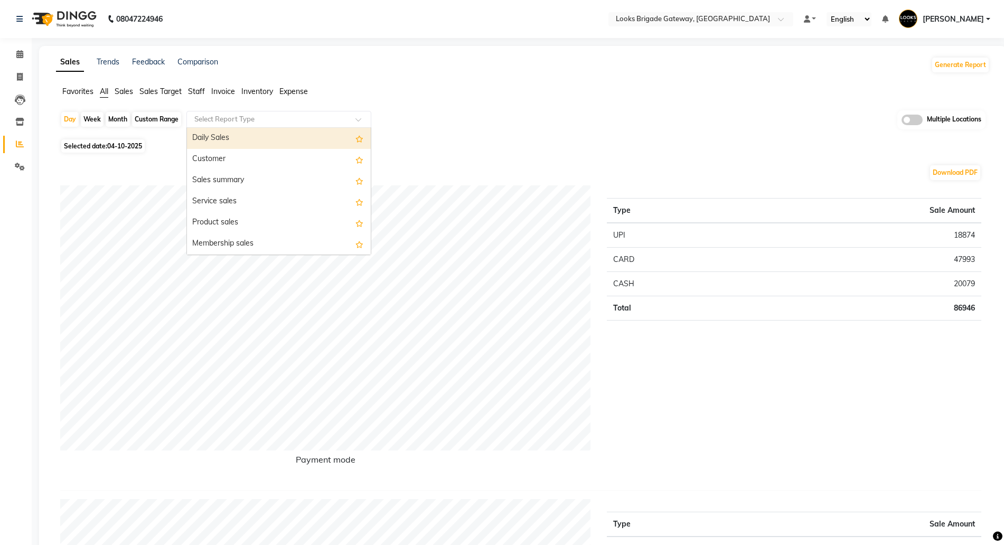
click at [226, 121] on input "text" at bounding box center [268, 119] width 152 height 11
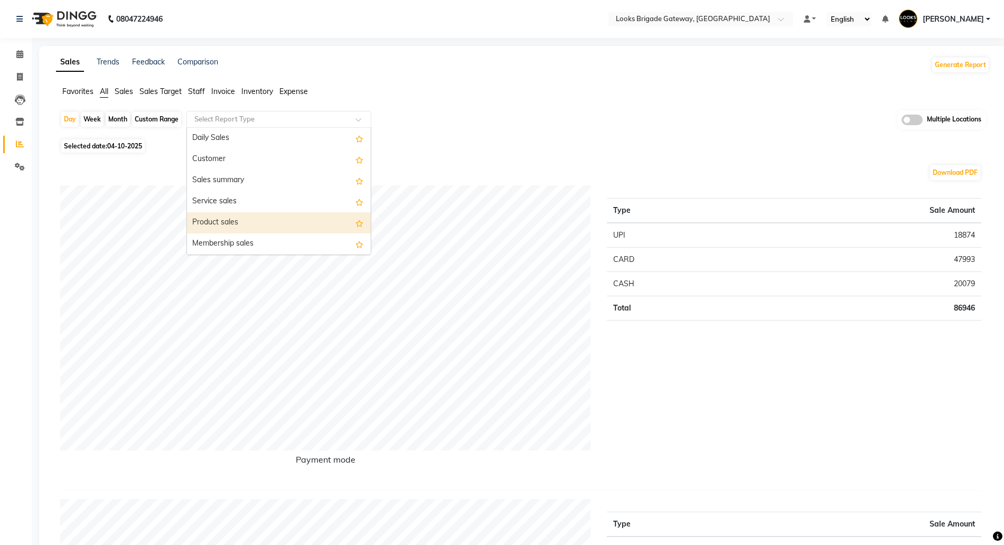
click at [223, 223] on div "Product sales" at bounding box center [279, 222] width 184 height 21
select select "full_report"
select select "pdf"
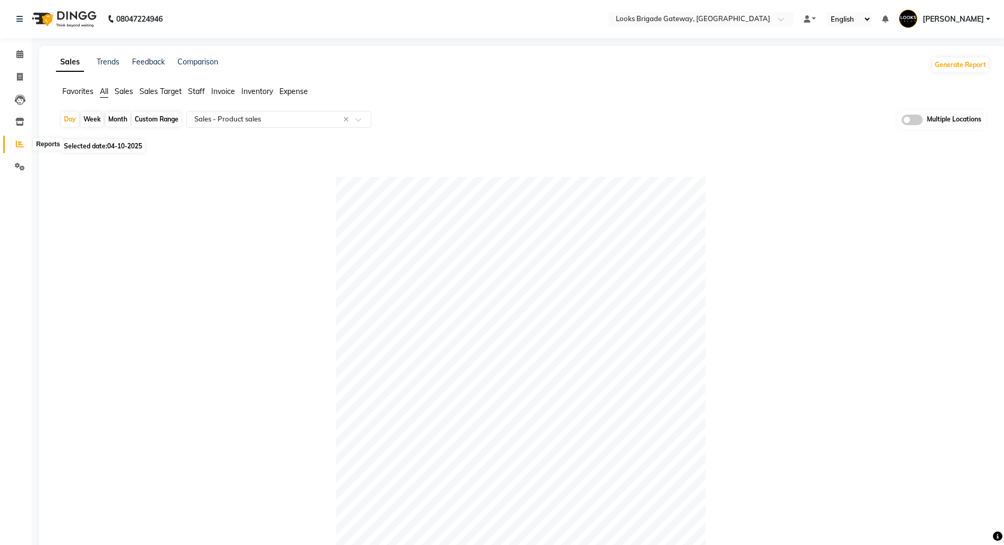
click at [21, 142] on icon at bounding box center [20, 144] width 8 height 8
click at [19, 124] on icon at bounding box center [19, 122] width 9 height 8
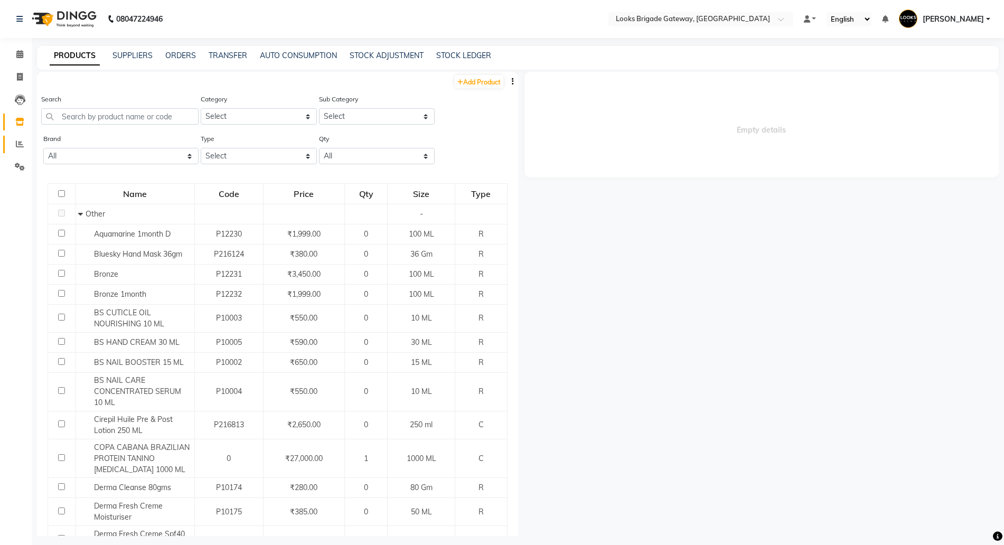
click at [16, 148] on span at bounding box center [20, 144] width 18 height 12
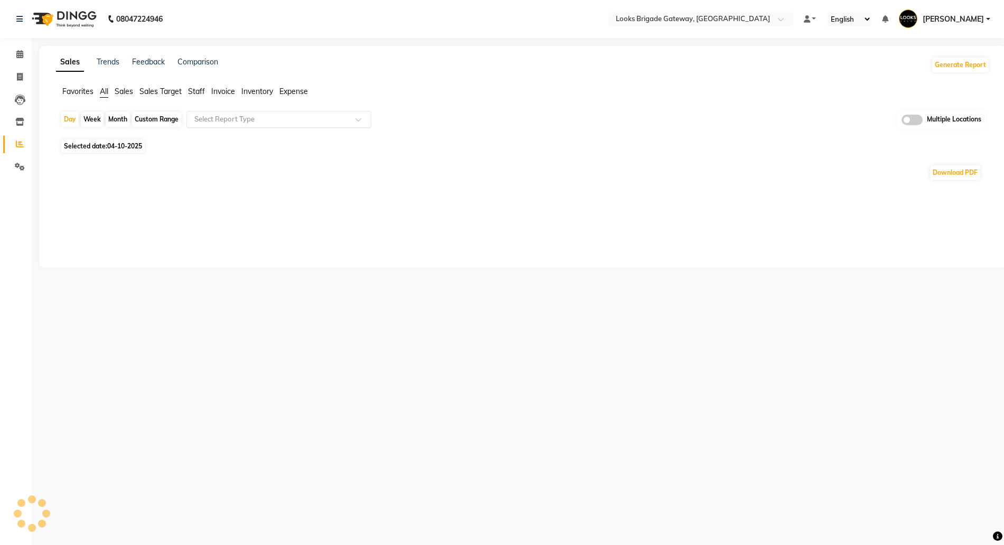
click at [254, 117] on input "text" at bounding box center [268, 119] width 152 height 11
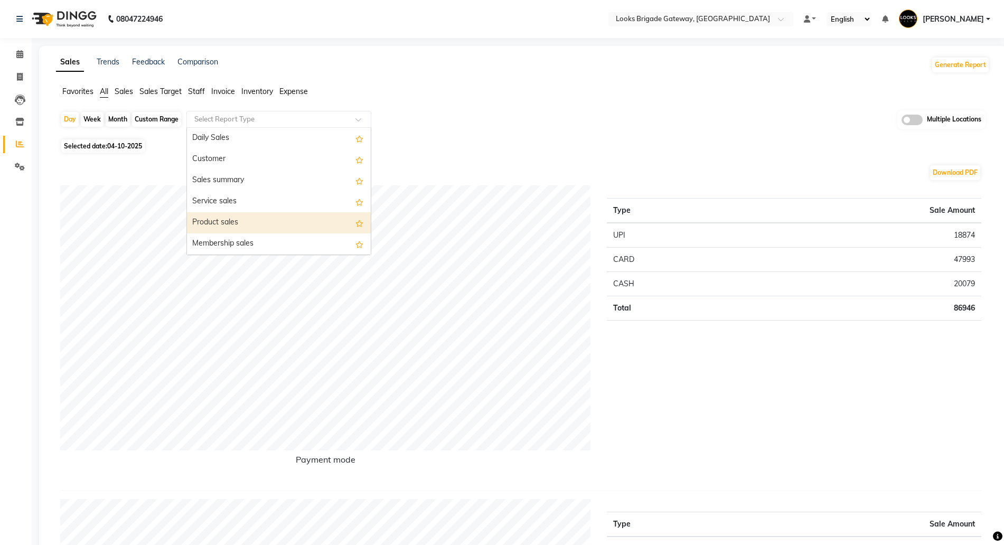
click at [211, 215] on div "Product sales" at bounding box center [279, 222] width 184 height 21
select select "full_report"
select select "pdf"
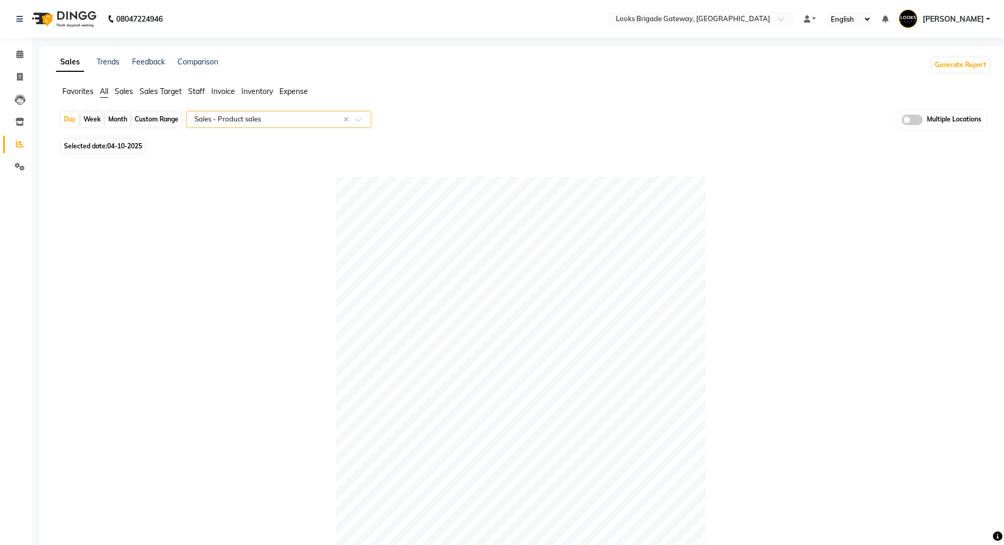
click at [303, 93] on span "Expense" at bounding box center [293, 92] width 29 height 10
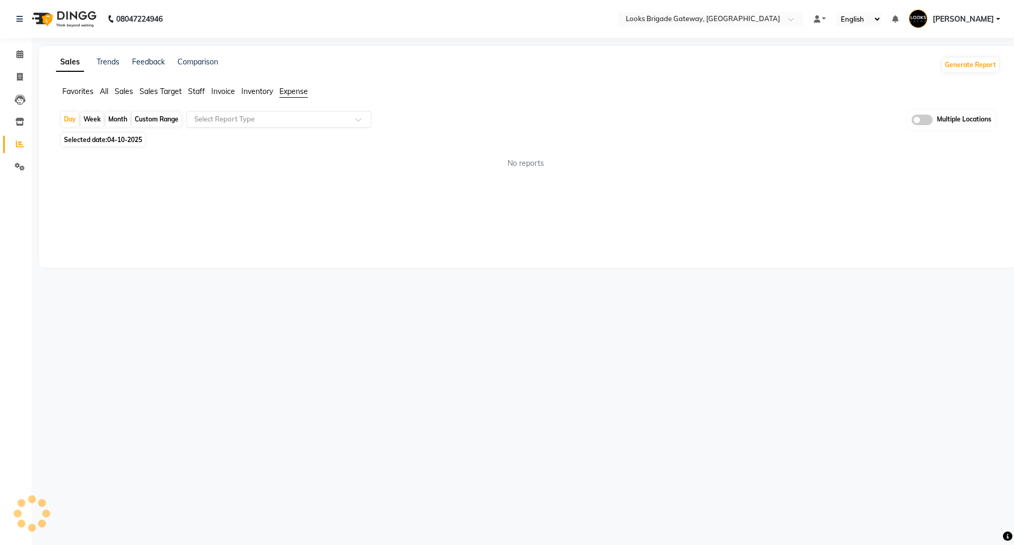
click at [263, 112] on div "Select Report Type" at bounding box center [278, 119] width 185 height 17
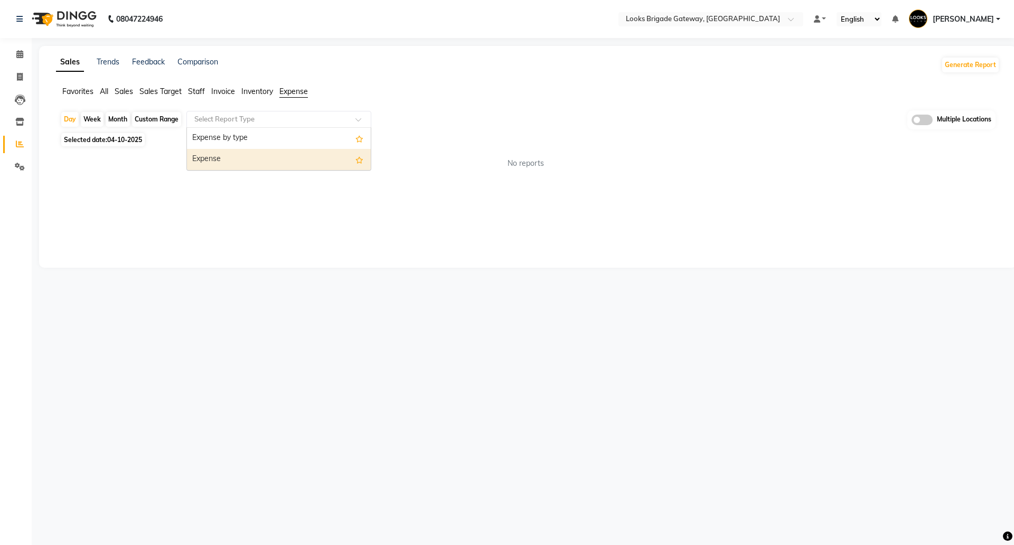
click at [217, 160] on div "Expense" at bounding box center [279, 159] width 184 height 21
select select "full_report"
select select "pdf"
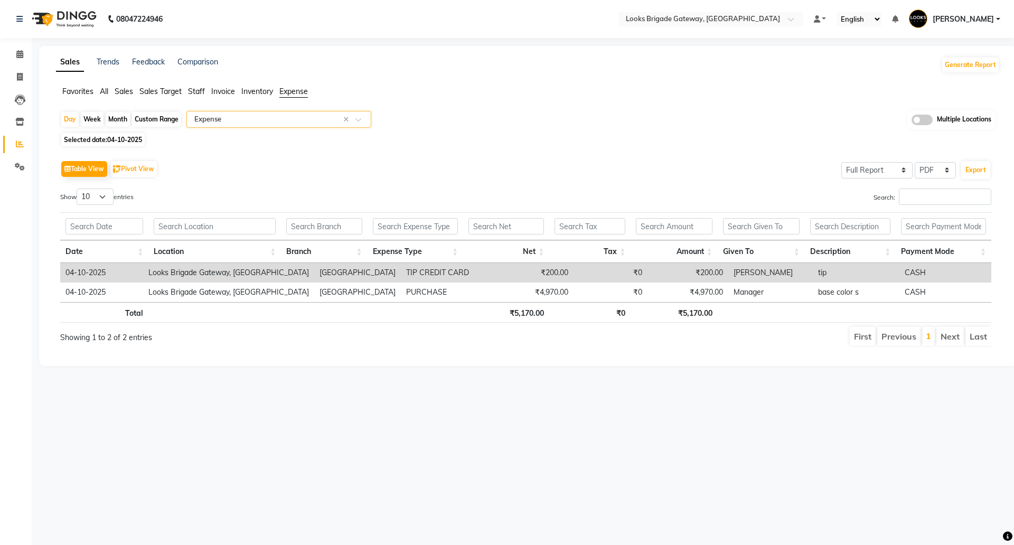
click at [122, 136] on span "04-10-2025" at bounding box center [124, 140] width 35 height 8
select select "10"
select select "2025"
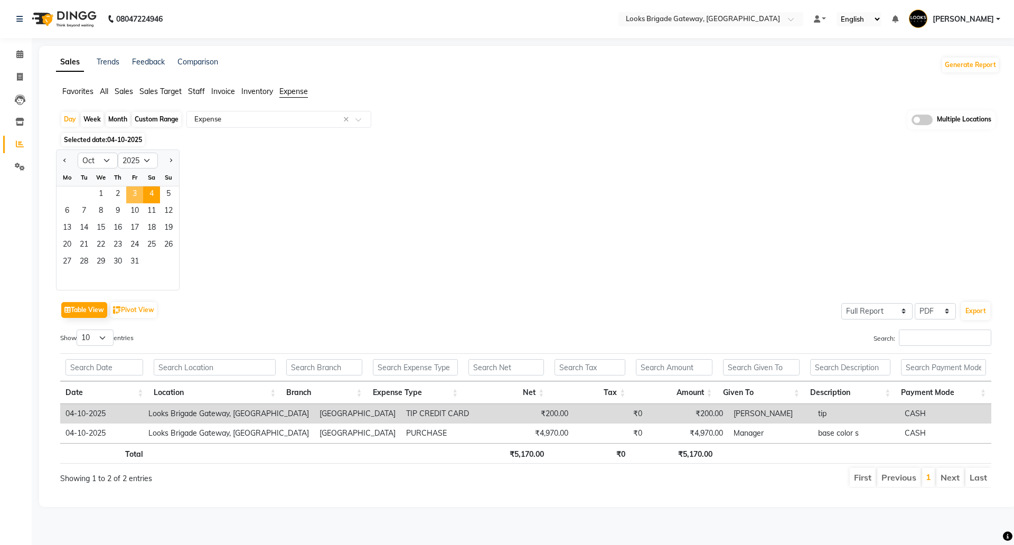
click at [131, 196] on span "3" at bounding box center [134, 194] width 17 height 17
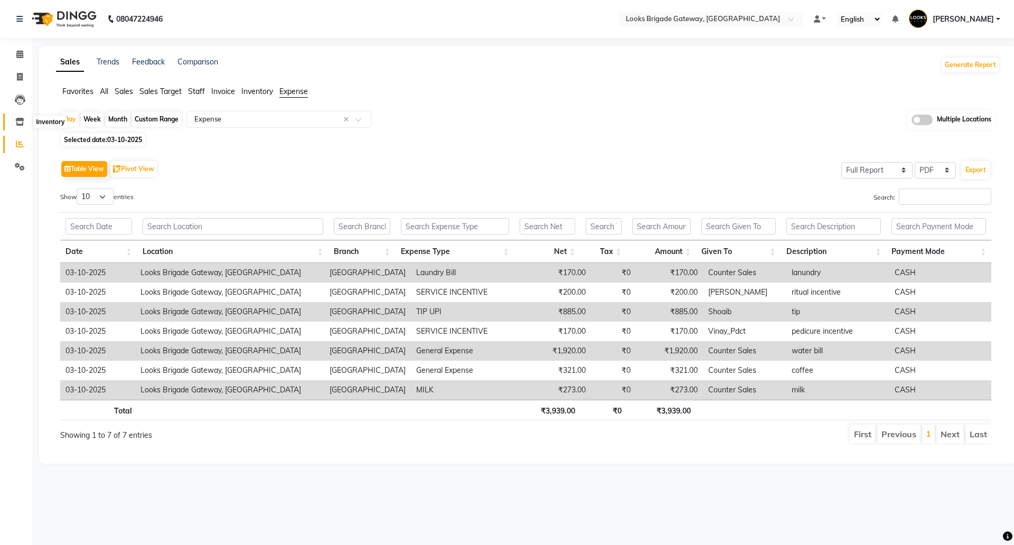
click at [13, 122] on span at bounding box center [20, 122] width 18 height 12
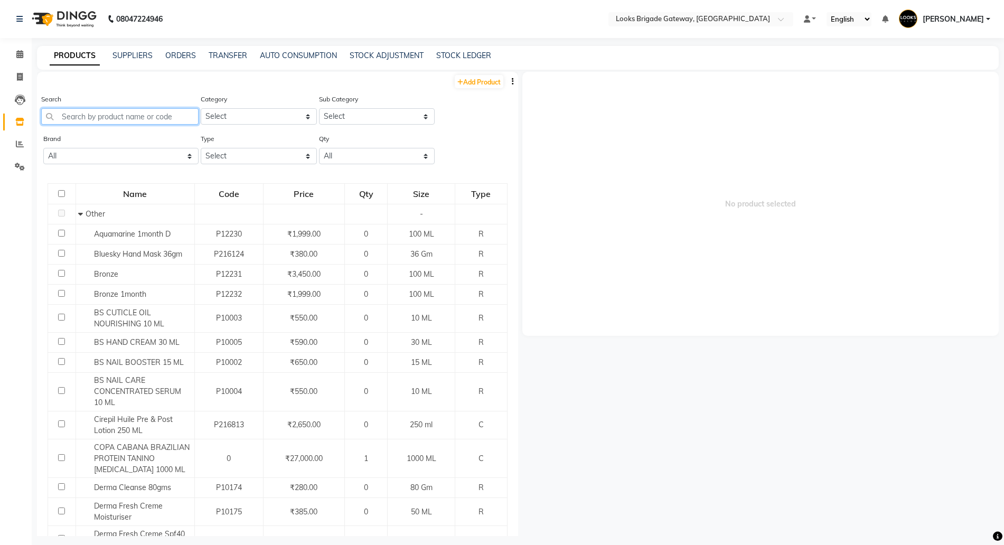
click at [138, 112] on input "text" at bounding box center [119, 116] width 157 height 16
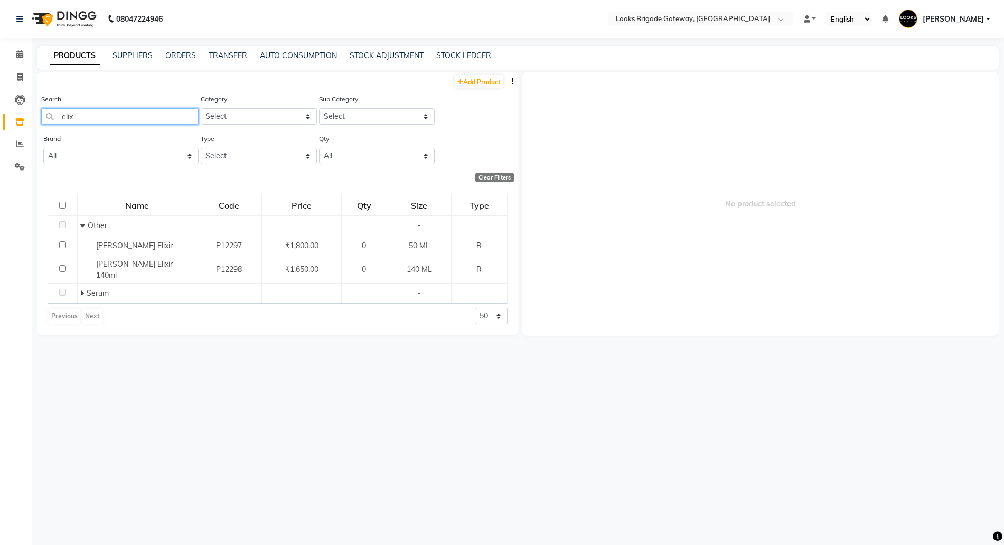
type input "elix"
drag, startPoint x: 231, startPoint y: 152, endPoint x: 231, endPoint y: 162, distance: 10.0
click at [231, 152] on select "Select Both Retail Consumable" at bounding box center [259, 156] width 116 height 16
select select "R"
click at [201, 148] on select "Select Both Retail Consumable" at bounding box center [259, 156] width 116 height 16
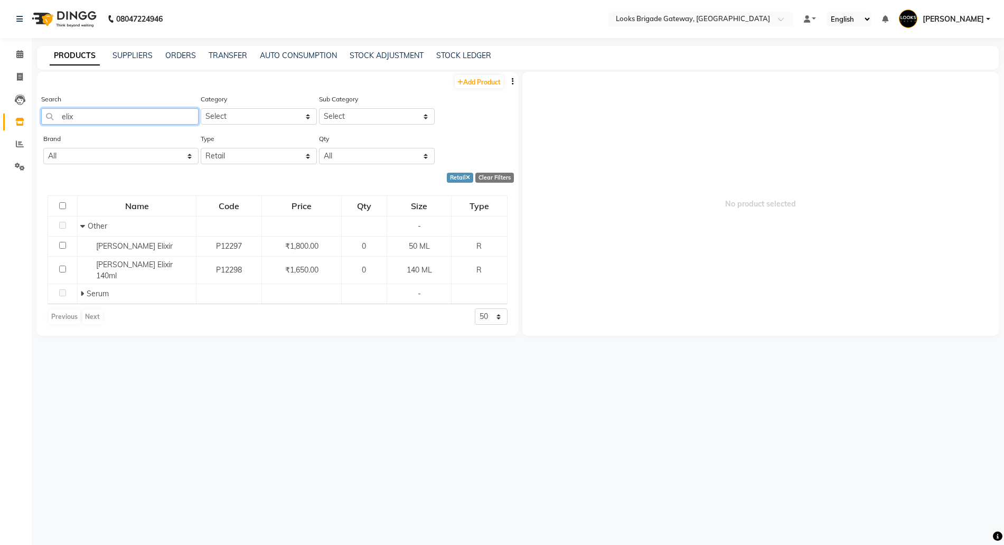
click at [83, 110] on input "elix" at bounding box center [119, 116] width 157 height 16
type input "elix"
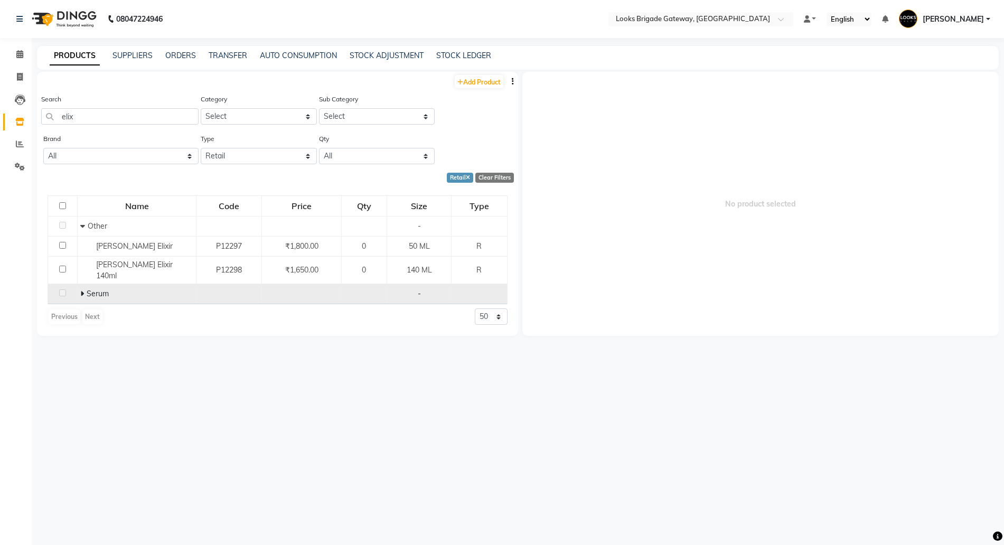
click at [79, 291] on td "Serum" at bounding box center [137, 294] width 119 height 20
click at [81, 291] on icon at bounding box center [82, 293] width 4 height 7
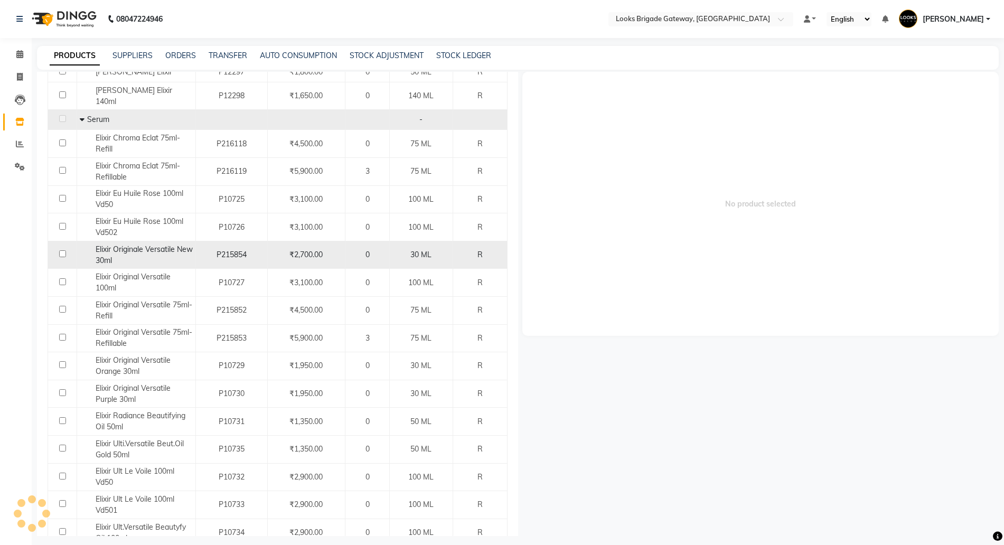
scroll to position [198, 0]
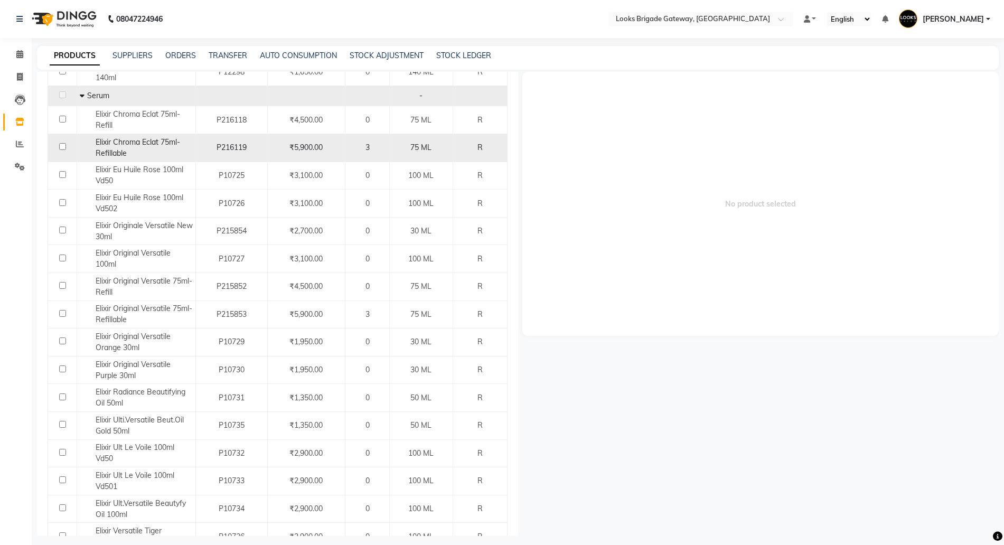
click at [150, 145] on span "Elixir Chroma Eclat 75ml-Refillable" at bounding box center [138, 147] width 84 height 21
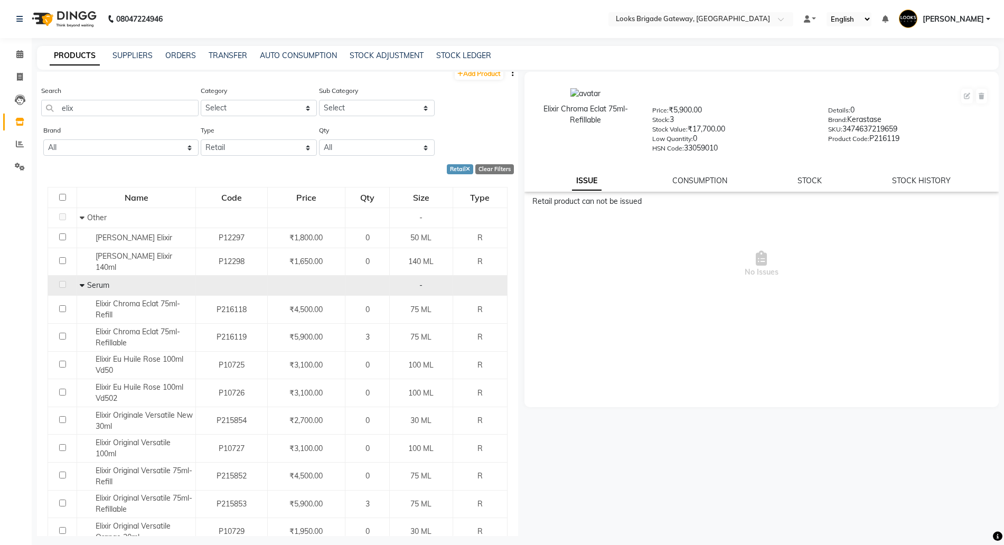
scroll to position [0, 0]
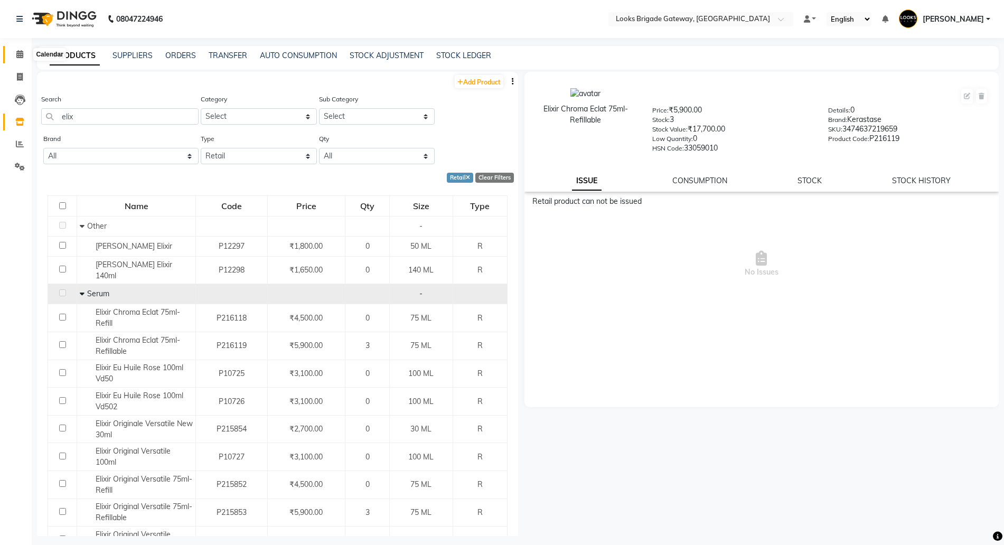
click at [22, 49] on span at bounding box center [20, 55] width 18 height 12
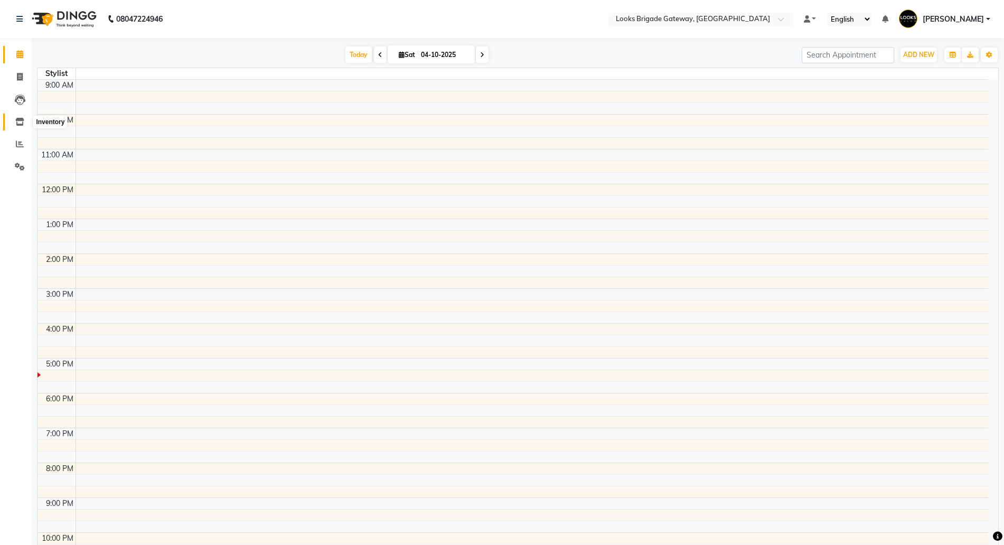
click at [16, 116] on span at bounding box center [20, 122] width 18 height 12
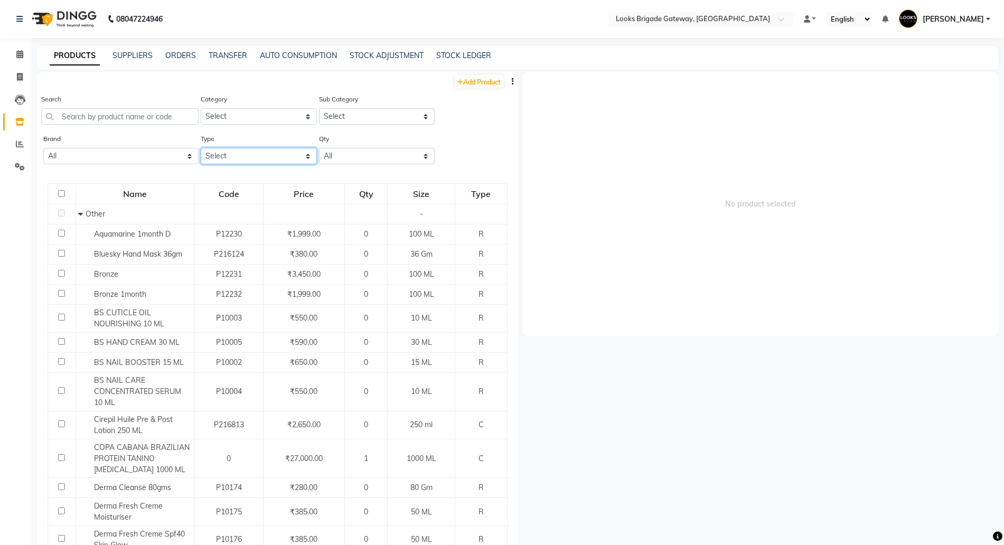
click at [267, 156] on select "Select Both Retail Consumable" at bounding box center [259, 156] width 116 height 16
select select "R"
click at [201, 148] on select "Select Both Retail Consumable" at bounding box center [259, 156] width 116 height 16
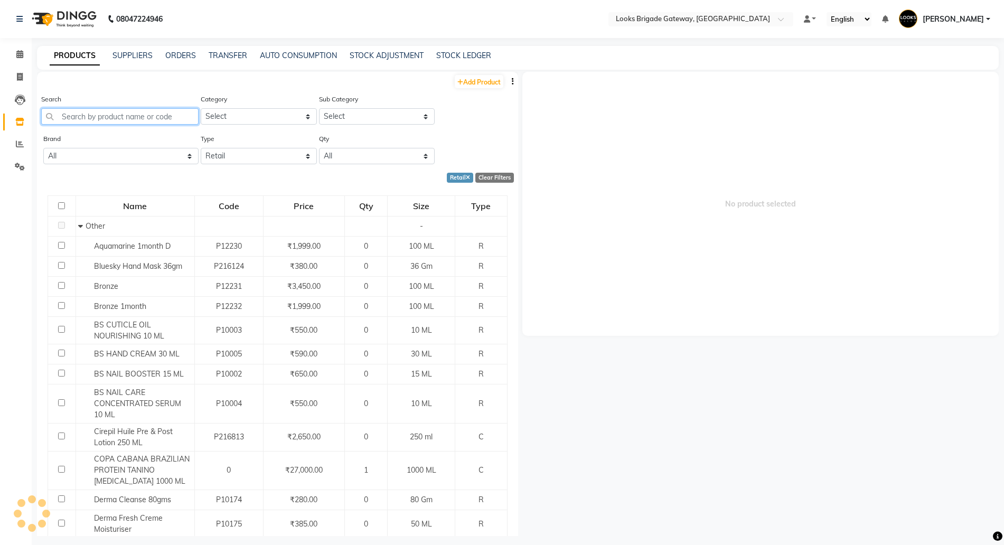
click at [100, 116] on input "text" at bounding box center [119, 116] width 157 height 16
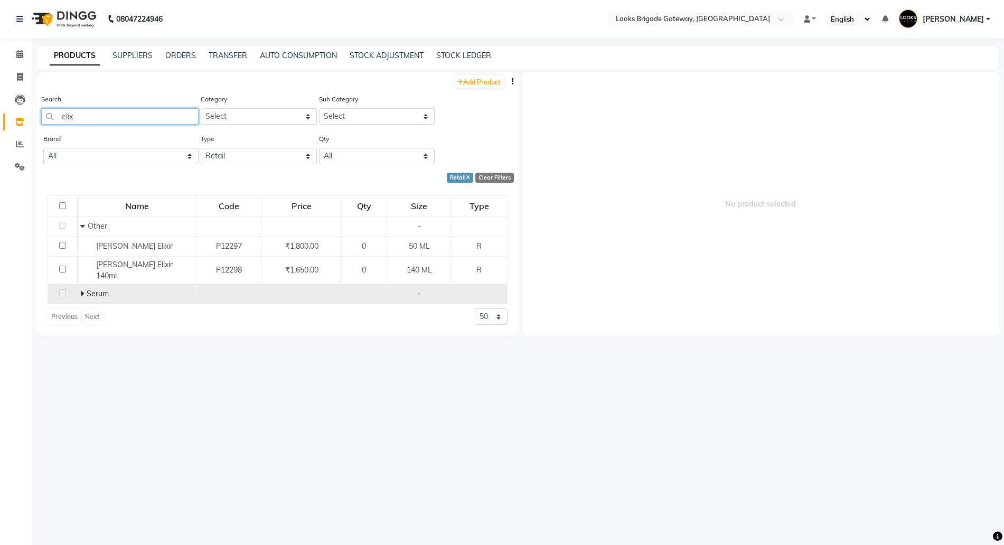
type input "elix"
click at [79, 295] on td "Serum" at bounding box center [137, 294] width 119 height 20
click at [80, 295] on icon at bounding box center [82, 293] width 4 height 7
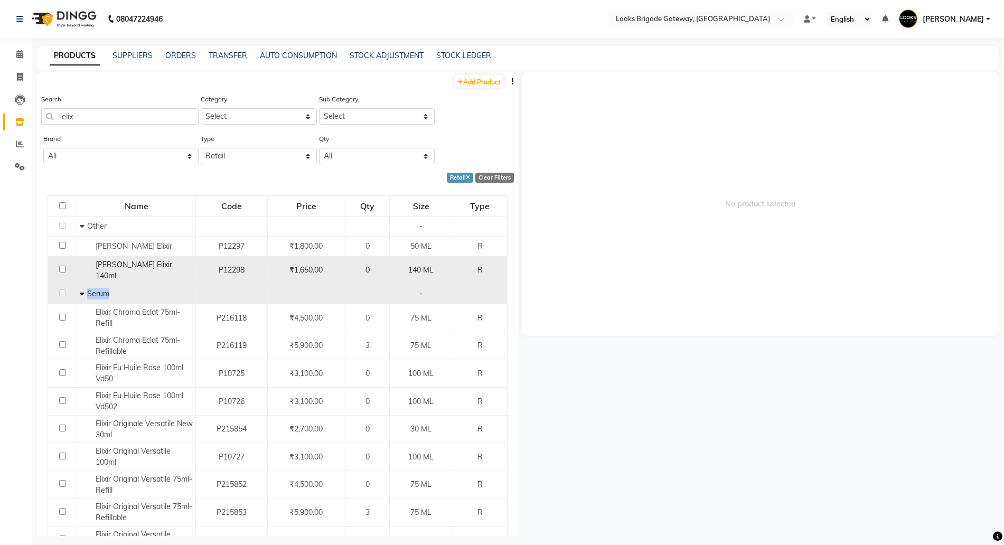
scroll to position [132, 0]
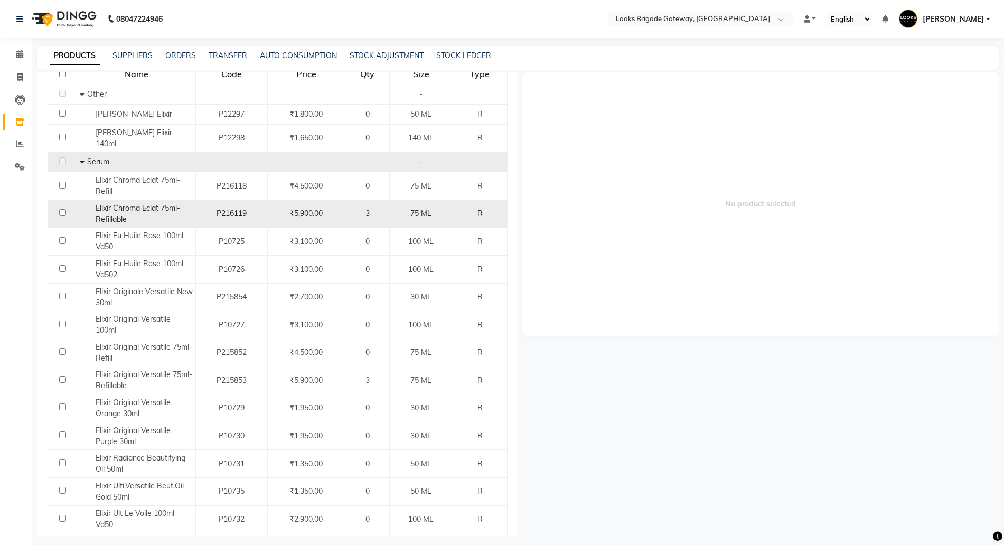
click at [149, 204] on span "Elixir Chroma Eclat 75ml-Refillable" at bounding box center [138, 213] width 84 height 21
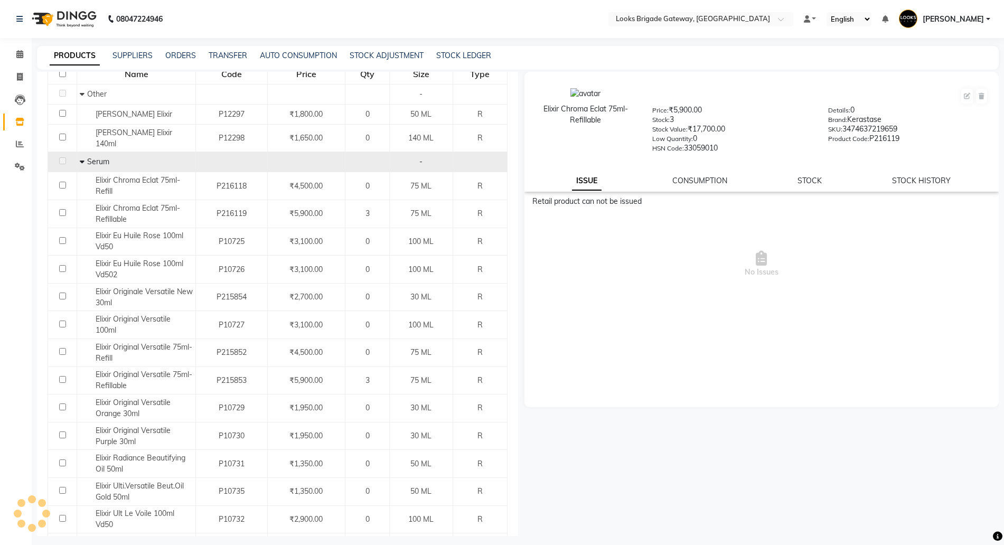
click at [924, 174] on div "Elixir Chroma Eclat 75ml-Refillable Price: ₹5,900.00 Stock: 3 Stock Value: ₹17,…" at bounding box center [761, 132] width 475 height 120
click at [923, 177] on link "STOCK HISTORY" at bounding box center [921, 181] width 59 height 10
select select "all"
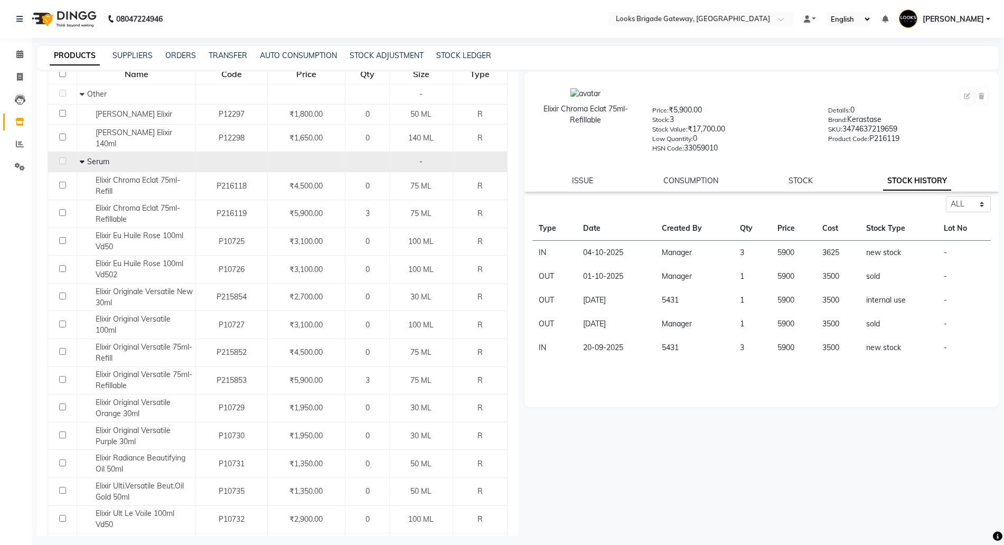
scroll to position [7, 0]
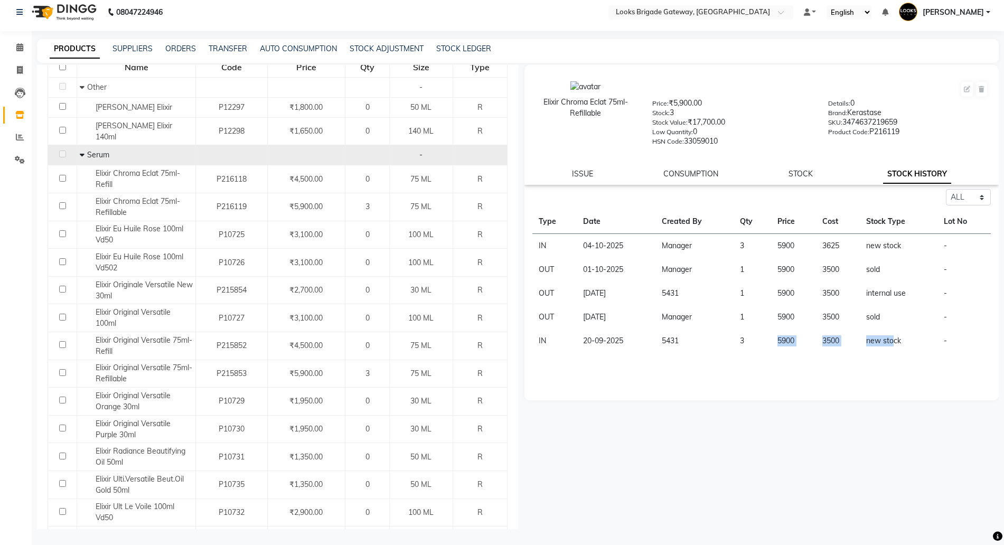
drag, startPoint x: 892, startPoint y: 339, endPoint x: 759, endPoint y: 339, distance: 132.5
click at [759, 339] on tr "IN 20-09-2025 5431 3 5900 3500 new stock -" at bounding box center [761, 341] width 459 height 24
drag, startPoint x: 803, startPoint y: 320, endPoint x: 825, endPoint y: 309, distance: 24.8
click at [789, 320] on tr "OUT 23-09-2025 Manager 1 5900 3500 sold -" at bounding box center [761, 317] width 459 height 24
drag, startPoint x: 849, startPoint y: 297, endPoint x: 789, endPoint y: 301, distance: 60.9
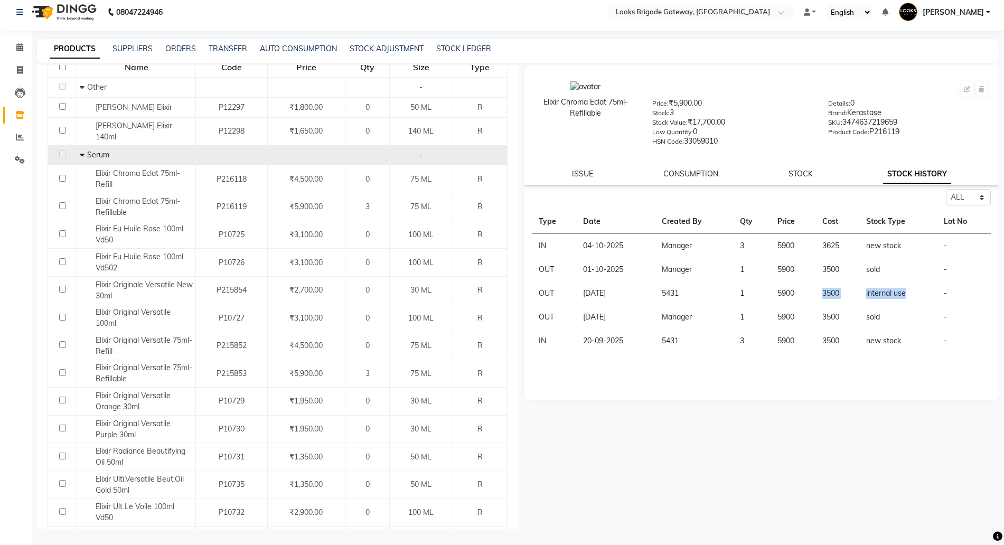
click at [789, 301] on tr "OUT 25-09-2025 5431 1 5900 3500 internal use -" at bounding box center [761, 293] width 459 height 24
drag, startPoint x: 820, startPoint y: 265, endPoint x: 750, endPoint y: 266, distance: 69.7
click at [750, 266] on tr "OUT 01-10-2025 Manager 1 5900 3500 sold -" at bounding box center [761, 270] width 459 height 24
drag, startPoint x: 826, startPoint y: 245, endPoint x: 700, endPoint y: 245, distance: 125.6
click at [700, 245] on tr "IN 04-10-2025 Manager 3 5900 3625 new stock -" at bounding box center [761, 246] width 459 height 24
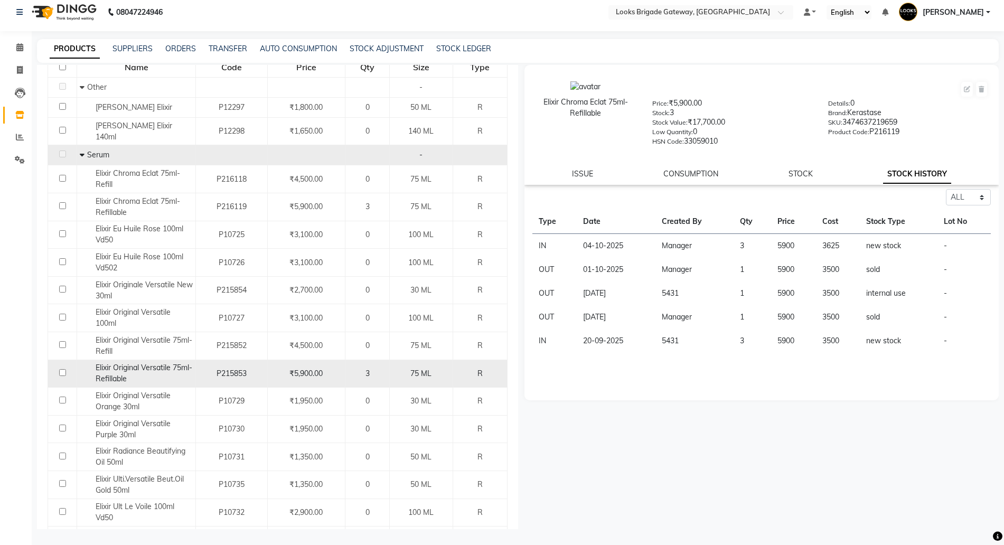
click at [238, 370] on span "P215853" at bounding box center [231, 373] width 30 height 10
select select "all"
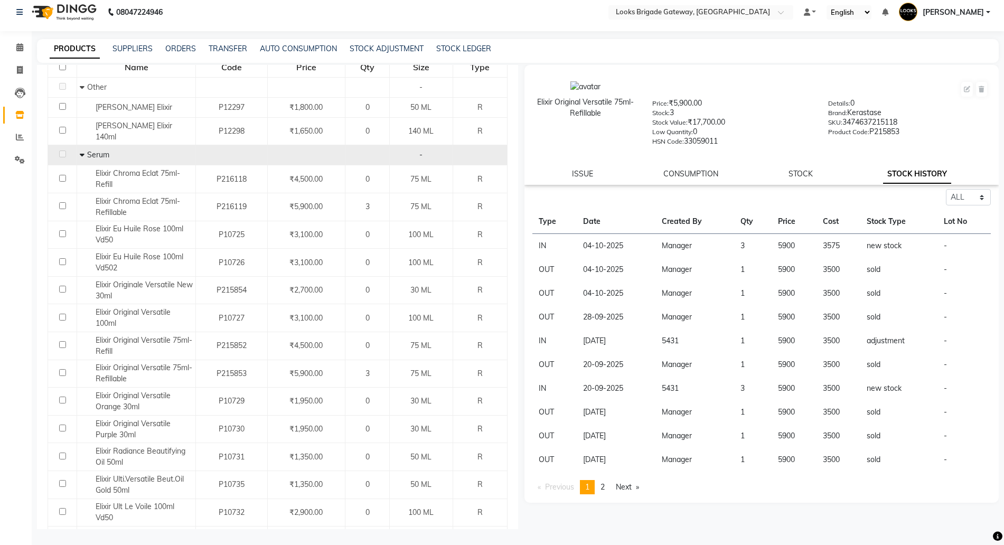
click at [856, 297] on tr "OUT 04-10-2025 Manager 1 5900 3500 sold -" at bounding box center [761, 293] width 459 height 24
drag, startPoint x: 886, startPoint y: 316, endPoint x: 827, endPoint y: 322, distance: 59.9
click at [827, 322] on tr "OUT 28-09-2025 Manager 1 5900 3500 sold -" at bounding box center [761, 317] width 459 height 24
click at [867, 292] on td "sold" at bounding box center [898, 293] width 77 height 24
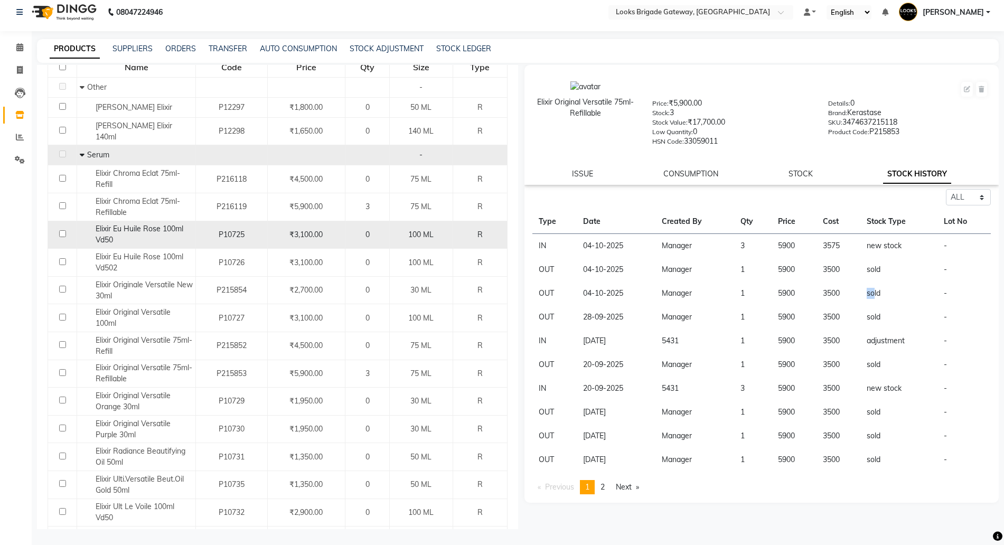
scroll to position [198, 0]
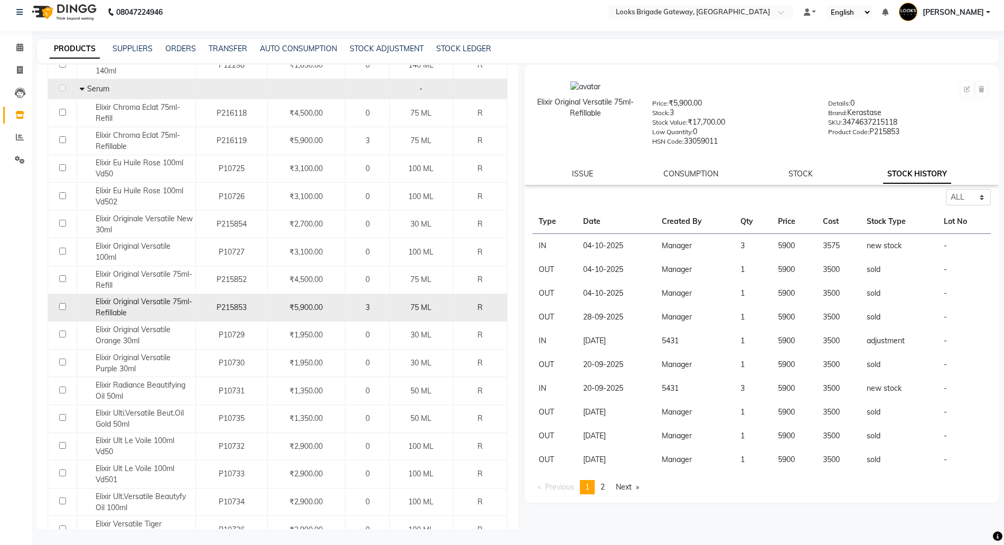
click at [163, 310] on div "Elixir Original Versatile 75ml-Refillable" at bounding box center [136, 307] width 113 height 22
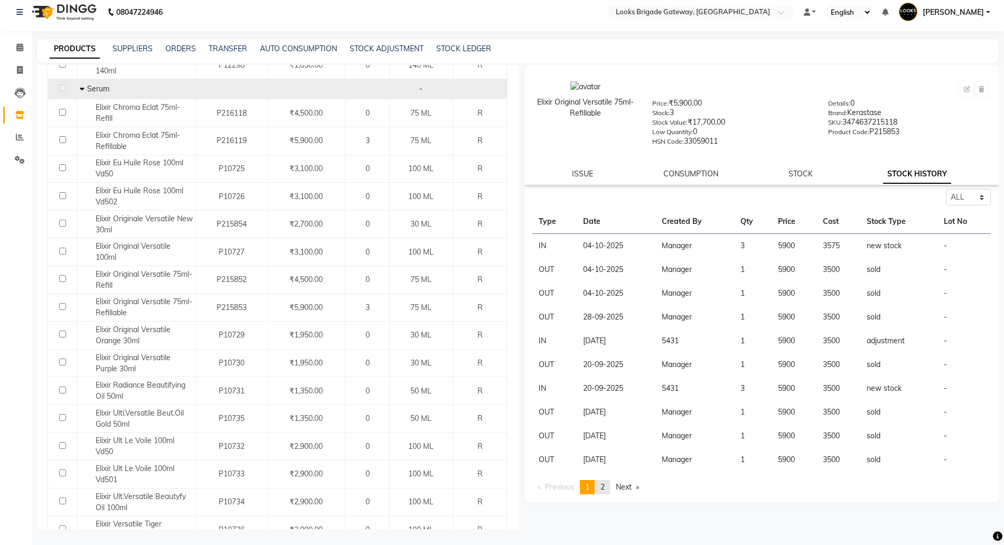
click at [600, 486] on link "page 2" at bounding box center [602, 487] width 15 height 14
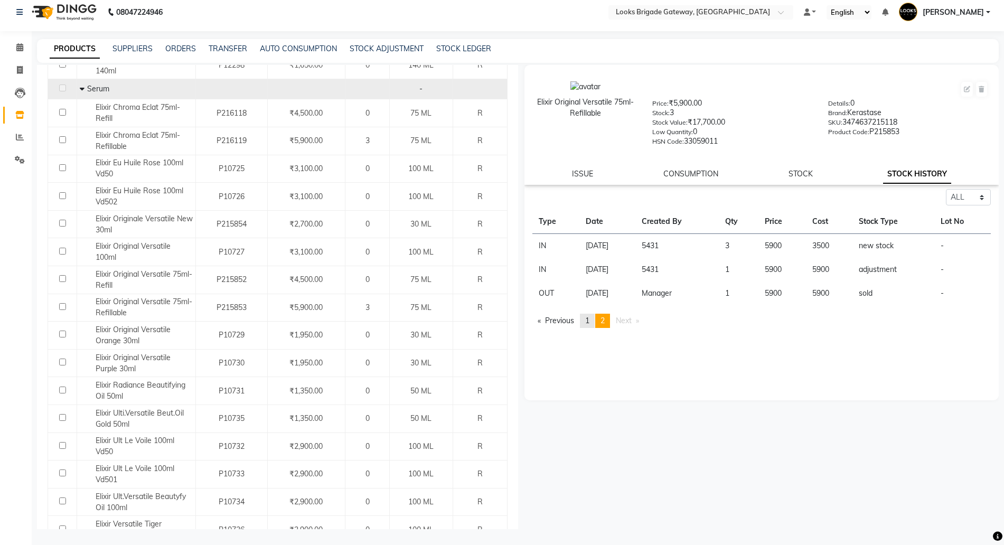
click at [584, 316] on link "page 1" at bounding box center [587, 321] width 15 height 14
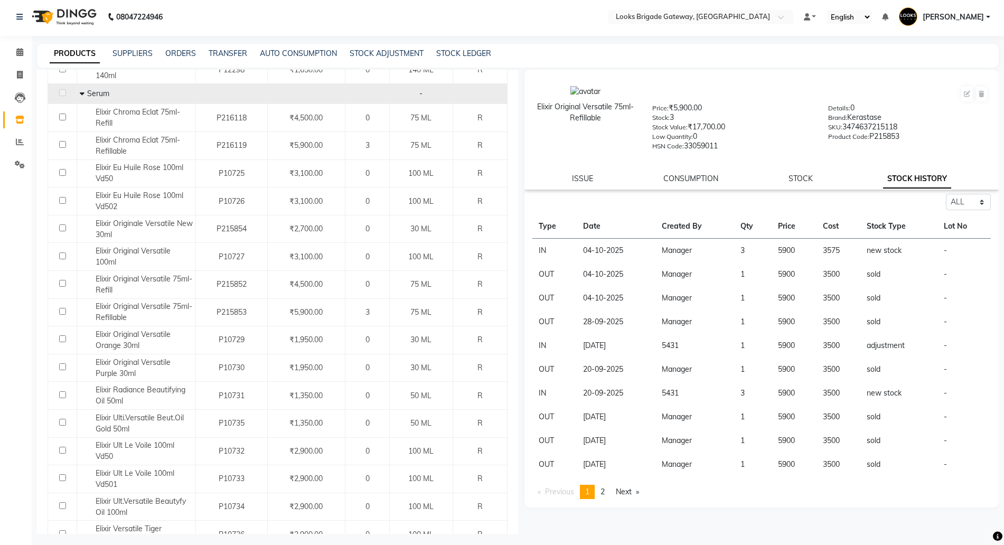
scroll to position [0, 0]
click at [465, 51] on link "STOCK LEDGER" at bounding box center [463, 56] width 55 height 10
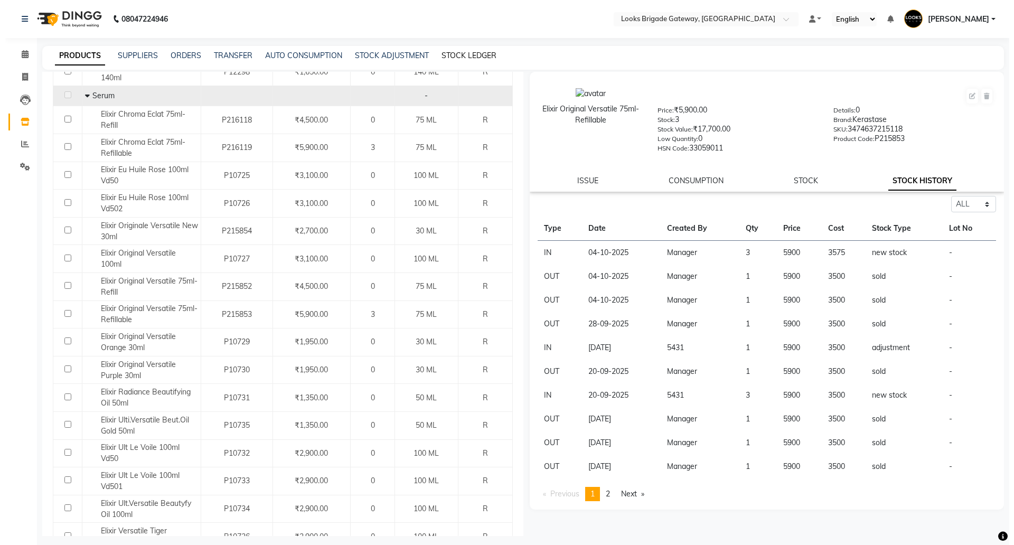
select select "all"
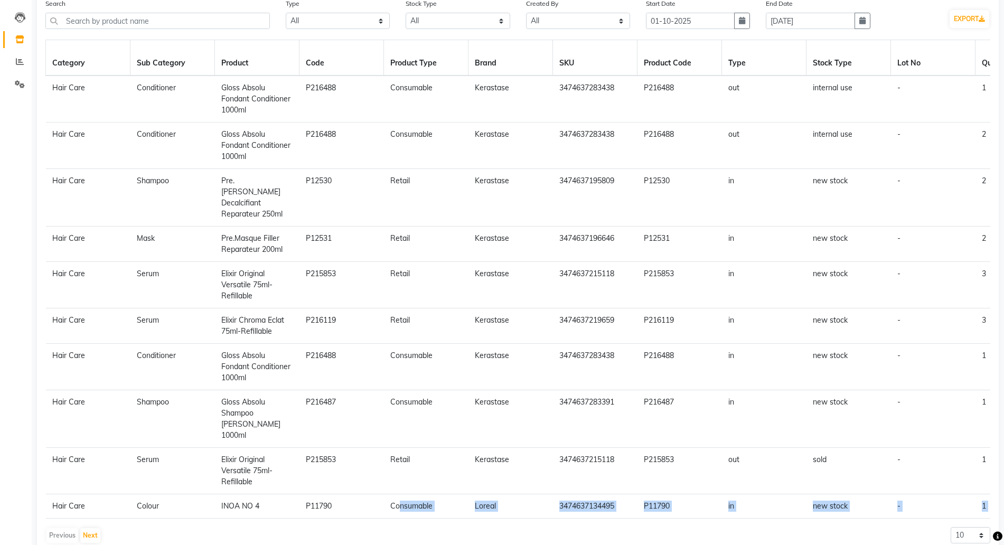
click at [395, 492] on div "Category Sub Category Product Code Product Type Brand SKU Product Code Type Sto…" at bounding box center [517, 292] width 944 height 504
click at [384, 494] on td "Consumable" at bounding box center [426, 506] width 84 height 24
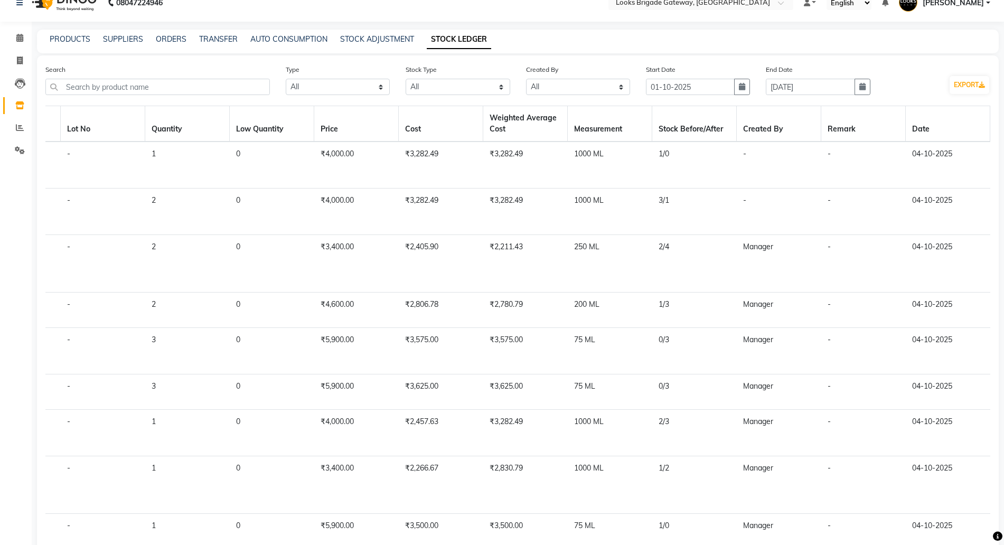
scroll to position [82, 0]
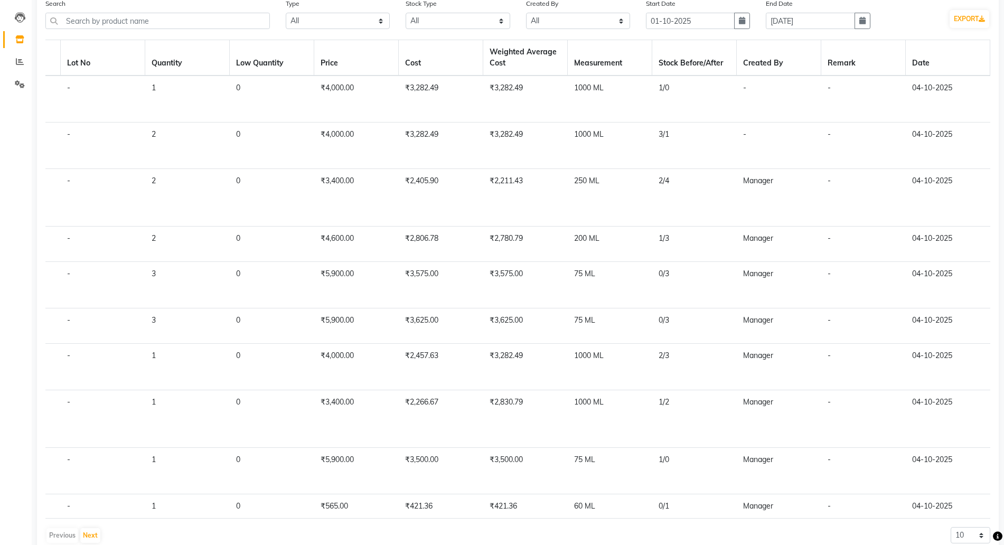
click at [664, 262] on td "0/3" at bounding box center [694, 285] width 84 height 46
click at [657, 308] on td "0/3" at bounding box center [694, 325] width 84 height 35
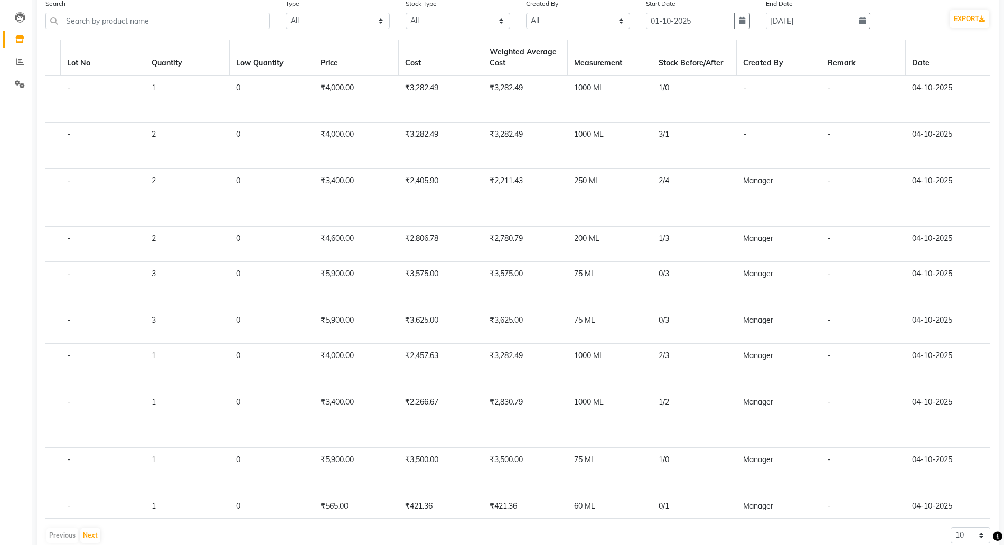
click at [667, 308] on td "0/3" at bounding box center [694, 325] width 84 height 35
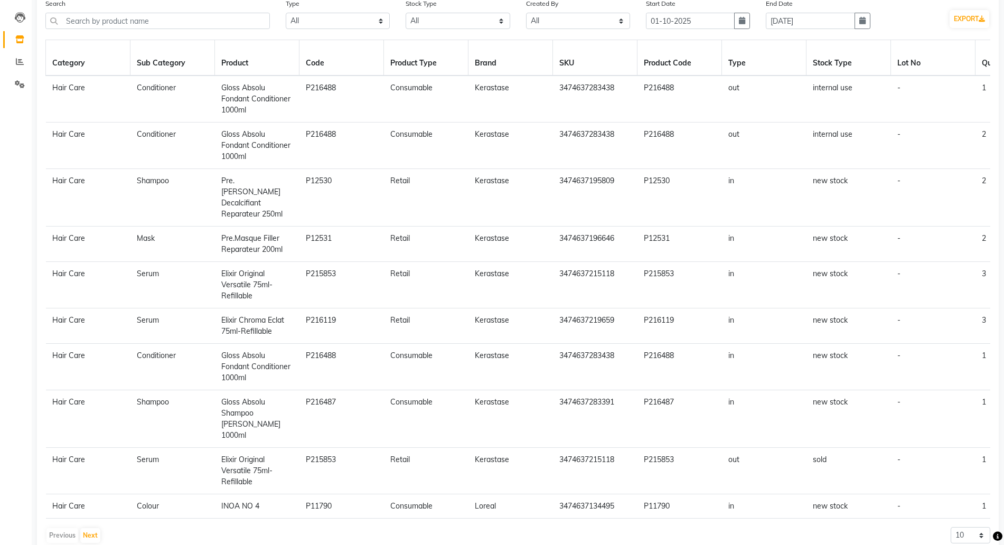
scroll to position [0, 0]
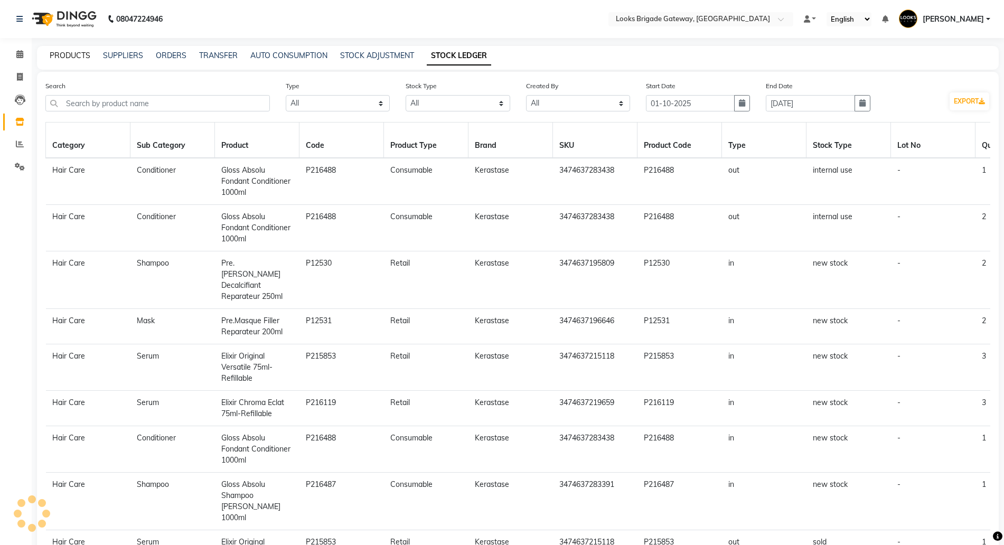
click at [70, 54] on link "PRODUCTS" at bounding box center [70, 56] width 41 height 10
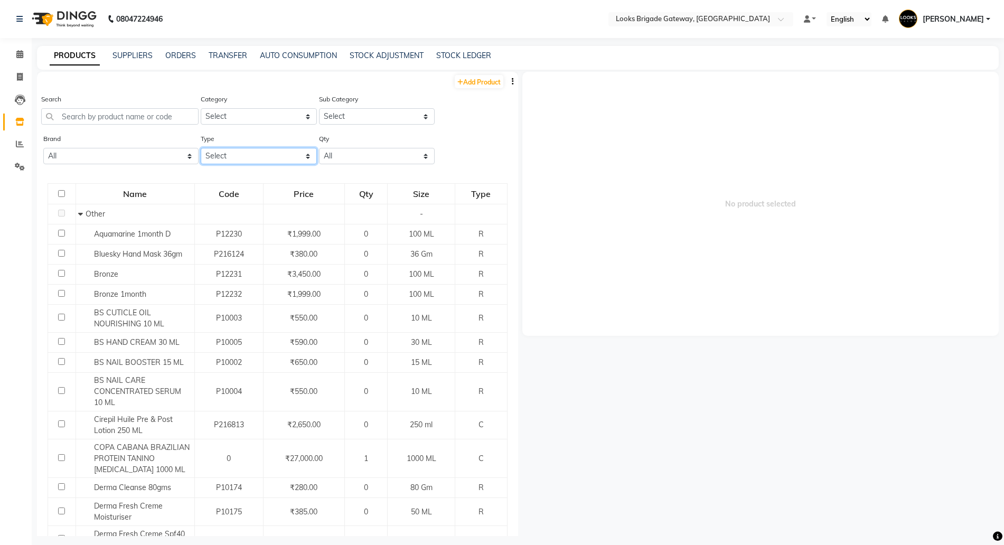
click at [267, 152] on select "Select Both Retail Consumable" at bounding box center [259, 156] width 116 height 16
click at [201, 148] on select "Select Both Retail Consumable" at bounding box center [259, 156] width 116 height 16
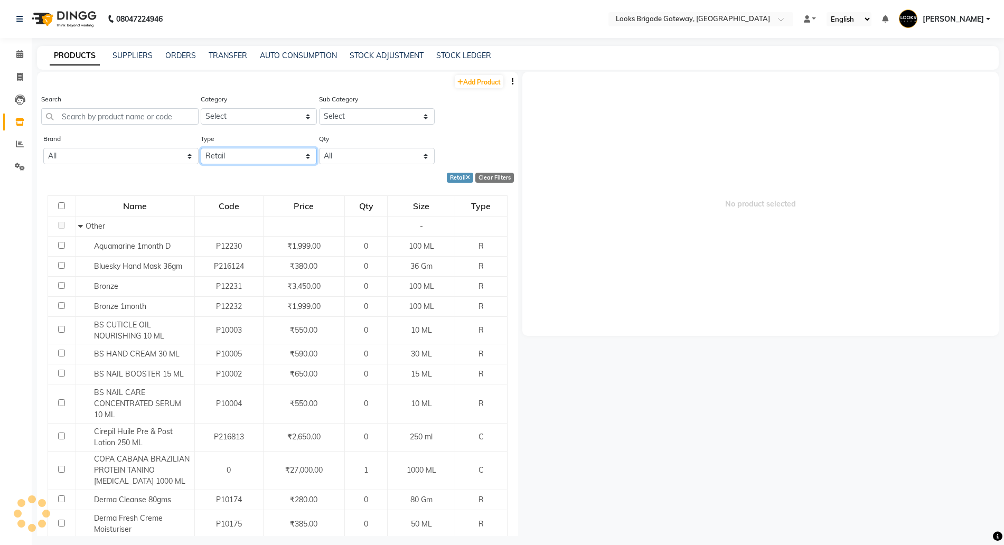
click at [257, 159] on select "Select Both Retail Consumable" at bounding box center [259, 156] width 116 height 16
click at [201, 148] on select "Select Both Retail Consumable" at bounding box center [259, 156] width 116 height 16
click at [244, 152] on select "Select Both Retail Consumable" at bounding box center [259, 156] width 116 height 16
click at [201, 148] on select "Select Both Retail Consumable" at bounding box center [259, 156] width 116 height 16
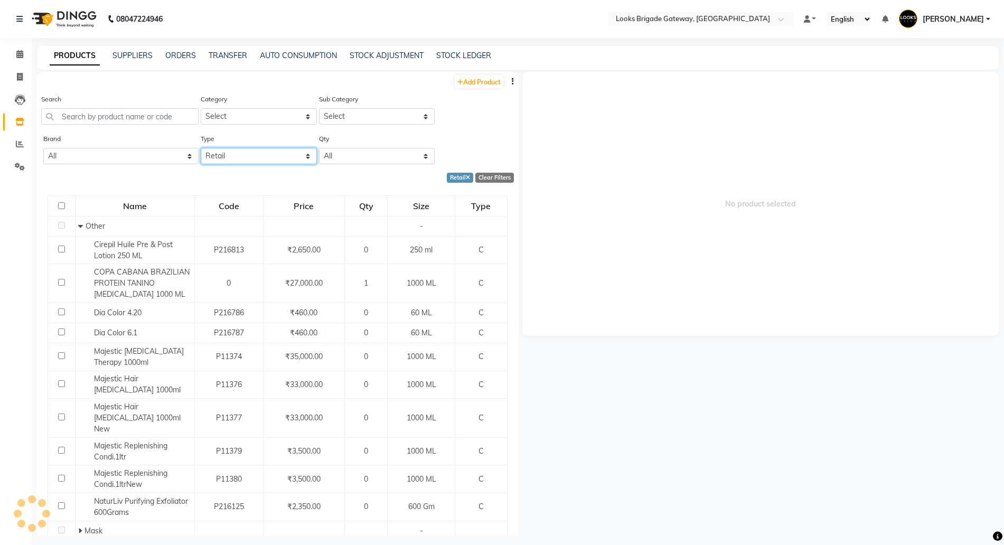
click at [216, 162] on select "Select Both Retail Consumable" at bounding box center [259, 156] width 116 height 16
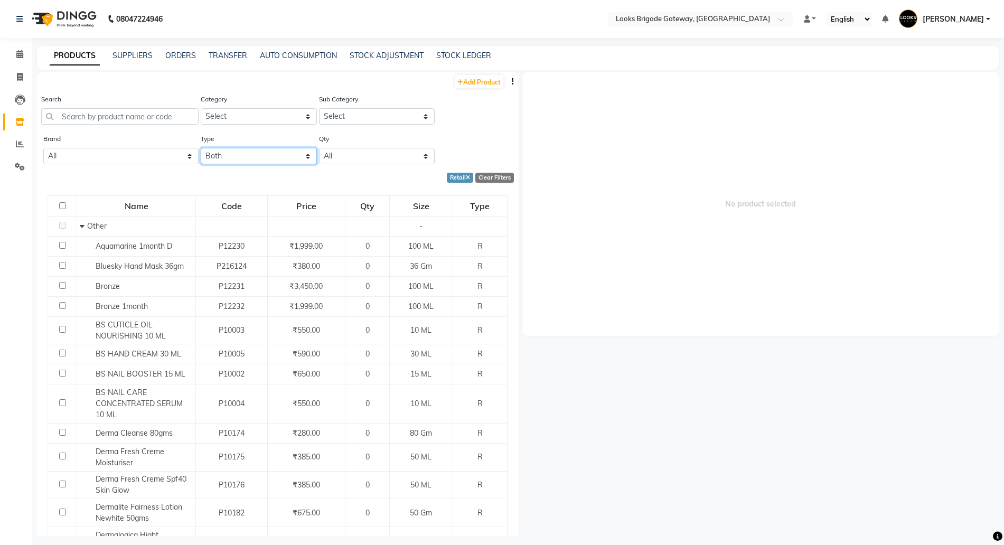
click at [201, 148] on select "Select Both Retail Consumable" at bounding box center [259, 156] width 116 height 16
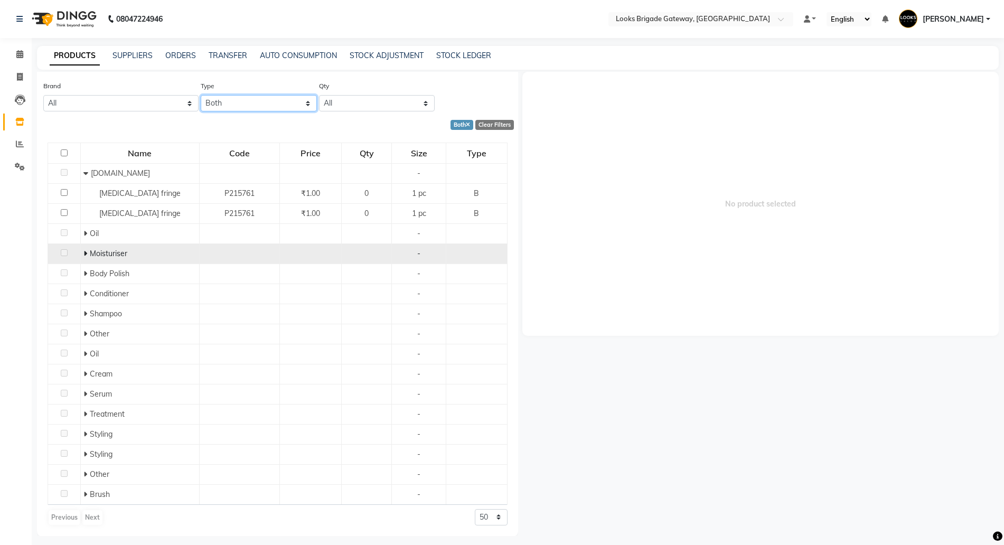
scroll to position [53, 0]
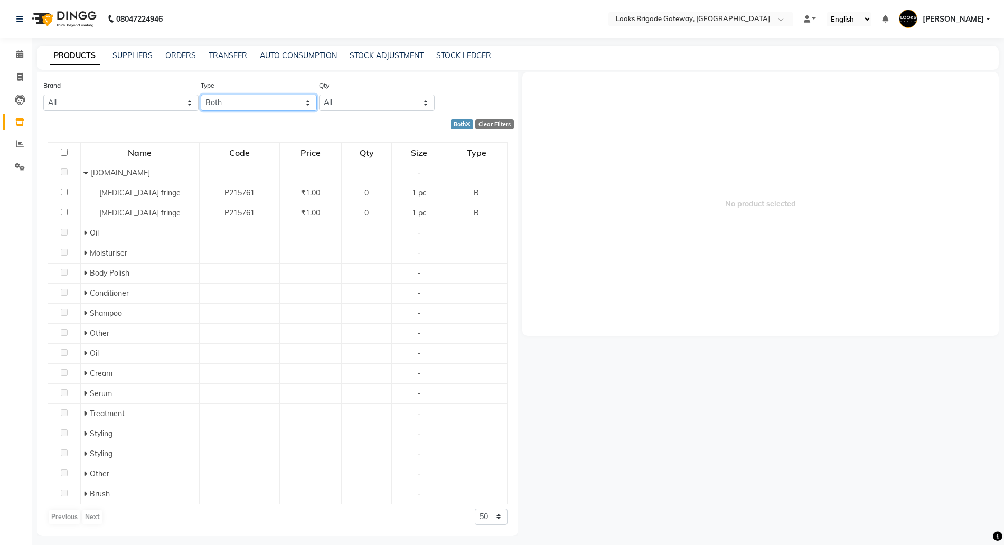
click at [275, 100] on select "Select Both Retail Consumable" at bounding box center [259, 102] width 116 height 16
click at [201, 94] on select "Select Both Retail Consumable" at bounding box center [259, 102] width 116 height 16
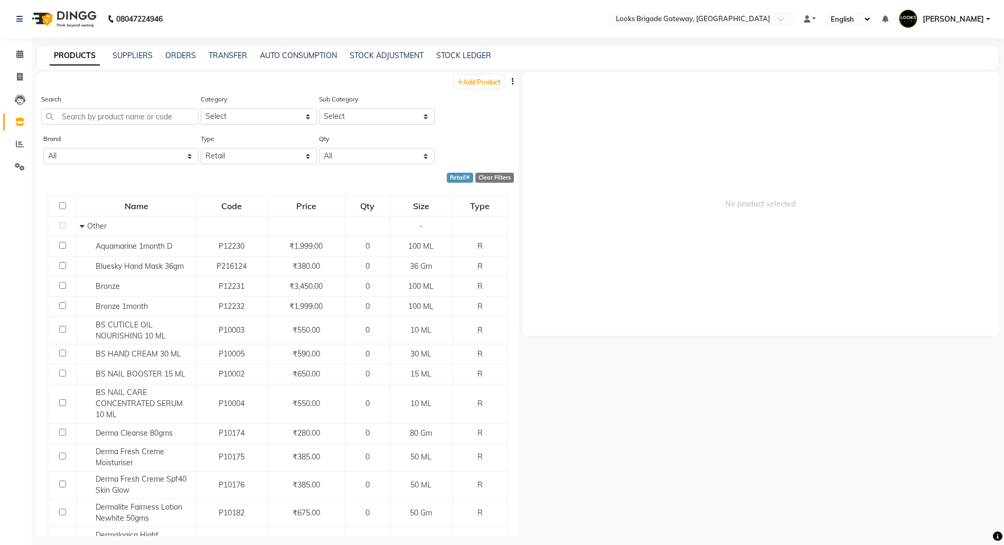
click at [512, 80] on icon "button" at bounding box center [513, 81] width 2 height 7
click at [473, 92] on div "EXPORT" at bounding box center [469, 88] width 34 height 13
drag, startPoint x: 245, startPoint y: 149, endPoint x: 241, endPoint y: 158, distance: 9.7
click at [245, 149] on select "Select Both Retail Consumable" at bounding box center [259, 156] width 116 height 16
select select "B"
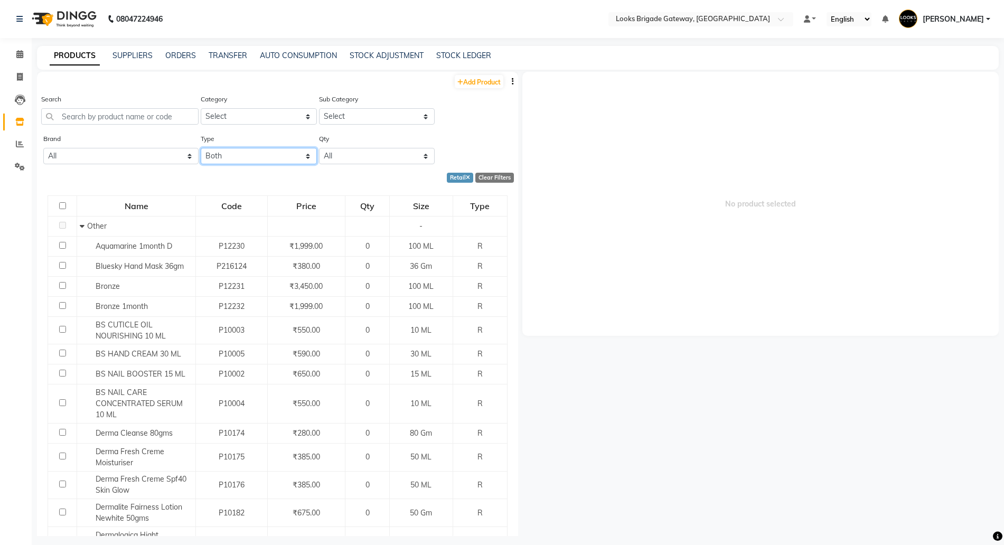
click at [201, 148] on select "Select Both Retail Consumable" at bounding box center [259, 156] width 116 height 16
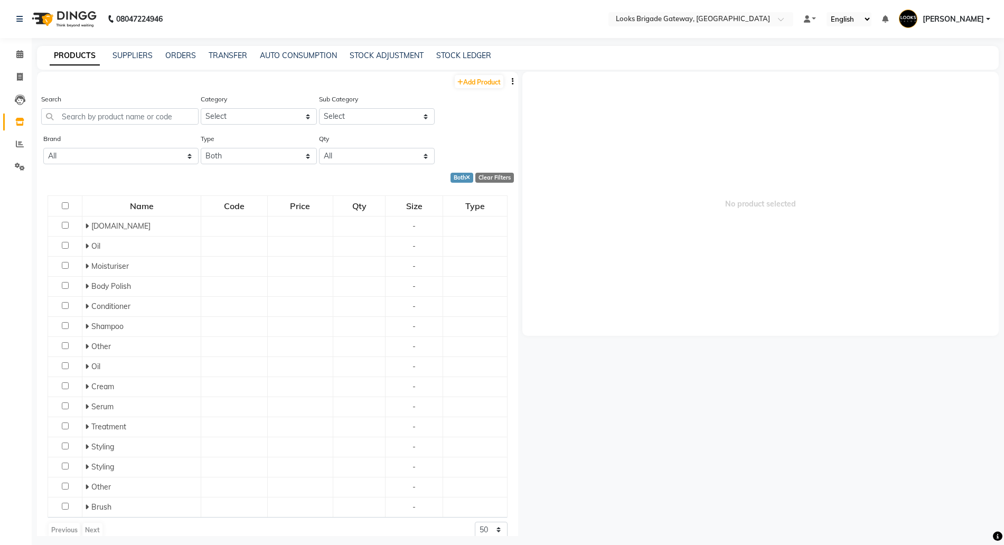
click at [512, 83] on icon "button" at bounding box center [513, 81] width 2 height 7
click at [476, 89] on div "EXPORT" at bounding box center [469, 88] width 34 height 13
click at [77, 111] on input "text" at bounding box center [119, 116] width 157 height 16
paste input "Dp Fluidissime 150ml"
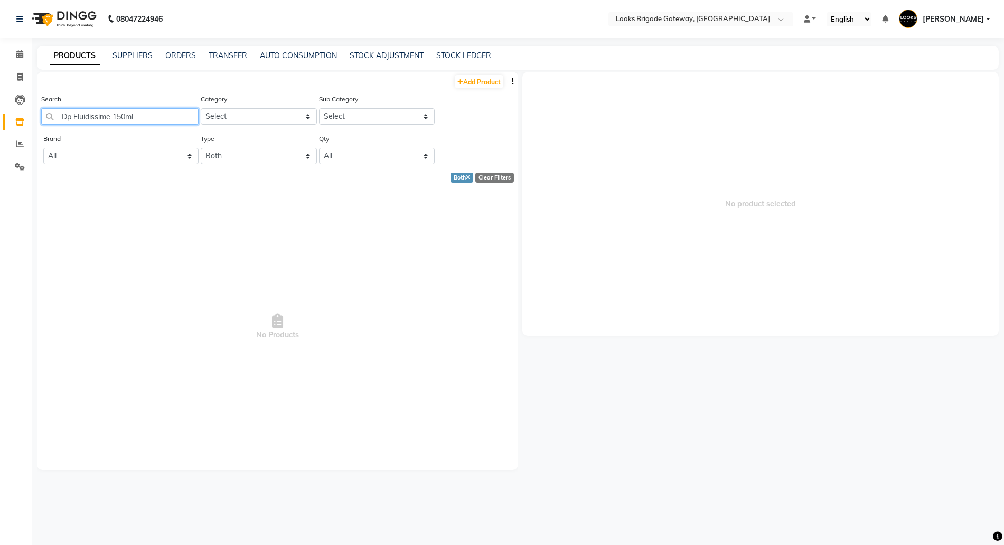
type input "Dp Fluidissime 150ml"
click at [260, 150] on select "Select Both Retail Consumable" at bounding box center [259, 156] width 116 height 16
select select "R"
click at [201, 148] on select "Select Both Retail Consumable" at bounding box center [259, 156] width 116 height 16
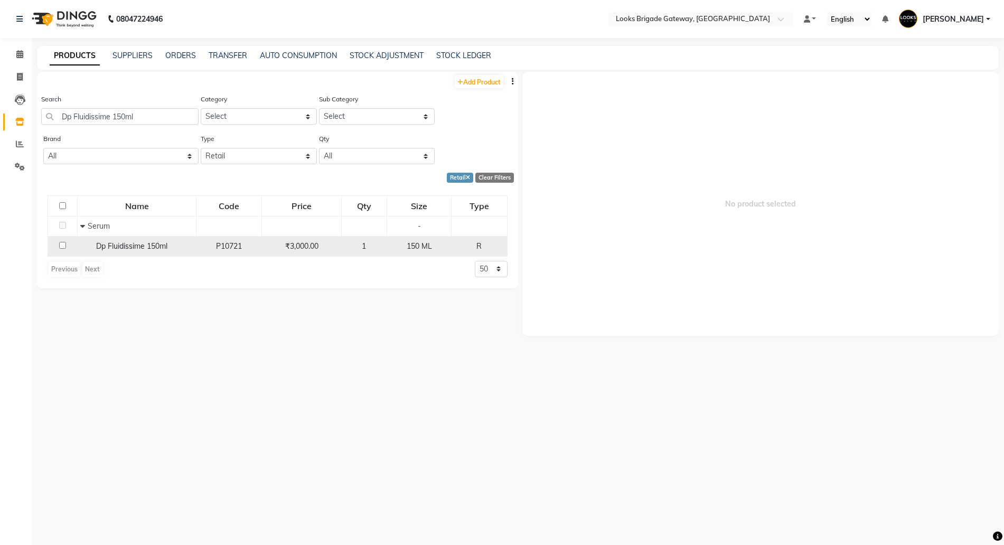
click at [138, 249] on span "Dp Fluidissime 150ml" at bounding box center [131, 246] width 71 height 10
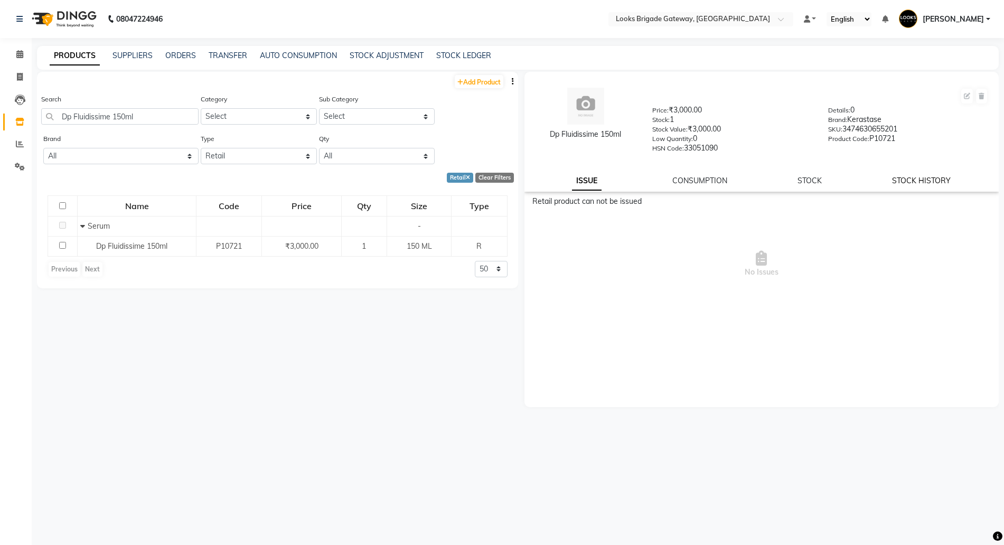
click at [914, 181] on link "STOCK HISTORY" at bounding box center [921, 181] width 59 height 10
select select "all"
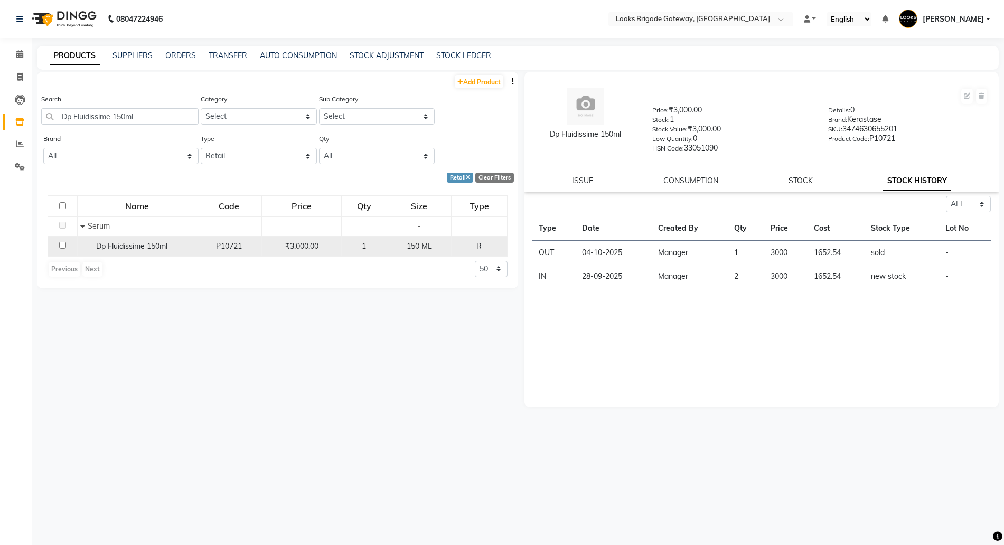
click at [191, 243] on div "Dp Fluidissime 150ml" at bounding box center [136, 246] width 113 height 11
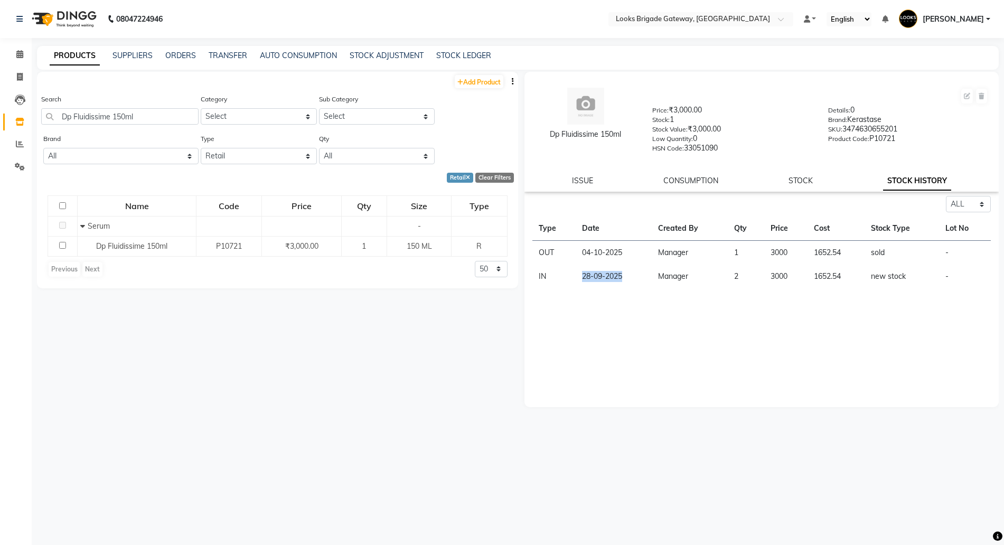
drag, startPoint x: 623, startPoint y: 278, endPoint x: 544, endPoint y: 276, distance: 79.7
click at [544, 276] on tr "IN 28-09-2025 Manager 2 3000 1652.54 new stock -" at bounding box center [761, 276] width 459 height 24
drag, startPoint x: 741, startPoint y: 256, endPoint x: 685, endPoint y: 258, distance: 56.0
click at [685, 258] on tr "OUT 04-10-2025 Manager 1 3000 1652.54 sold -" at bounding box center [761, 253] width 459 height 24
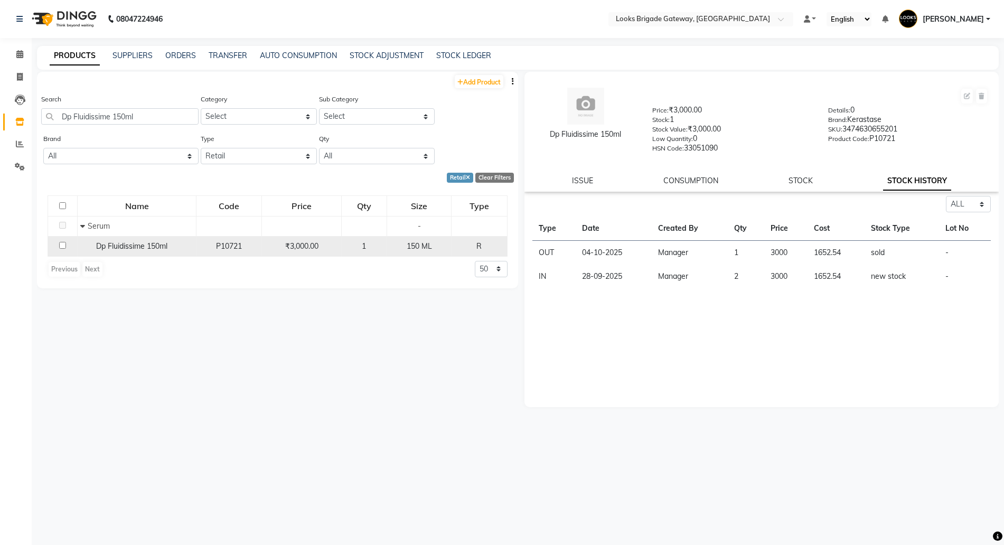
click at [366, 248] on span "1" at bounding box center [364, 246] width 4 height 10
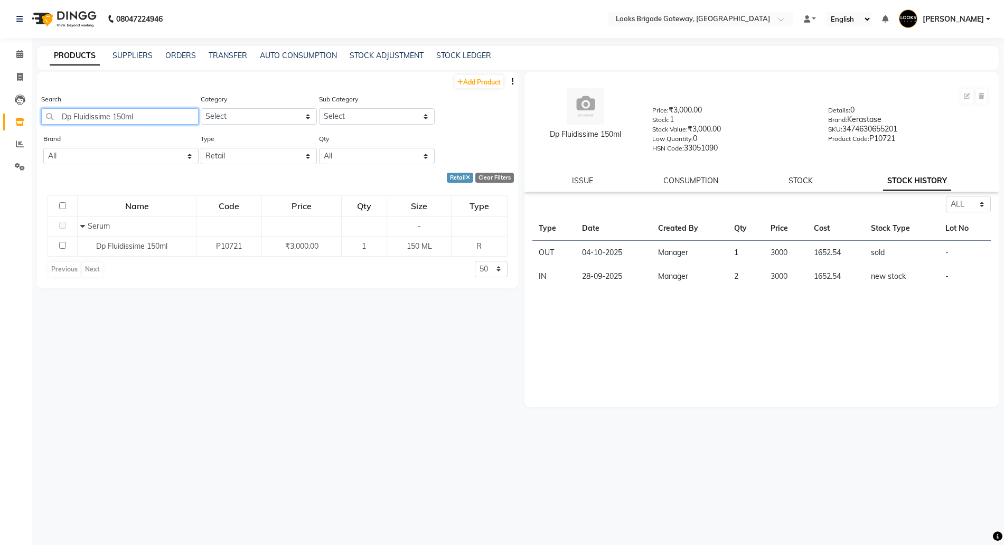
drag, startPoint x: 161, startPoint y: 118, endPoint x: 0, endPoint y: 83, distance: 164.8
click at [0, 83] on app-home "08047224946 Select Location × Looks Brigade Gateway, Bengaluru Default Panel My…" at bounding box center [502, 276] width 1004 height 552
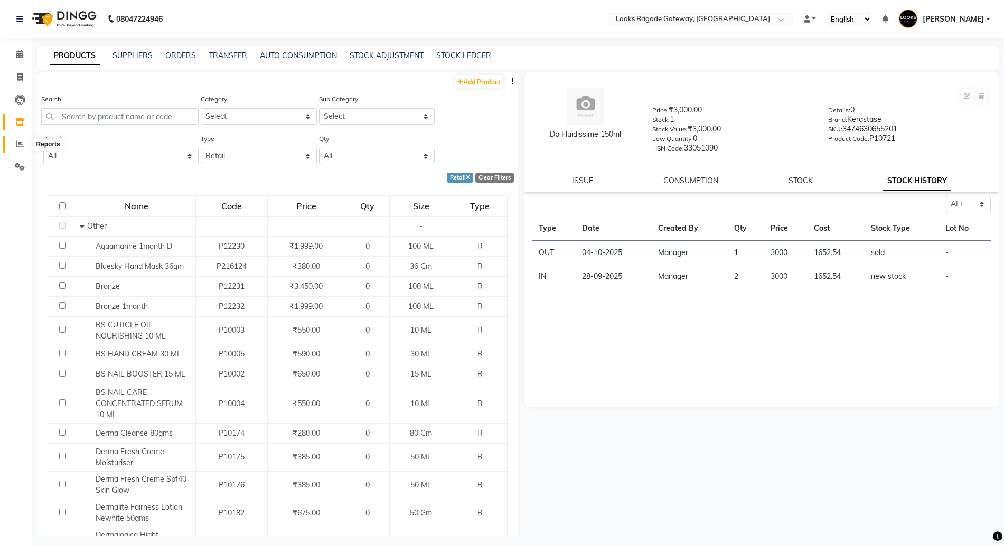
click at [14, 145] on span at bounding box center [20, 144] width 18 height 12
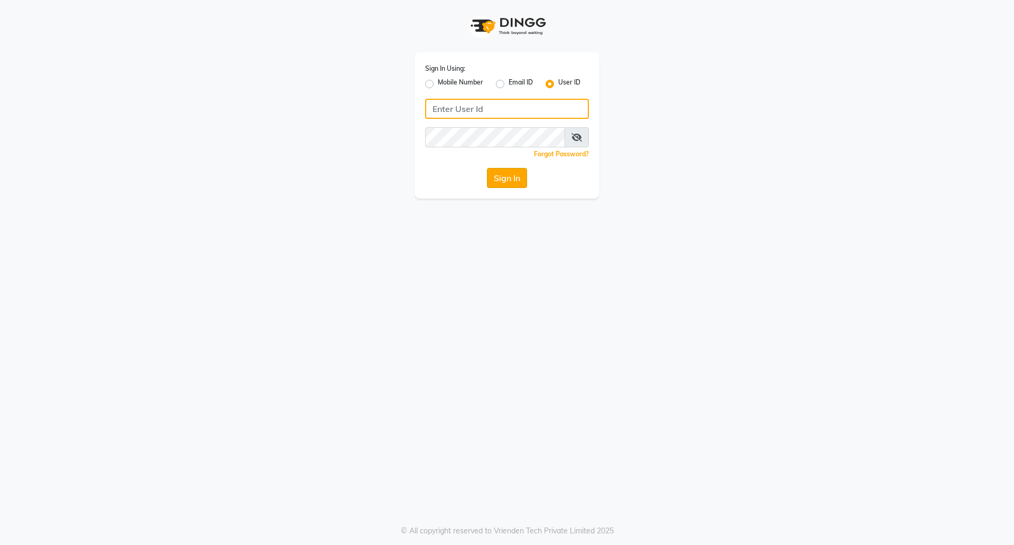
type input "e1780-02"
click at [496, 177] on button "Sign In" at bounding box center [507, 178] width 40 height 20
